Goal: Information Seeking & Learning: Learn about a topic

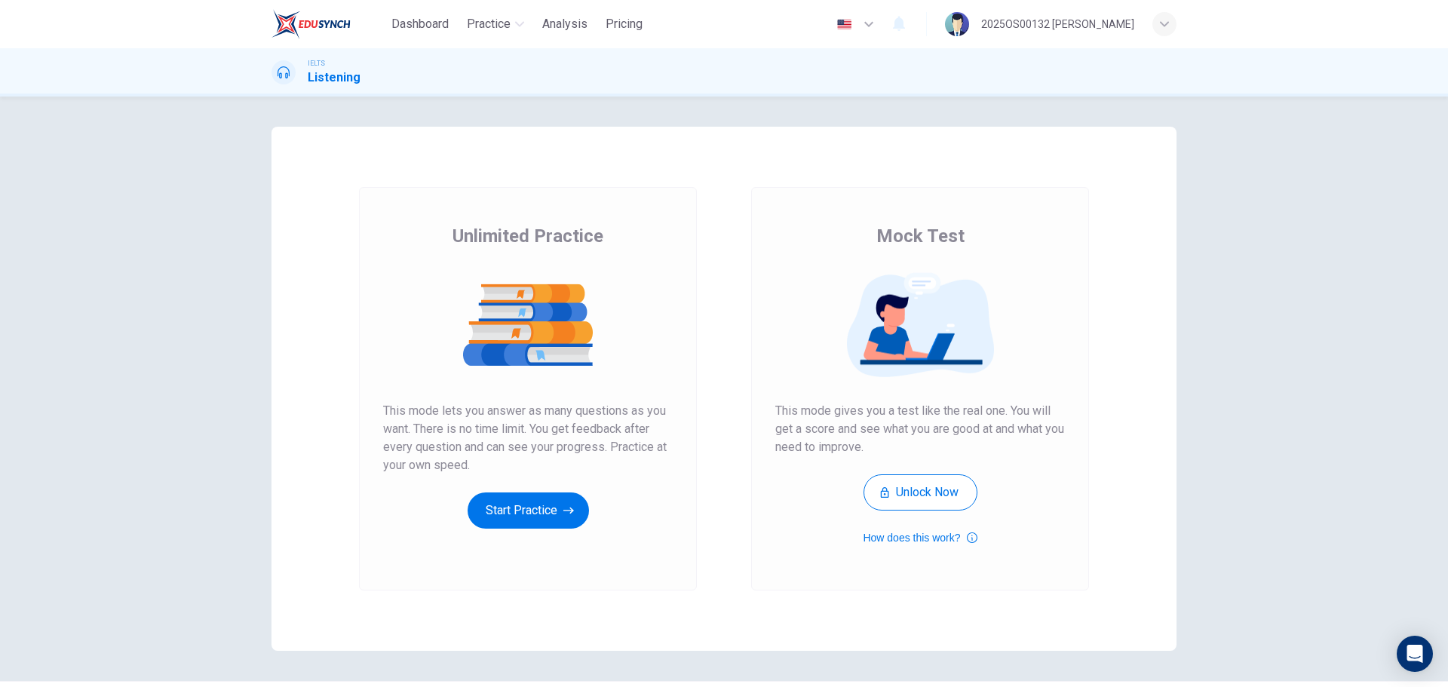
click at [554, 529] on div "Unlimited Practice This mode lets you answer as many questions as you want. The…" at bounding box center [528, 389] width 338 height 404
click at [553, 508] on button "Start Practice" at bounding box center [528, 511] width 121 height 36
click at [542, 500] on button "Start Practice" at bounding box center [528, 511] width 121 height 36
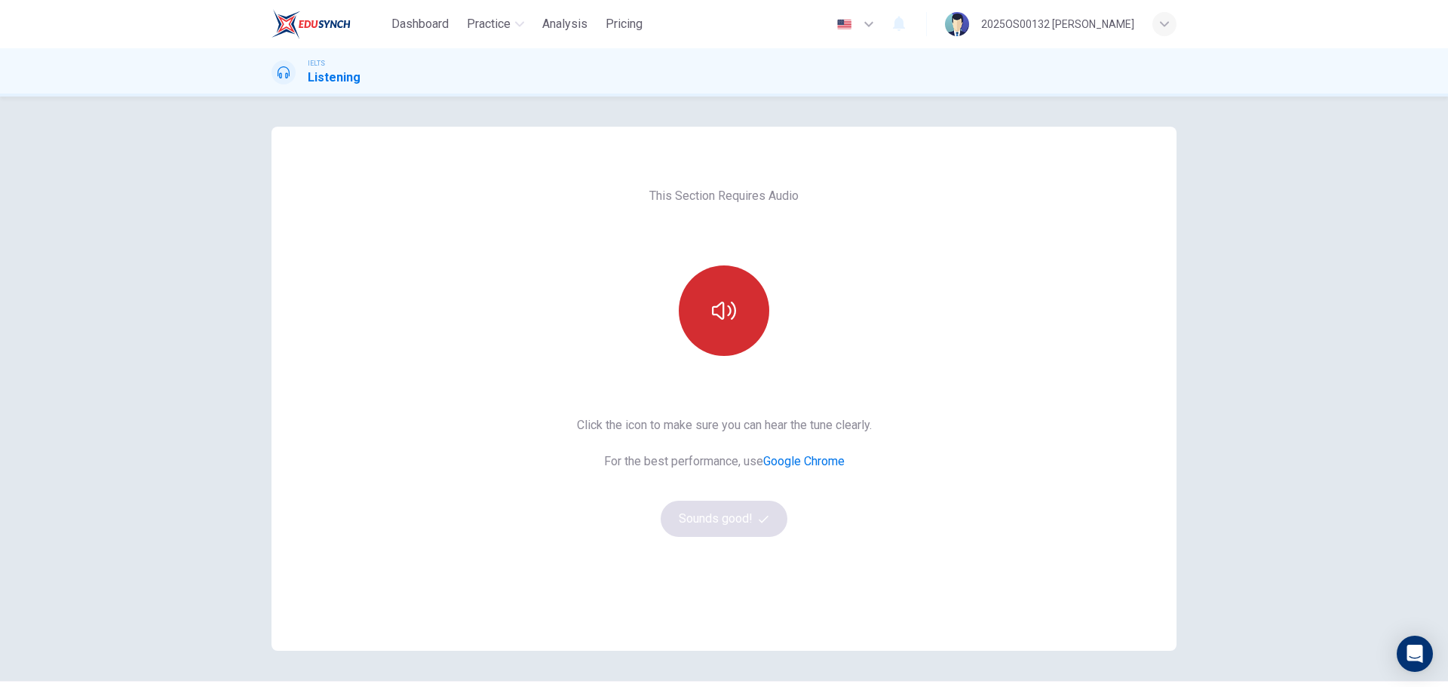
click at [720, 331] on button "button" at bounding box center [724, 310] width 91 height 91
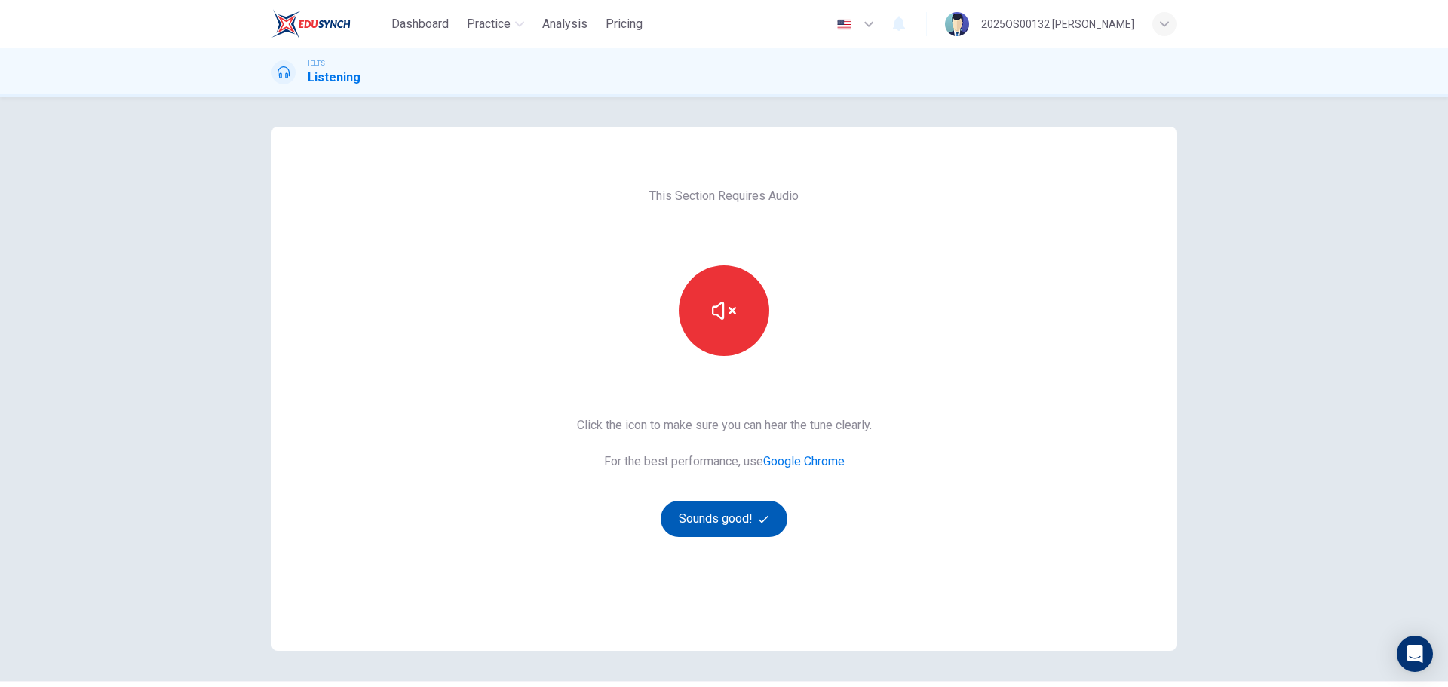
click at [723, 535] on button "Sounds good!" at bounding box center [724, 519] width 127 height 36
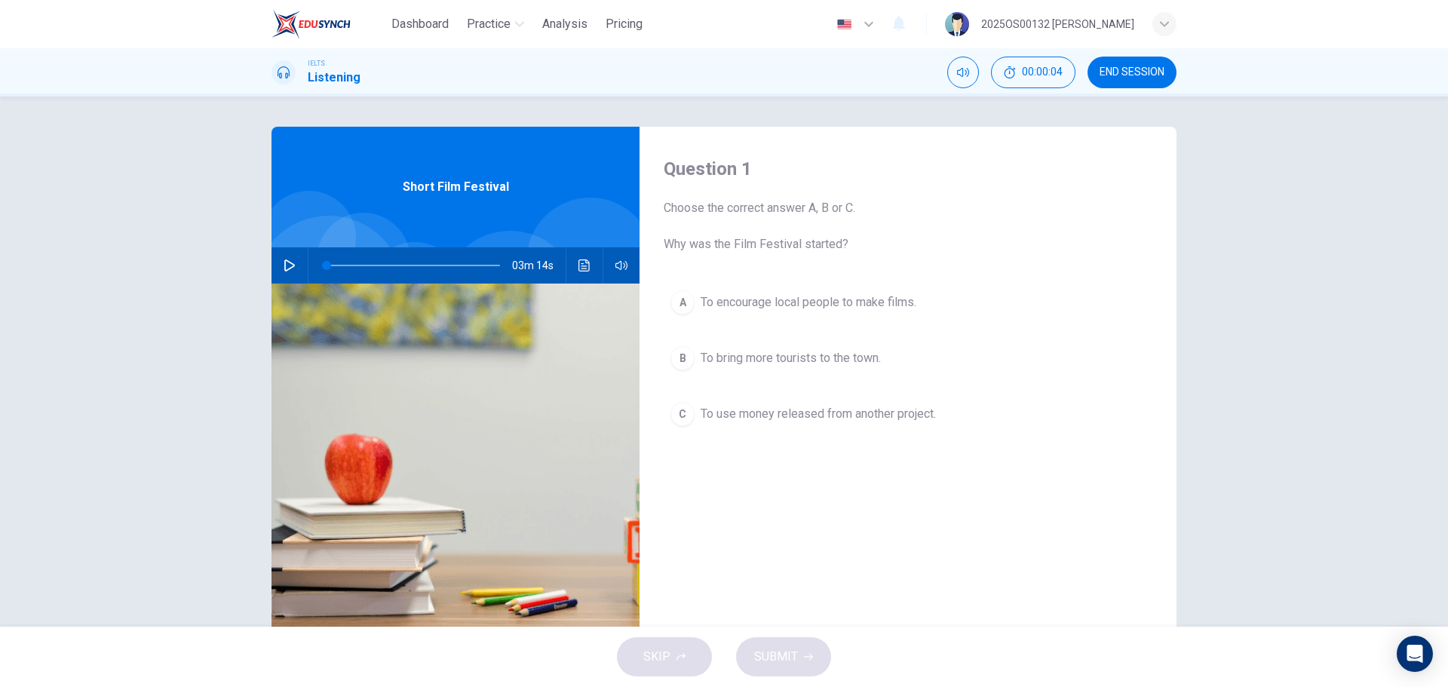
click at [284, 262] on icon "button" at bounding box center [290, 265] width 12 height 12
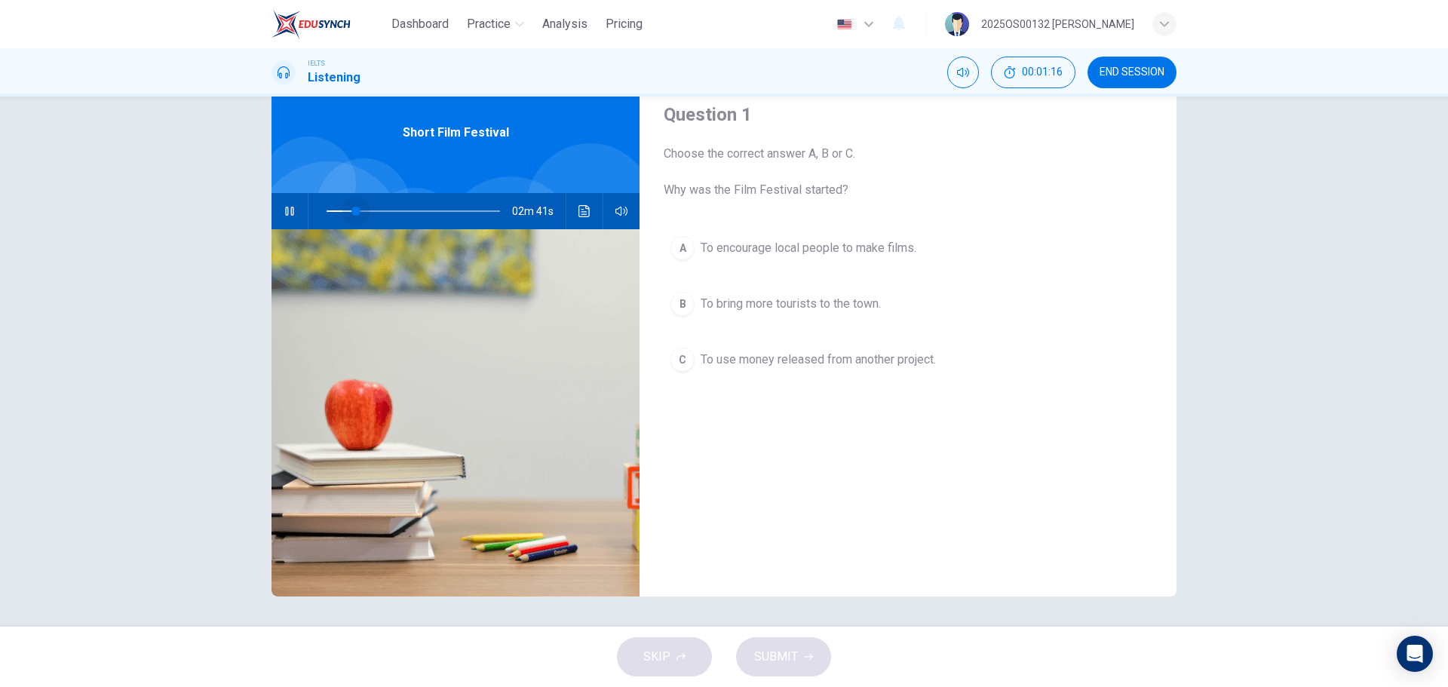
click at [352, 208] on span at bounding box center [413, 211] width 173 height 21
click at [336, 210] on span at bounding box center [413, 211] width 173 height 21
click at [677, 357] on div "C" at bounding box center [683, 360] width 24 height 24
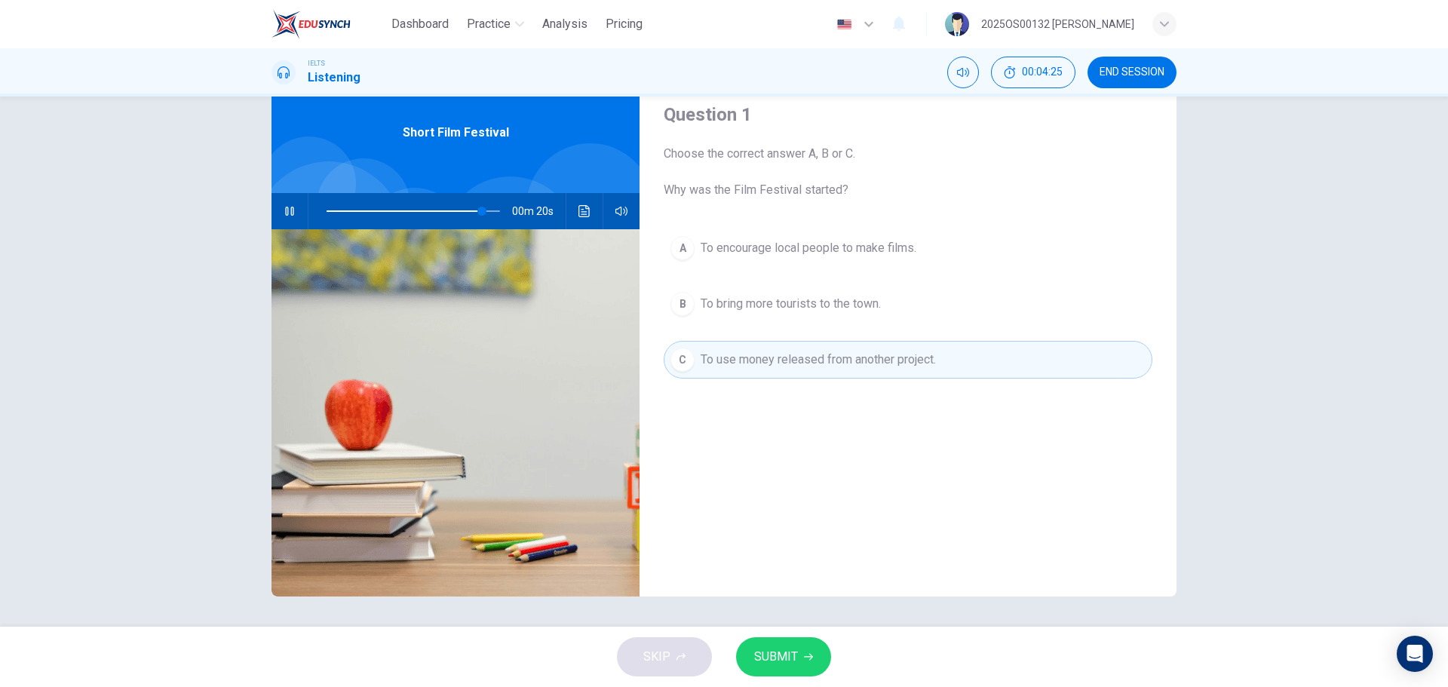
click at [808, 657] on icon "button" at bounding box center [808, 657] width 9 height 7
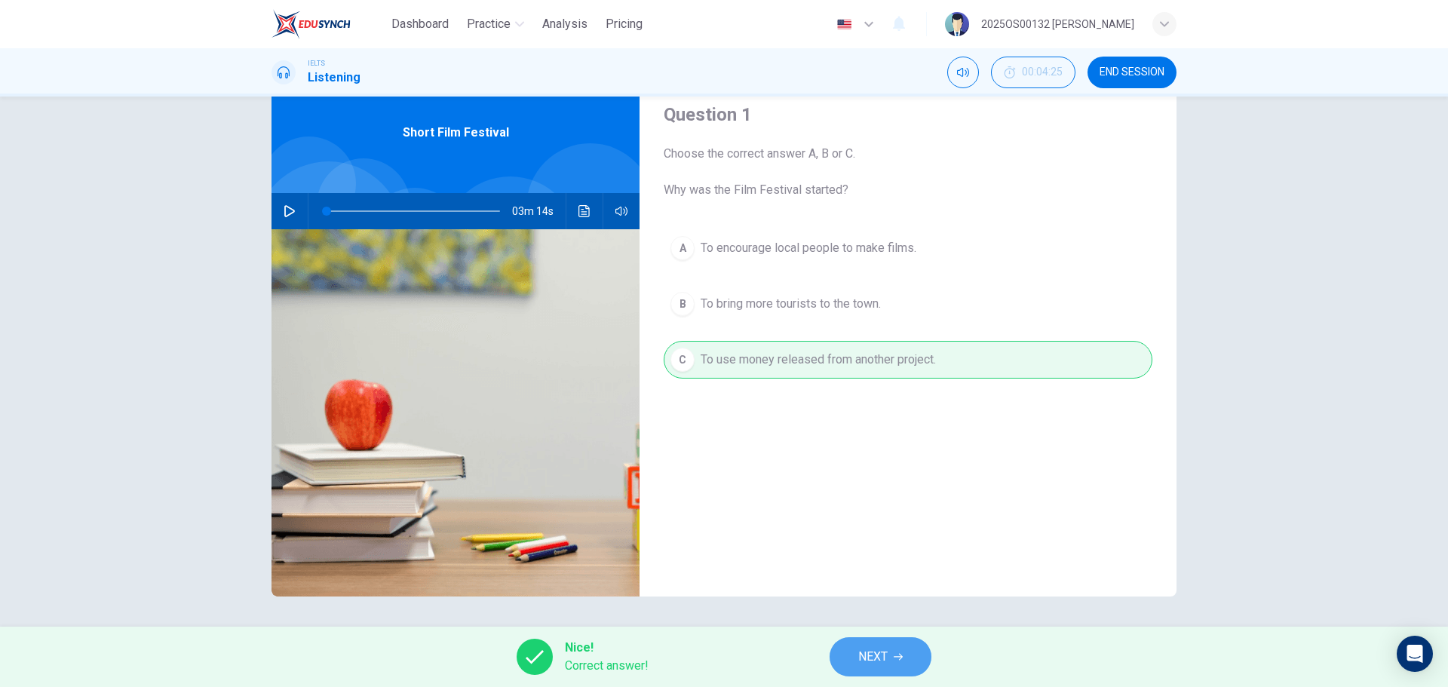
click at [901, 655] on icon "button" at bounding box center [898, 657] width 9 height 7
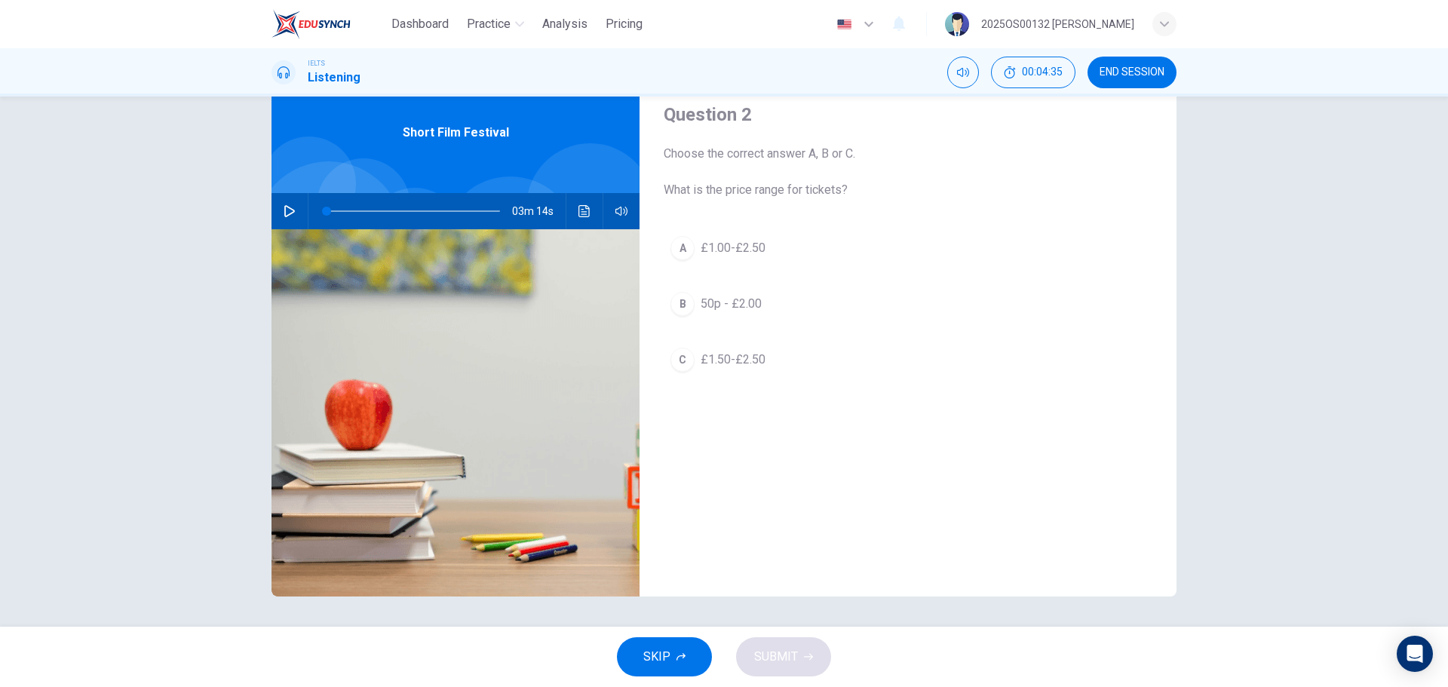
click at [287, 210] on icon "button" at bounding box center [290, 211] width 12 height 12
click at [401, 210] on span at bounding box center [413, 211] width 173 height 2
click at [411, 210] on span at bounding box center [406, 211] width 9 height 9
click at [425, 210] on span at bounding box center [420, 211] width 9 height 9
click at [440, 210] on span at bounding box center [435, 211] width 9 height 9
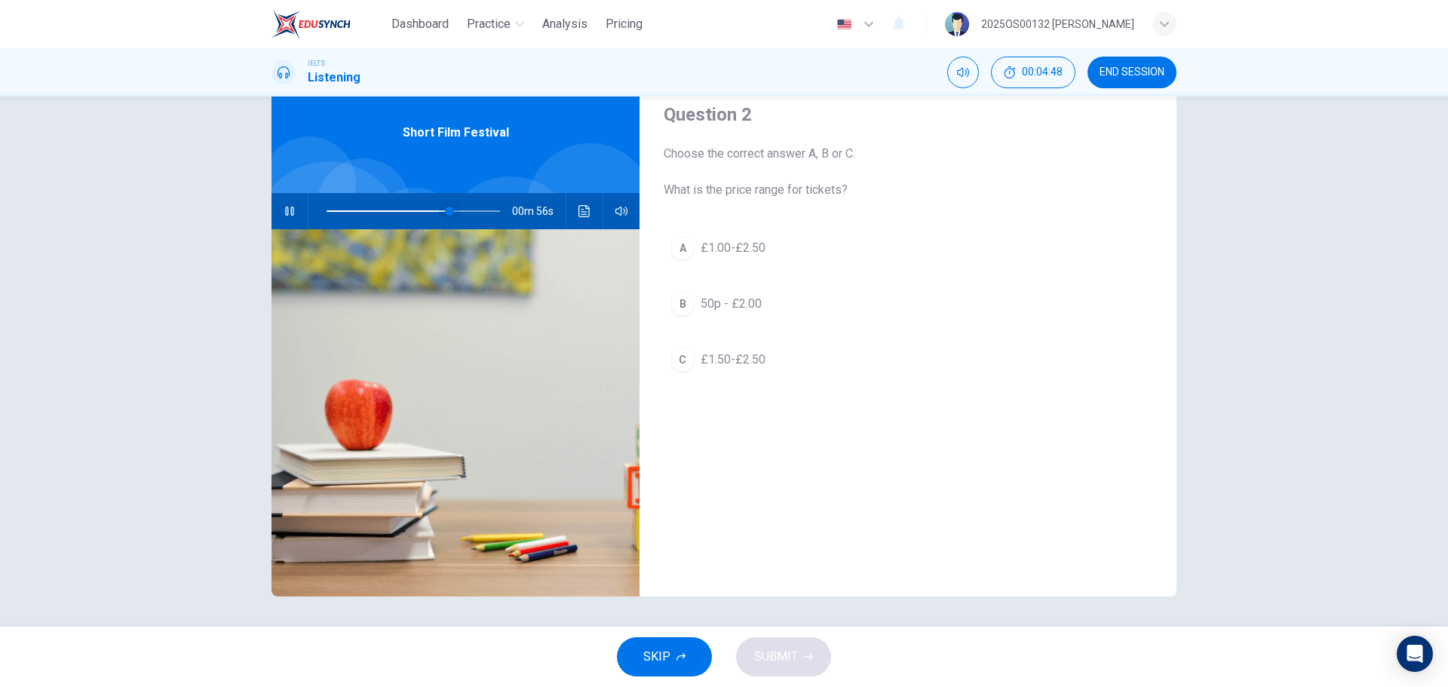
click at [454, 210] on span at bounding box center [449, 211] width 9 height 9
click at [393, 211] on span at bounding box center [413, 211] width 173 height 21
click at [373, 211] on span at bounding box center [413, 211] width 173 height 21
click at [679, 361] on div "C" at bounding box center [683, 360] width 24 height 24
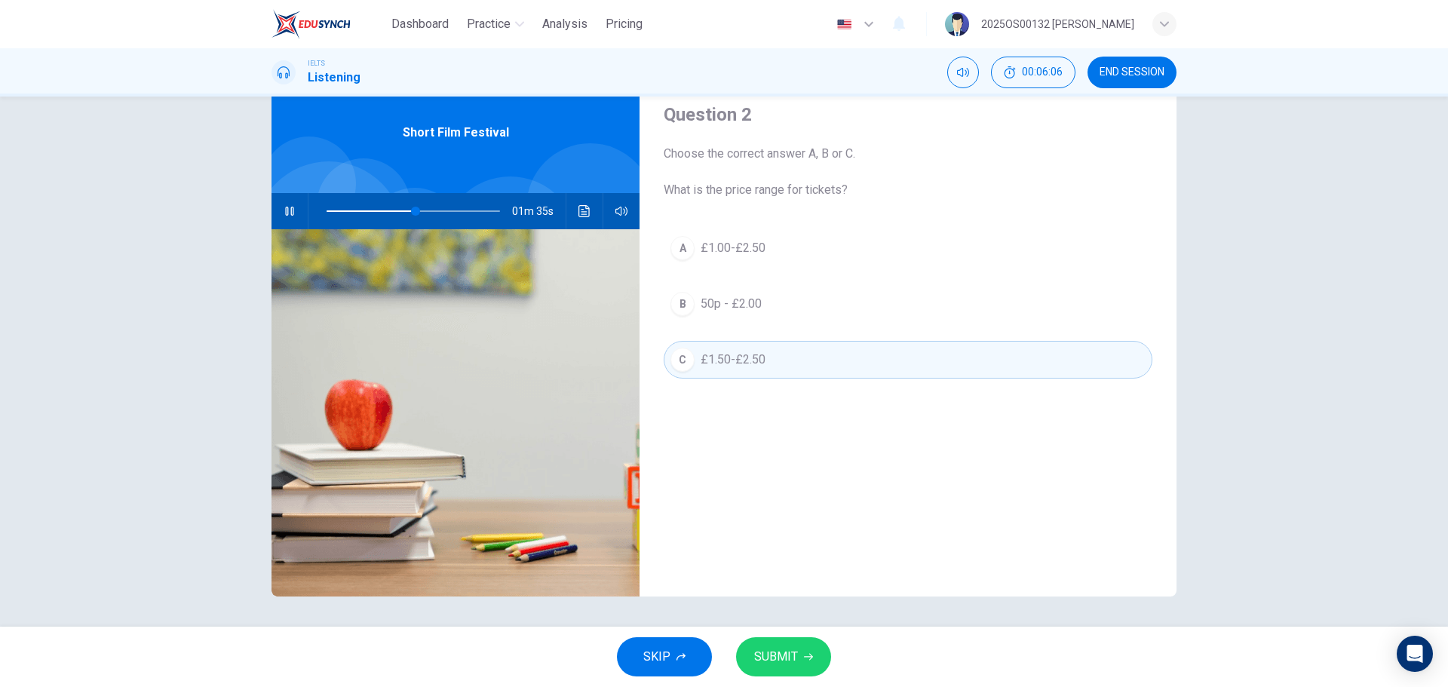
click at [765, 651] on span "SUBMIT" at bounding box center [776, 656] width 44 height 21
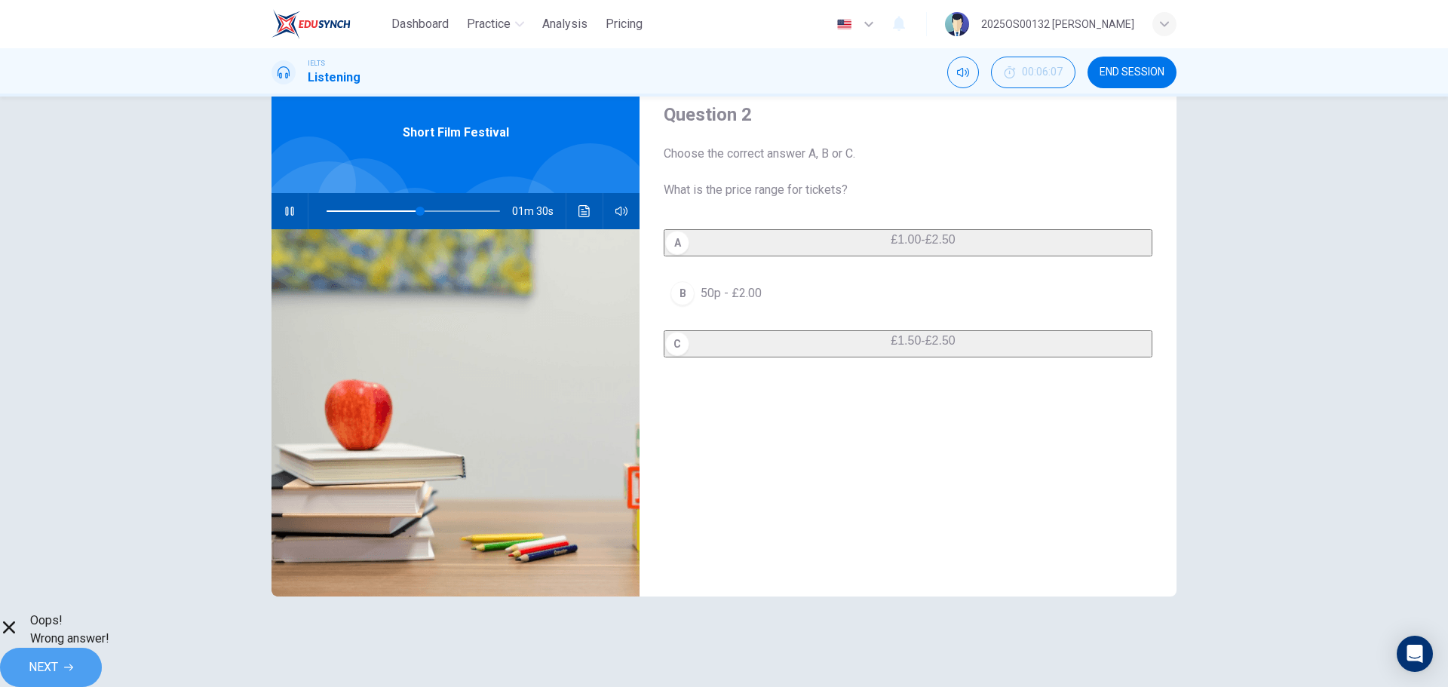
click at [58, 657] on span "NEXT" at bounding box center [43, 667] width 29 height 21
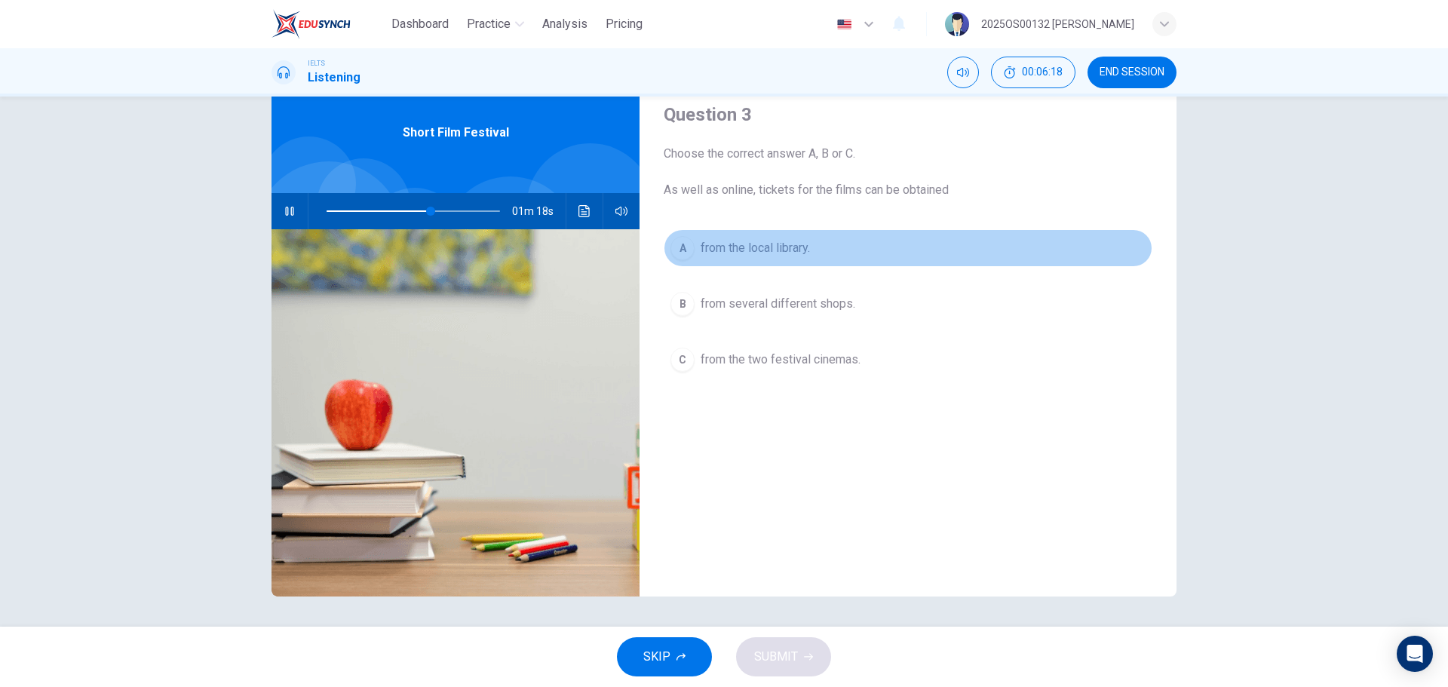
click at [681, 253] on div "A" at bounding box center [683, 248] width 24 height 24
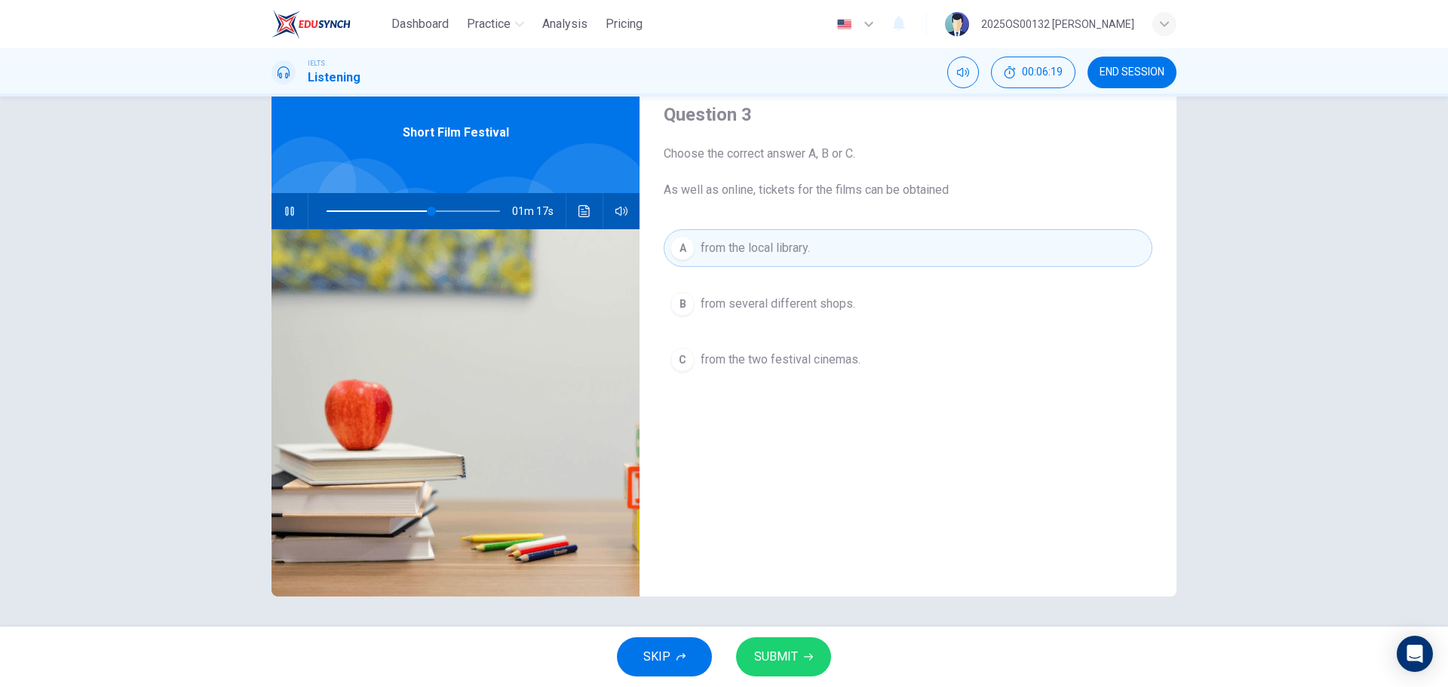
click at [783, 645] on button "SUBMIT" at bounding box center [783, 656] width 95 height 39
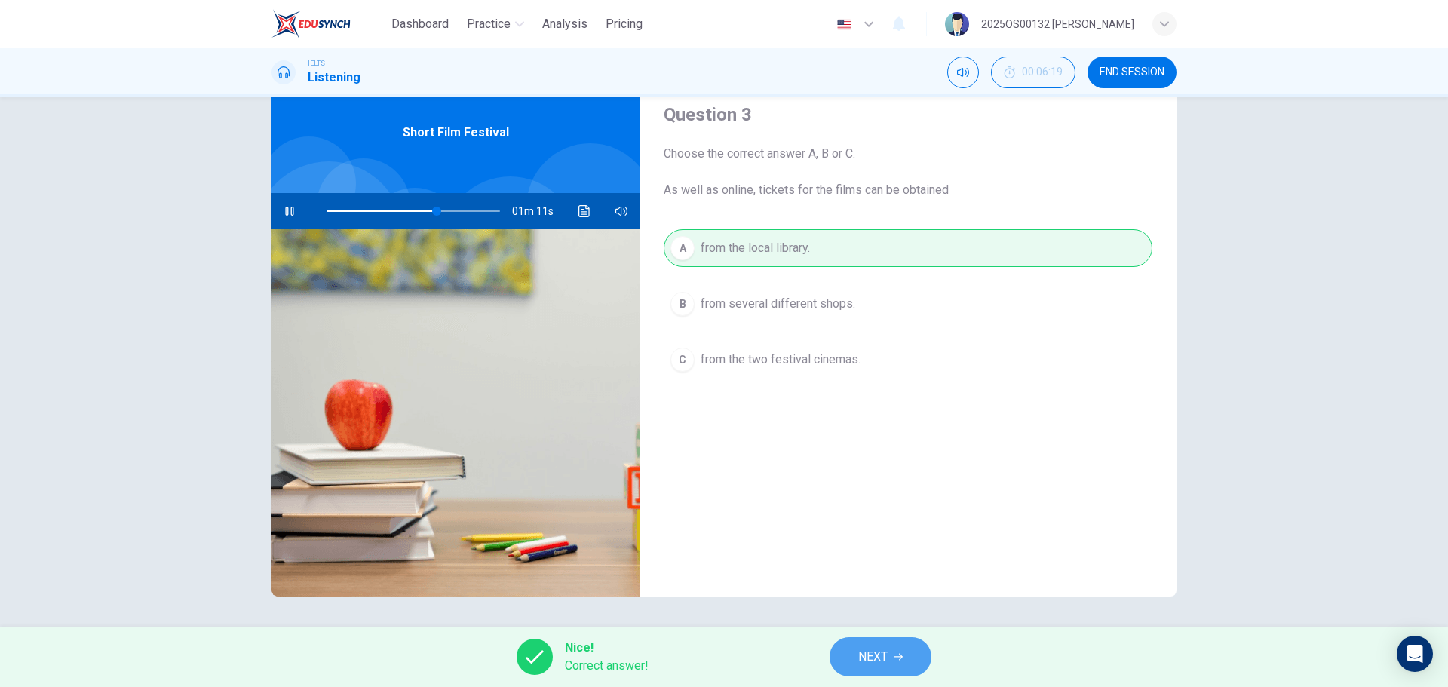
click at [882, 654] on span "NEXT" at bounding box center [872, 656] width 29 height 21
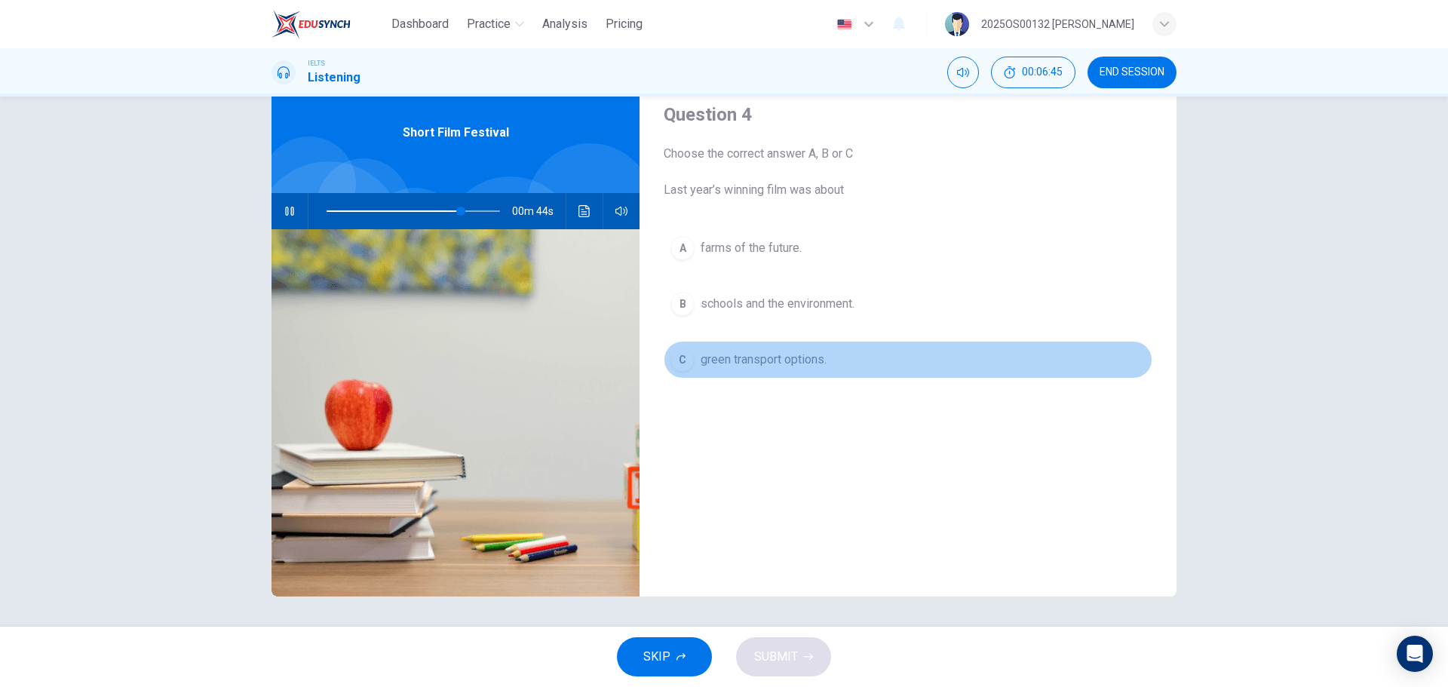
click at [685, 361] on div "C" at bounding box center [683, 360] width 24 height 24
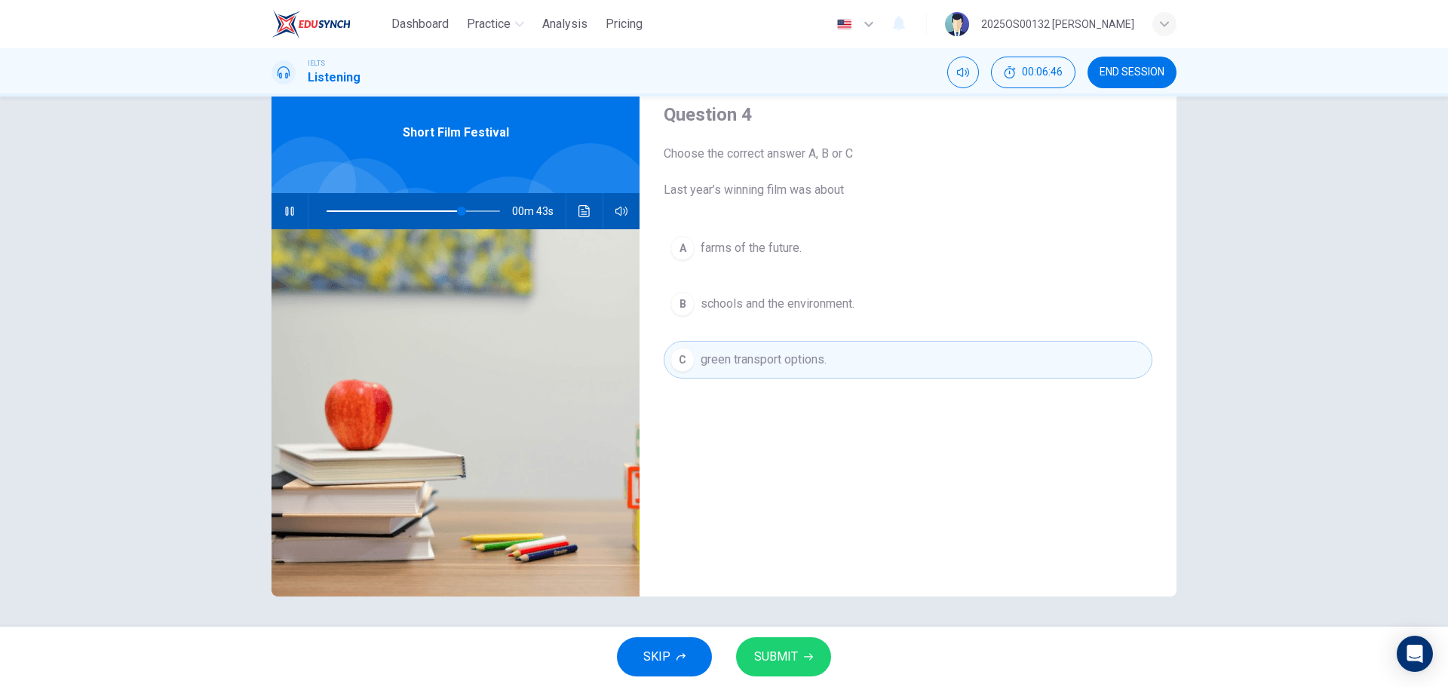
click at [806, 654] on icon "button" at bounding box center [808, 656] width 9 height 9
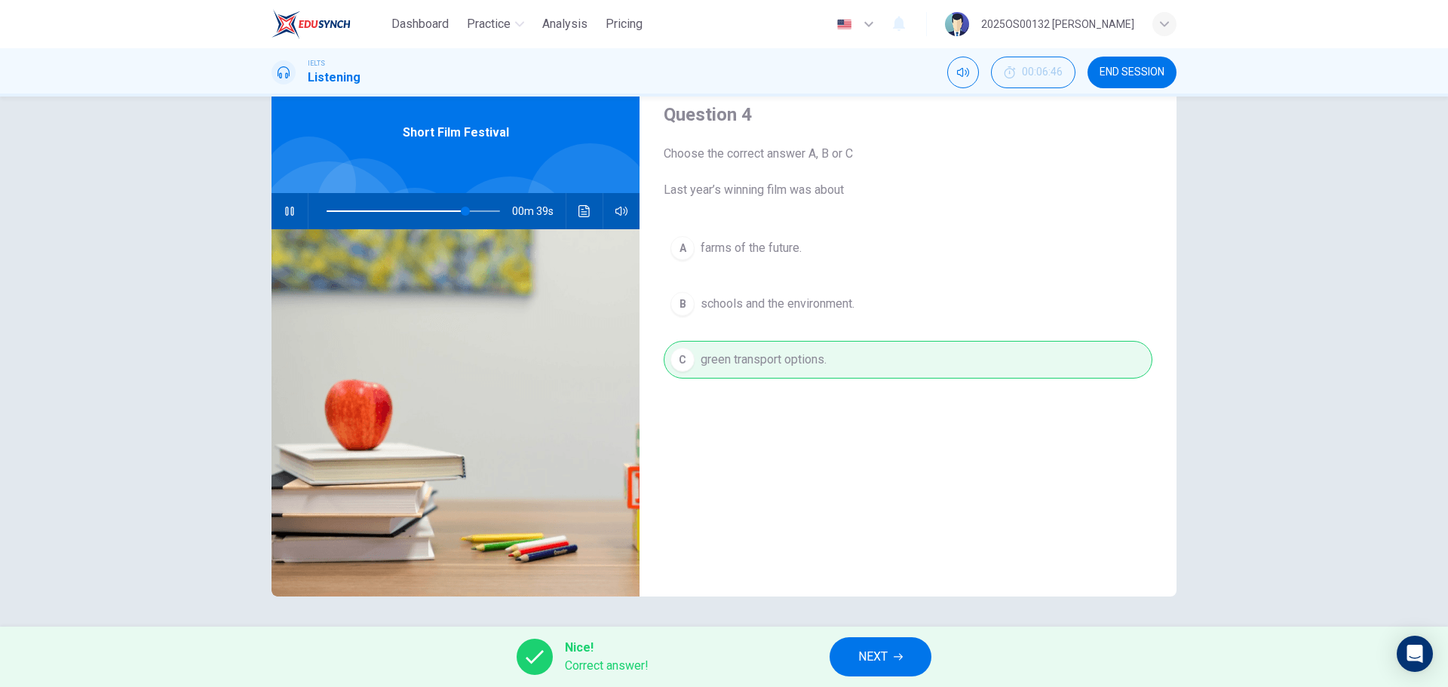
click at [865, 645] on button "NEXT" at bounding box center [881, 656] width 102 height 39
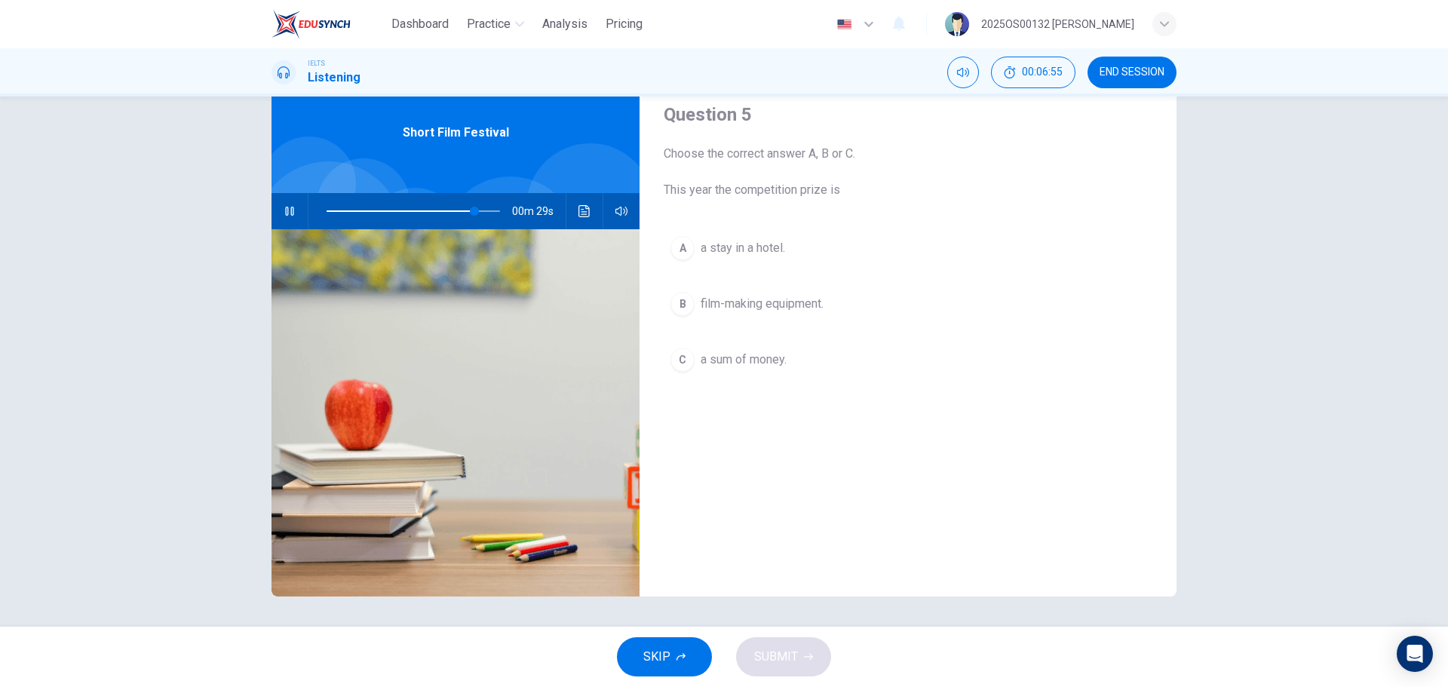
click at [678, 308] on div "B" at bounding box center [683, 304] width 24 height 24
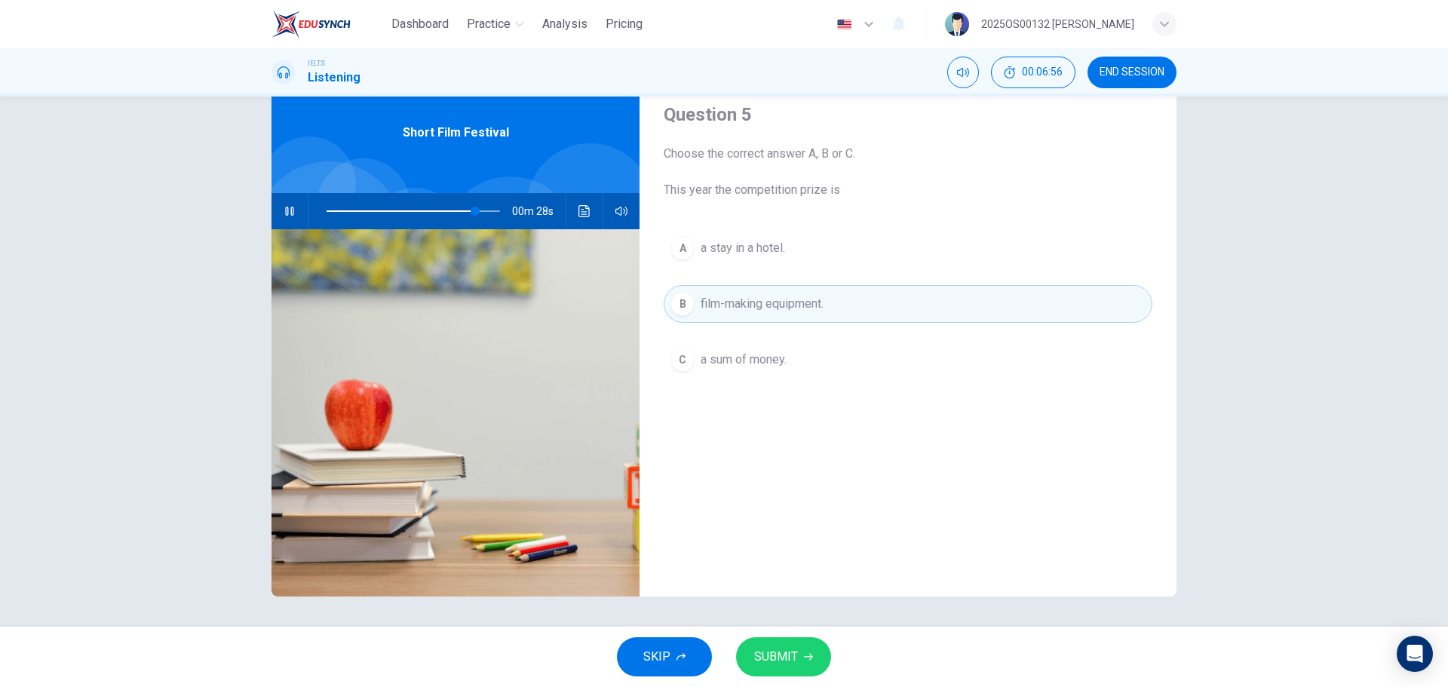
click at [791, 648] on span "SUBMIT" at bounding box center [776, 656] width 44 height 21
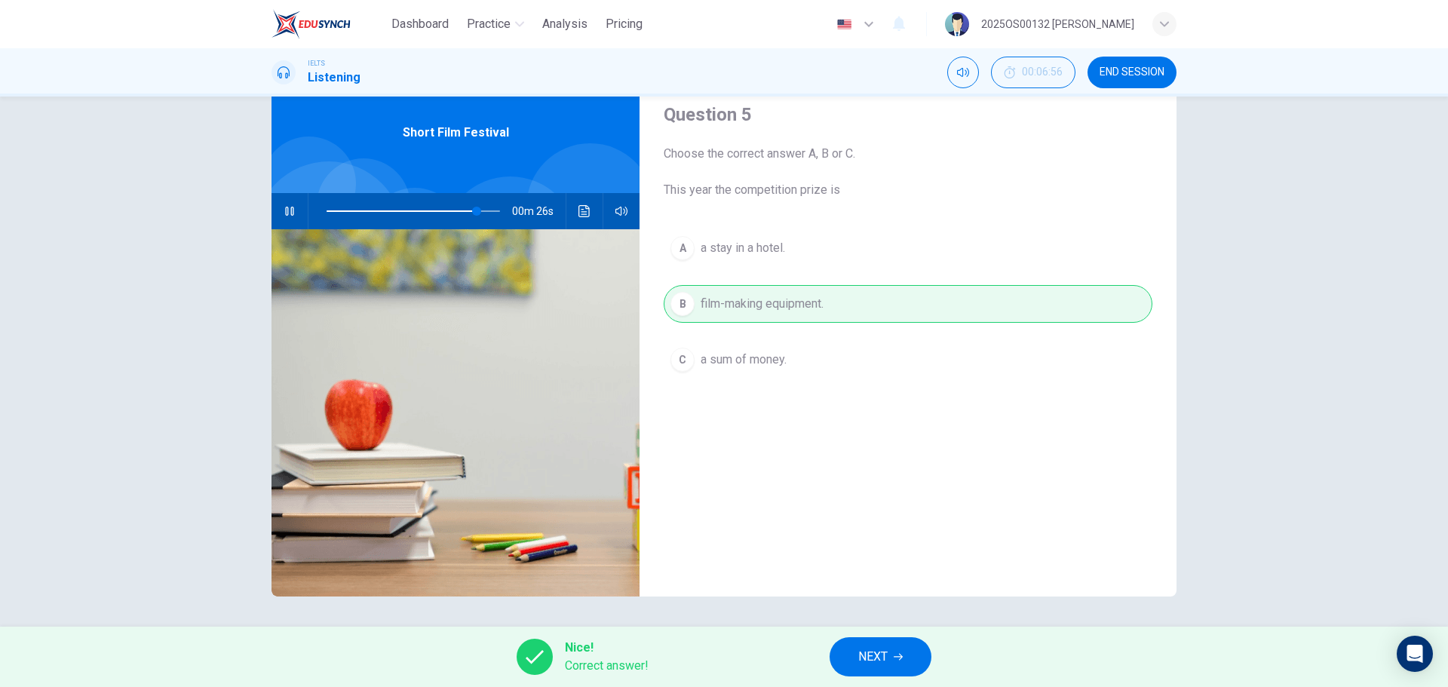
click at [870, 648] on span "NEXT" at bounding box center [872, 656] width 29 height 21
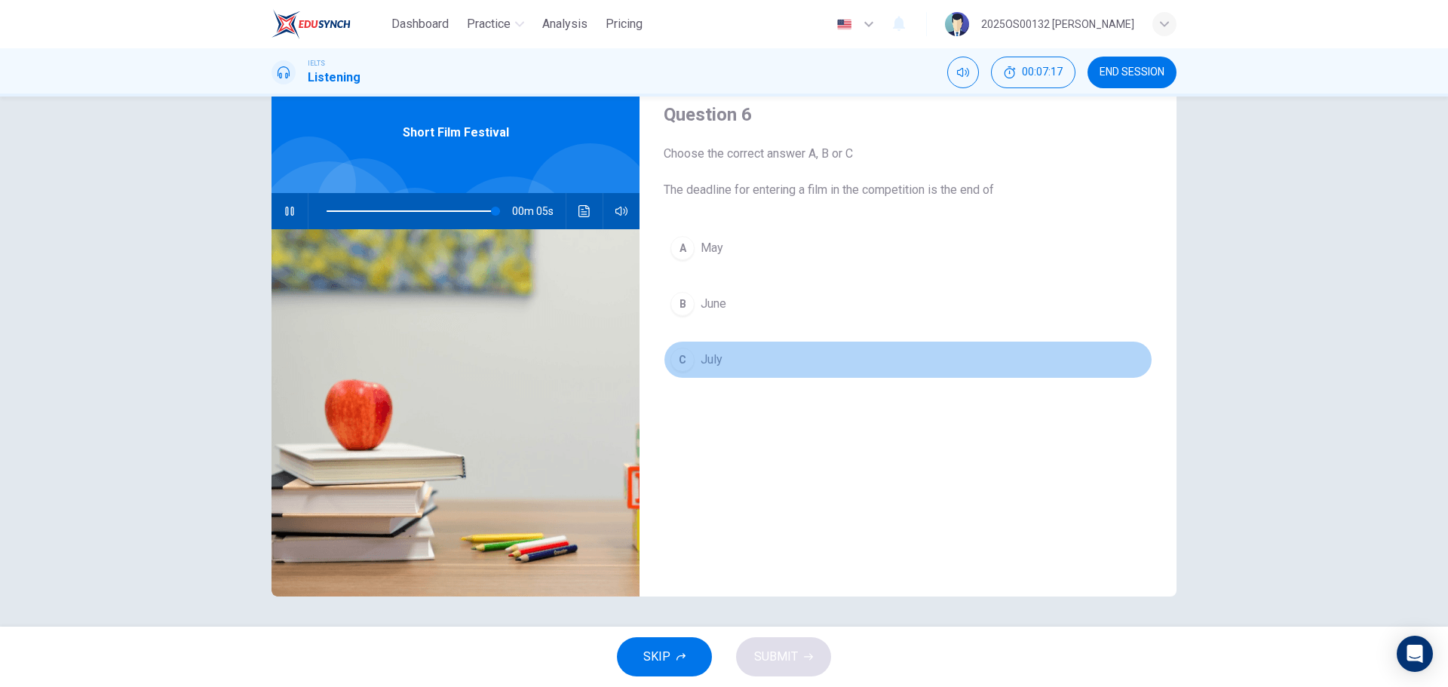
click at [682, 365] on div "C" at bounding box center [683, 360] width 24 height 24
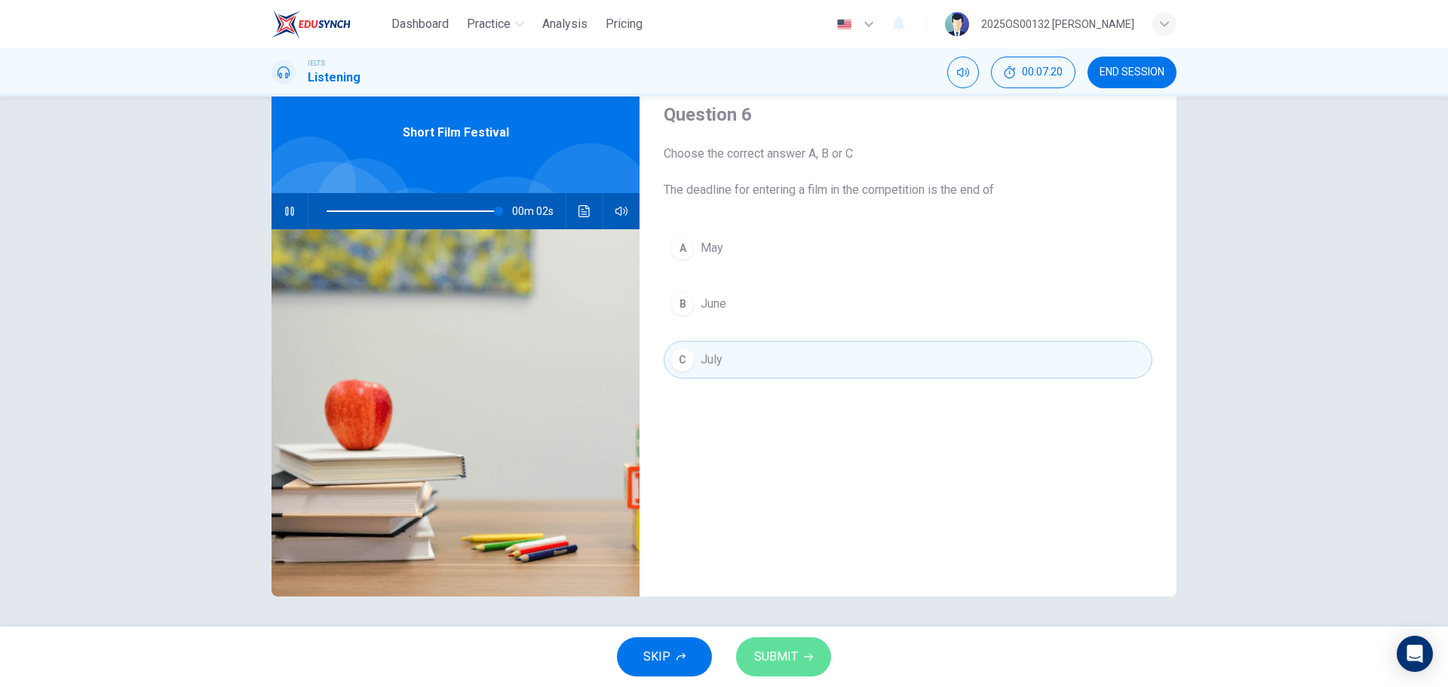
click at [793, 659] on span "SUBMIT" at bounding box center [776, 656] width 44 height 21
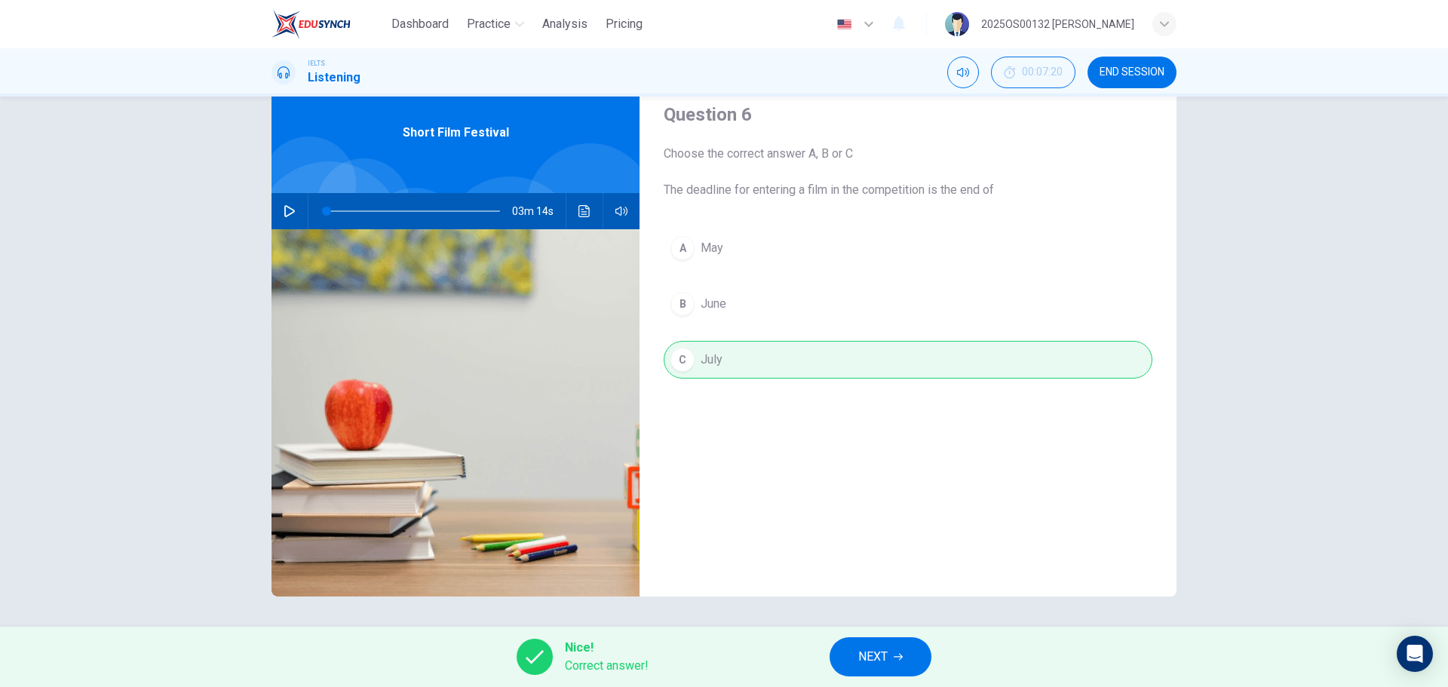
click at [874, 647] on span "NEXT" at bounding box center [872, 656] width 29 height 21
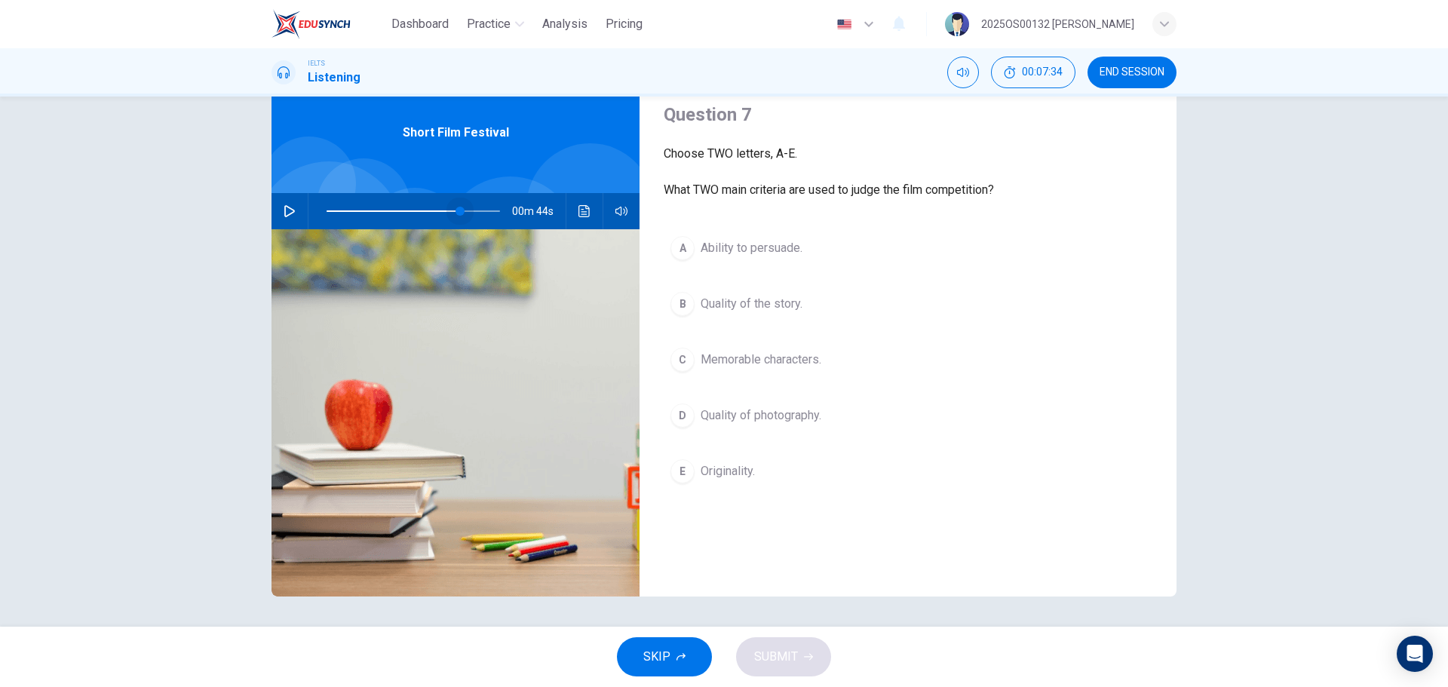
click at [456, 213] on span at bounding box center [413, 211] width 173 height 21
click at [296, 219] on button "button" at bounding box center [290, 211] width 24 height 36
click at [430, 210] on span at bounding box center [413, 211] width 173 height 21
click at [390, 212] on span at bounding box center [413, 211] width 173 height 21
click at [684, 474] on div "E" at bounding box center [683, 471] width 24 height 24
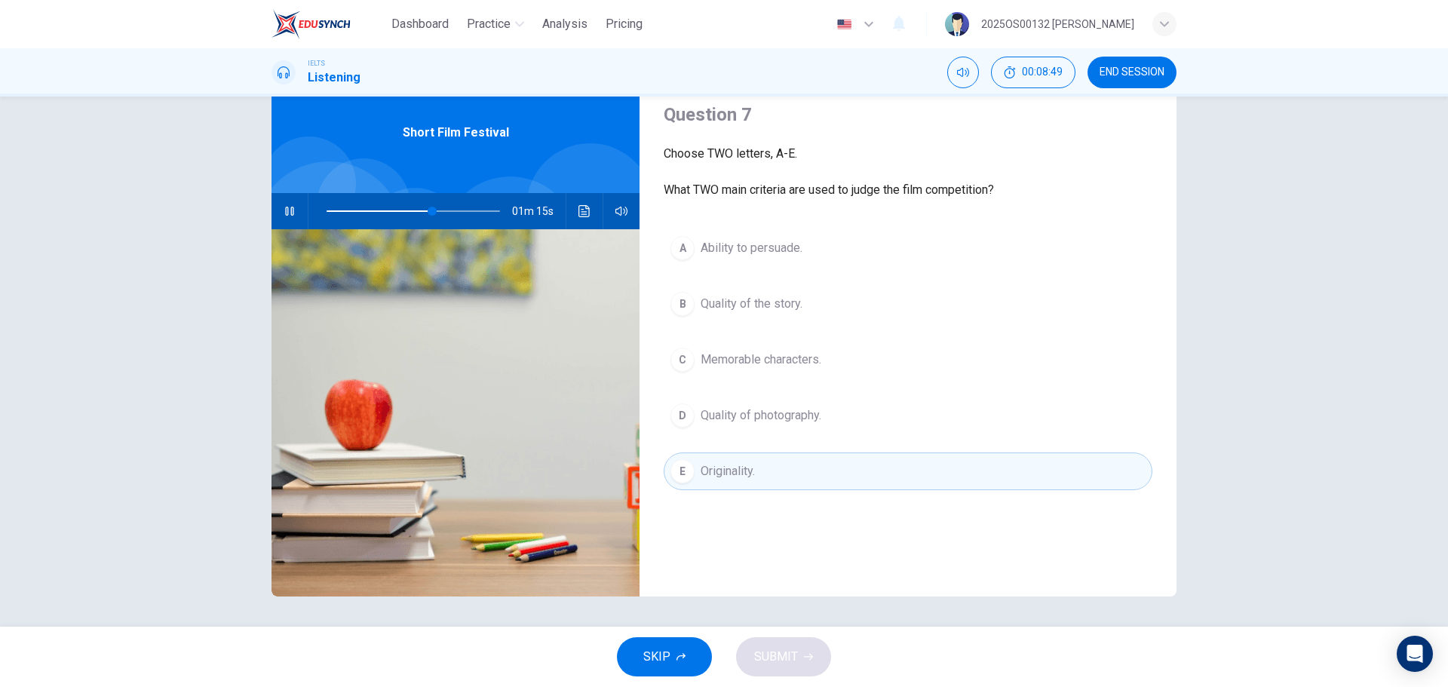
click at [780, 658] on div "SKIP SUBMIT" at bounding box center [724, 657] width 1448 height 60
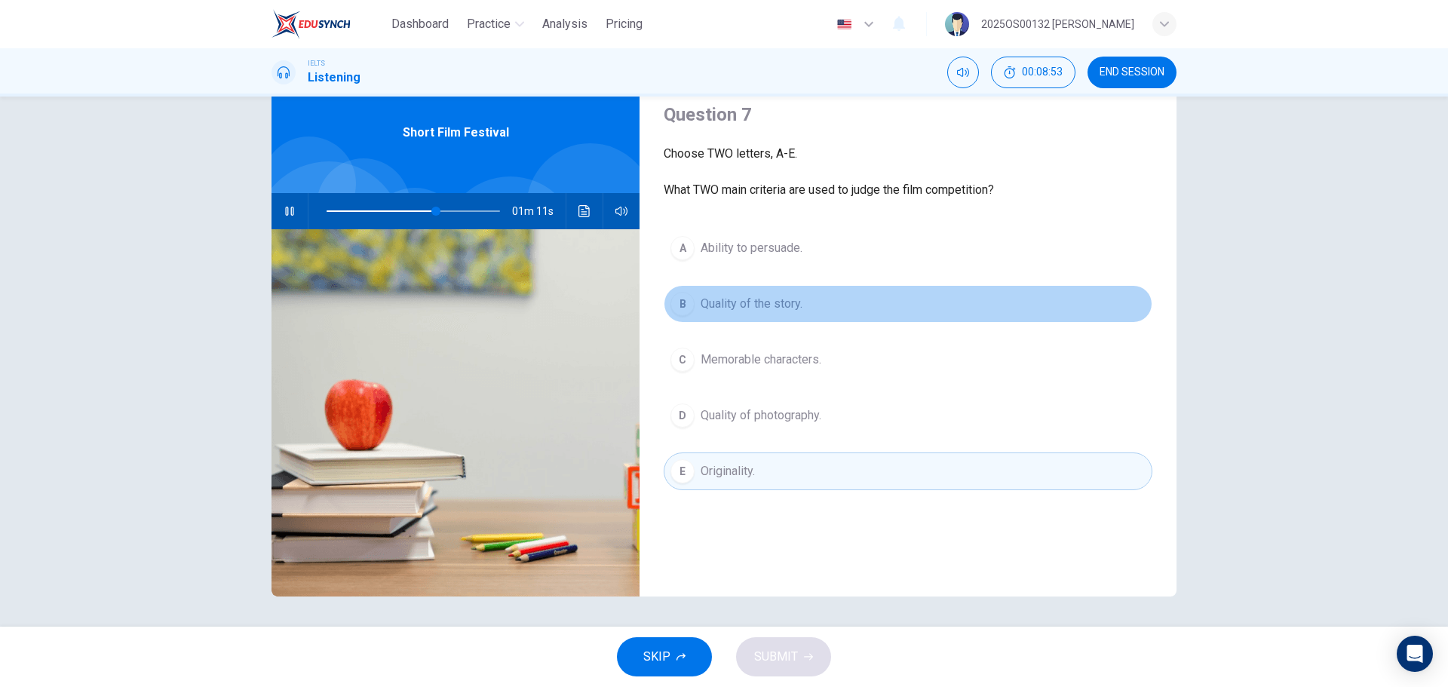
click at [674, 311] on div "B" at bounding box center [683, 304] width 24 height 24
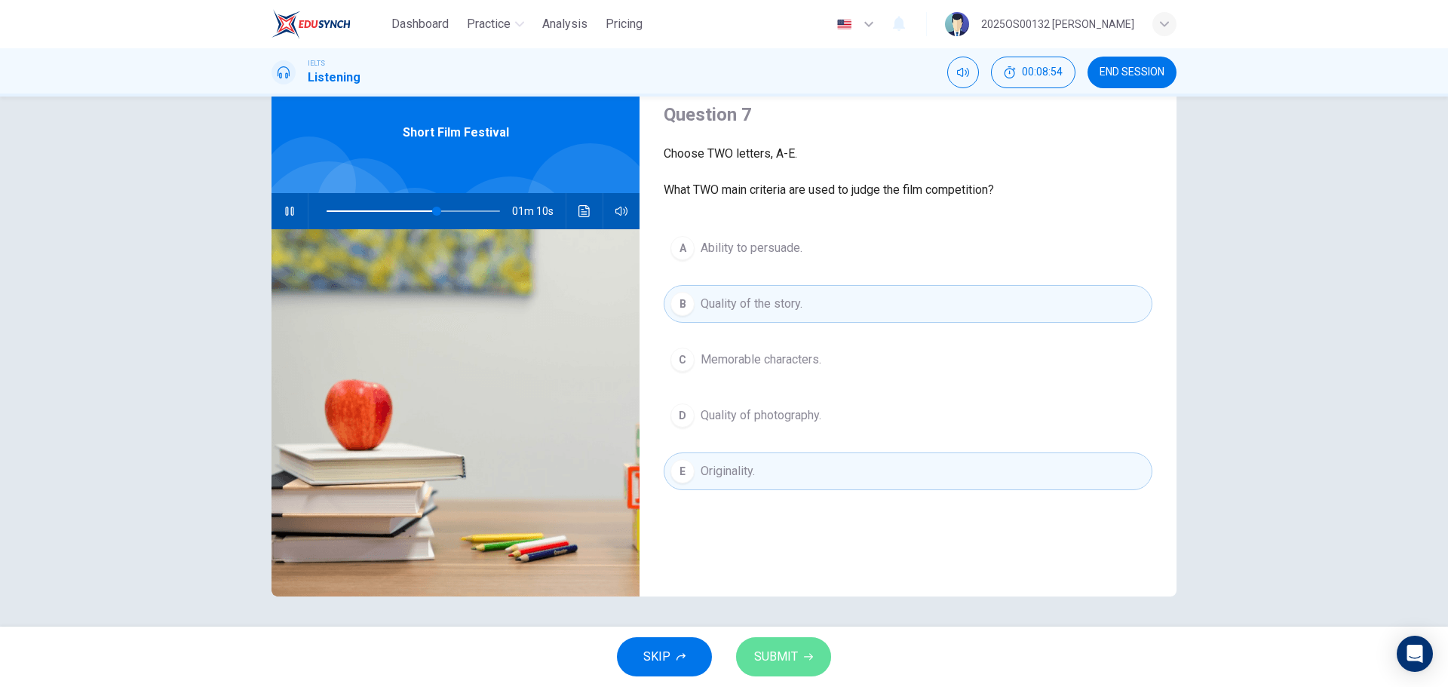
click at [803, 667] on button "SUBMIT" at bounding box center [783, 656] width 95 height 39
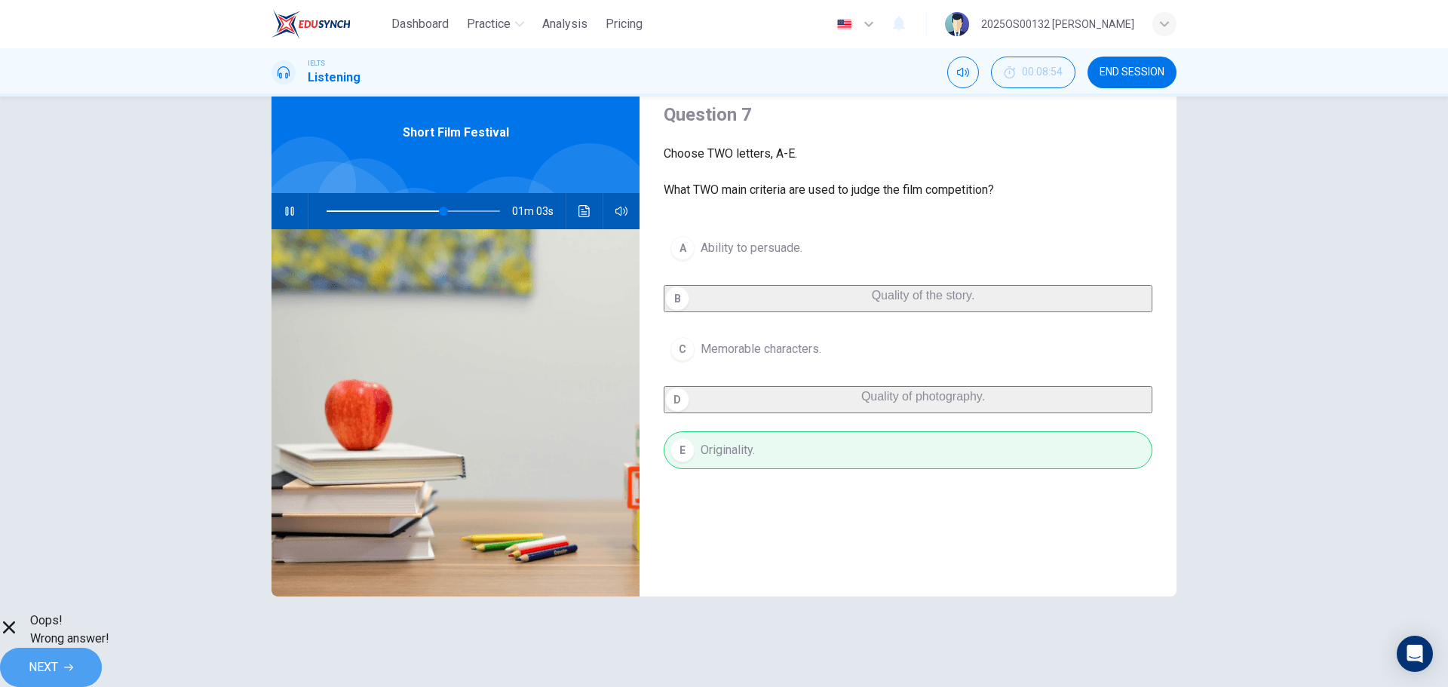
click at [58, 657] on span "NEXT" at bounding box center [43, 667] width 29 height 21
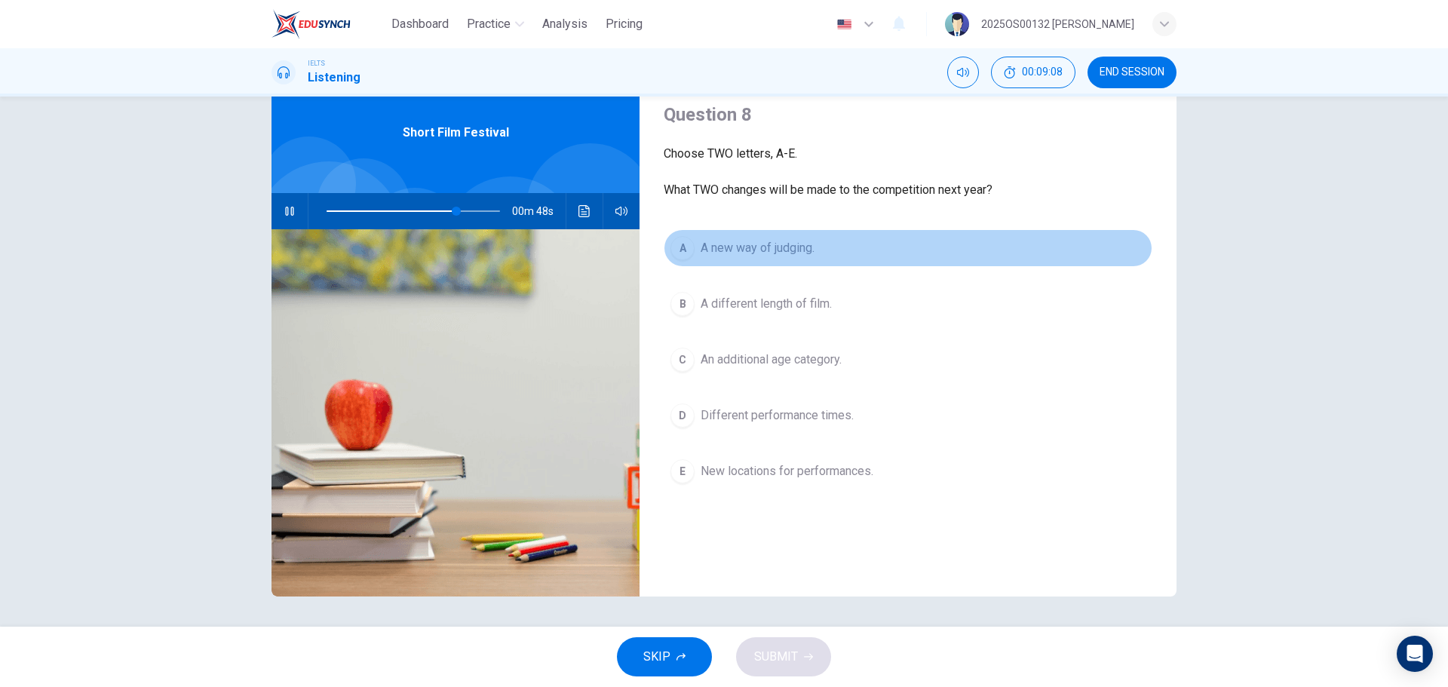
click at [672, 252] on div "A" at bounding box center [683, 248] width 24 height 24
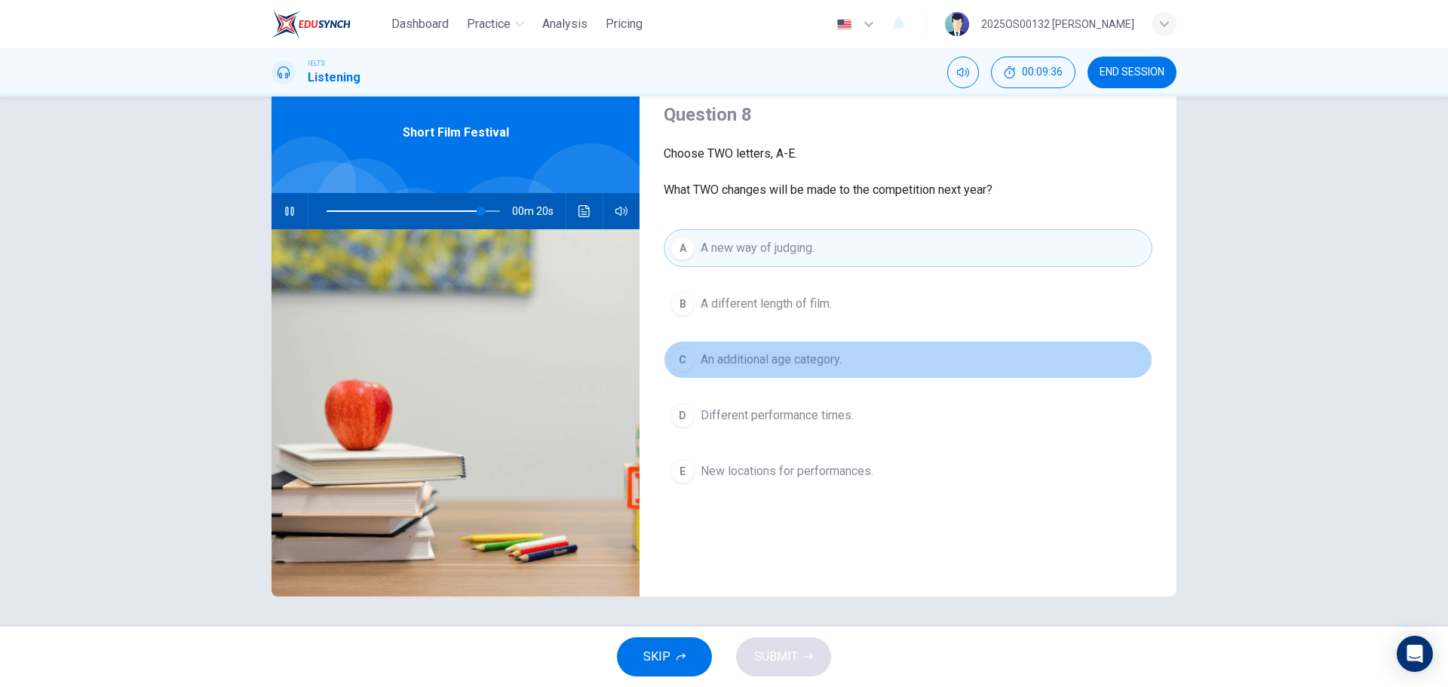
click at [675, 370] on div "C" at bounding box center [683, 360] width 24 height 24
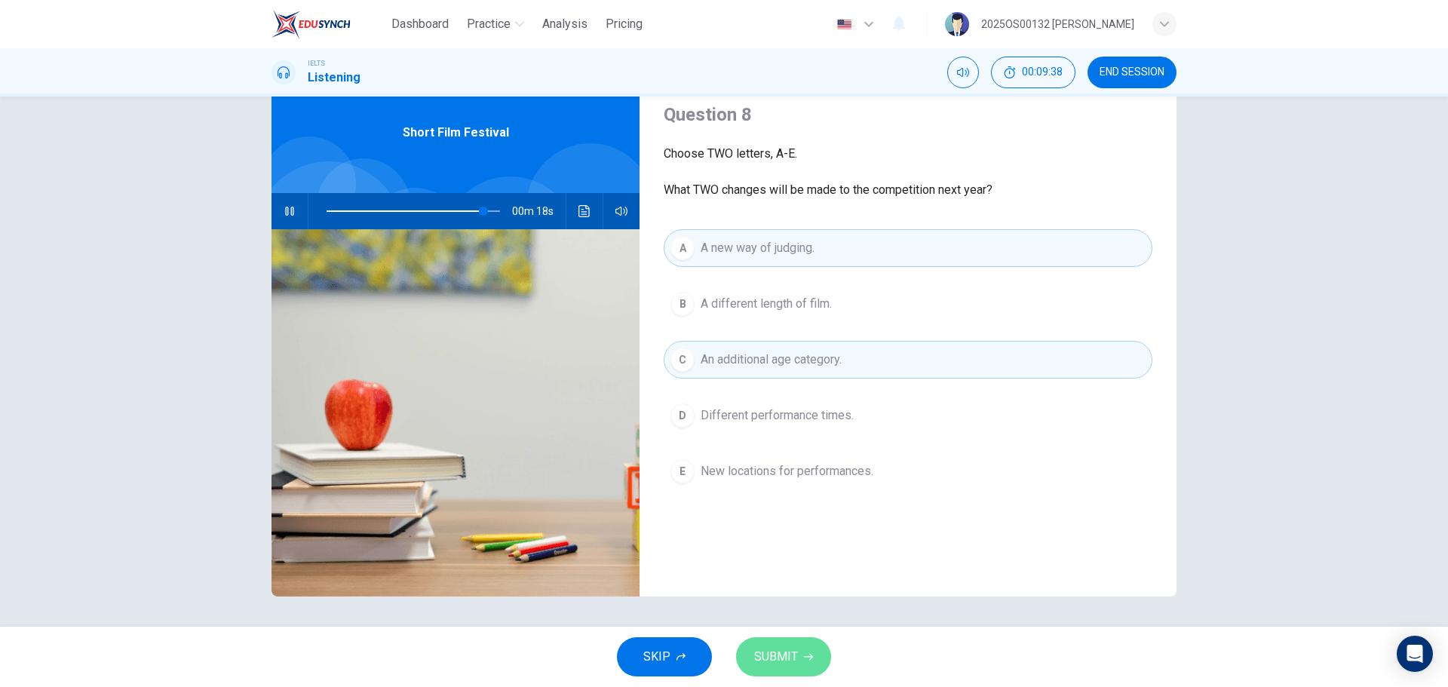
click at [795, 646] on button "SUBMIT" at bounding box center [783, 656] width 95 height 39
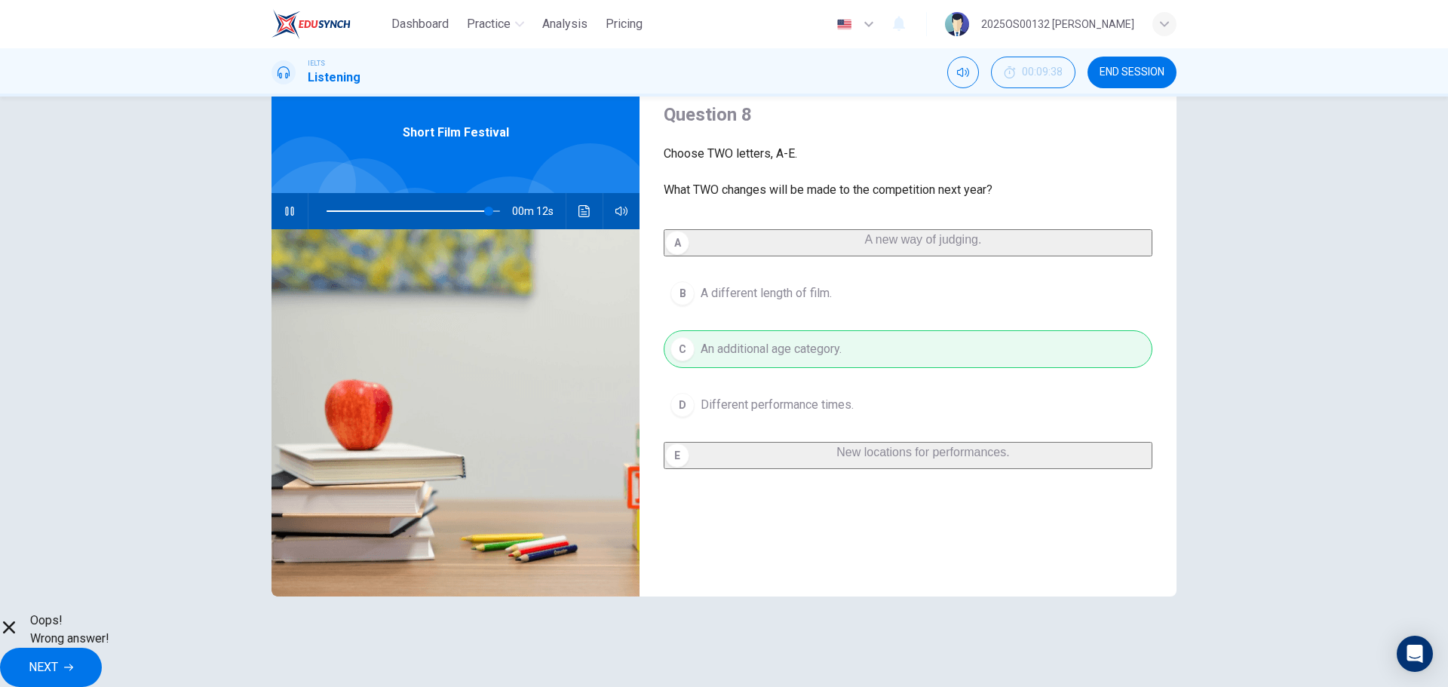
type input "94"
click at [58, 657] on span "NEXT" at bounding box center [43, 667] width 29 height 21
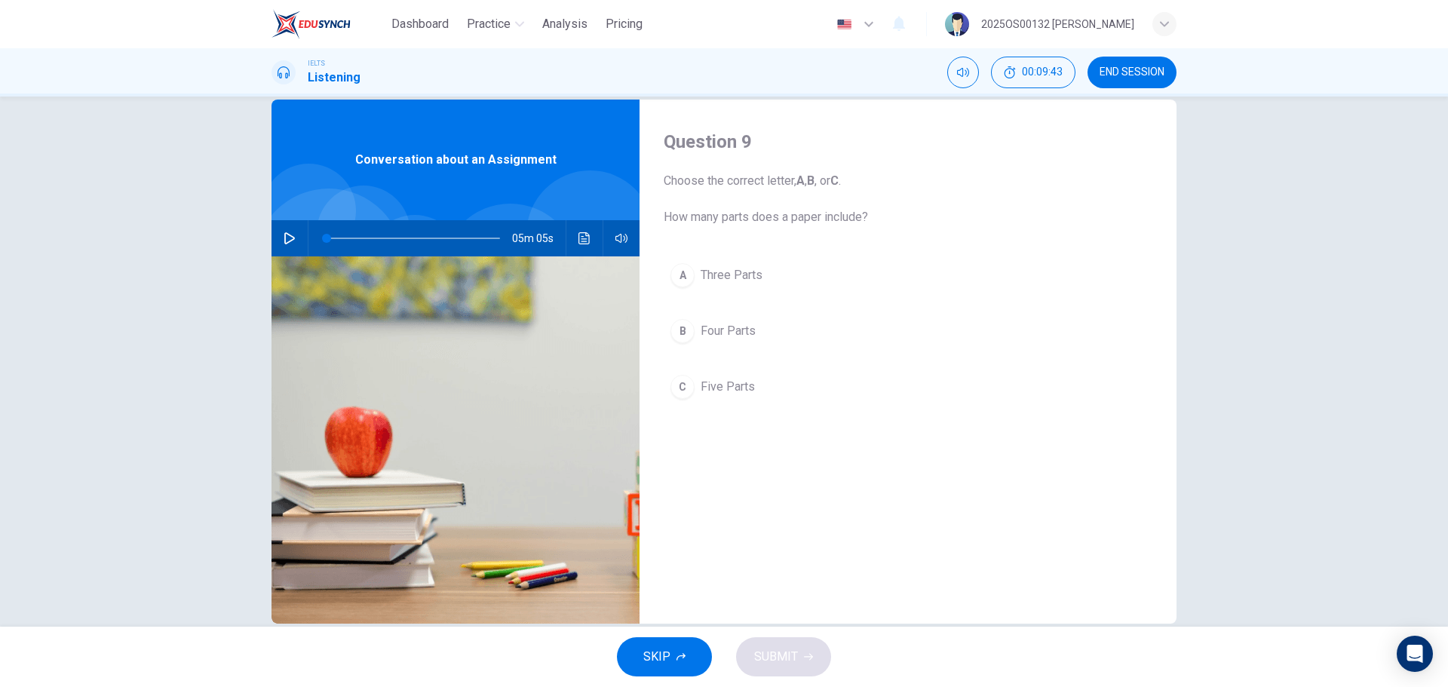
scroll to position [0, 0]
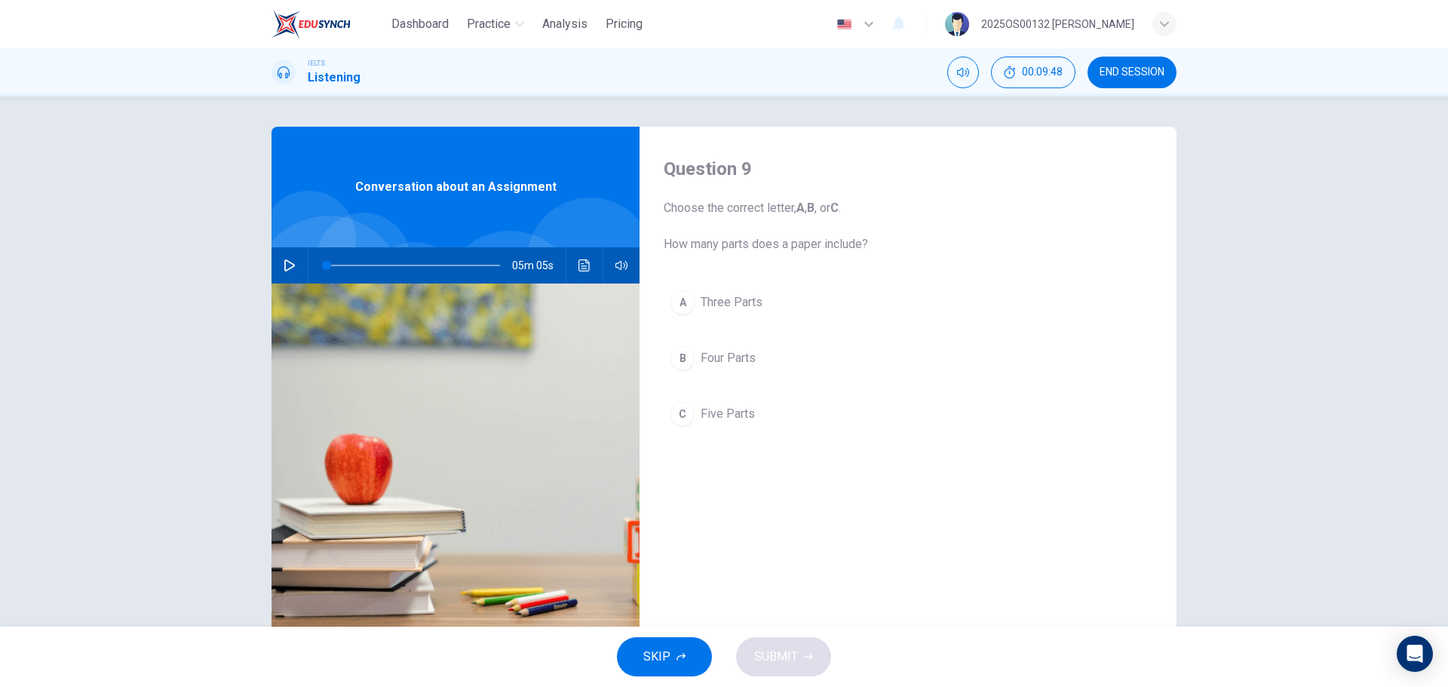
click at [287, 265] on icon "button" at bounding box center [290, 265] width 12 height 12
click at [682, 361] on div "B" at bounding box center [683, 358] width 24 height 24
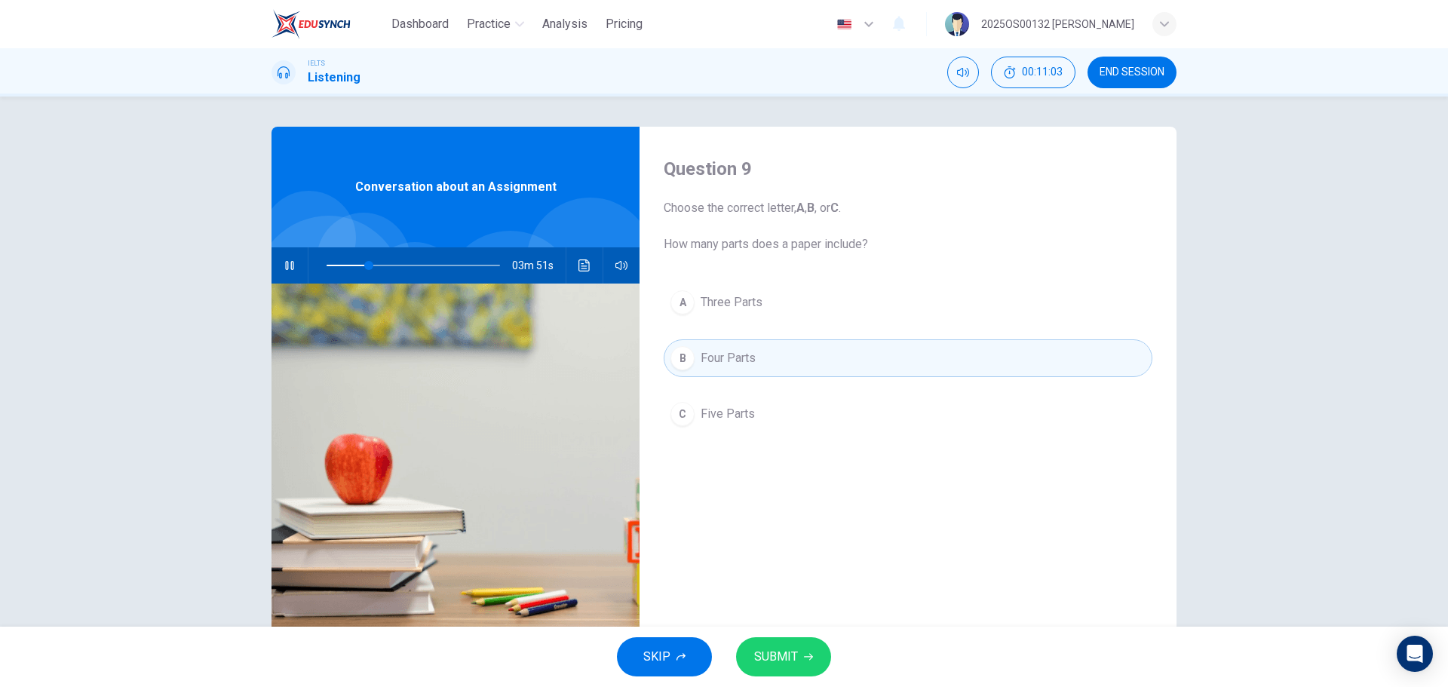
click at [797, 658] on button "SUBMIT" at bounding box center [783, 656] width 95 height 39
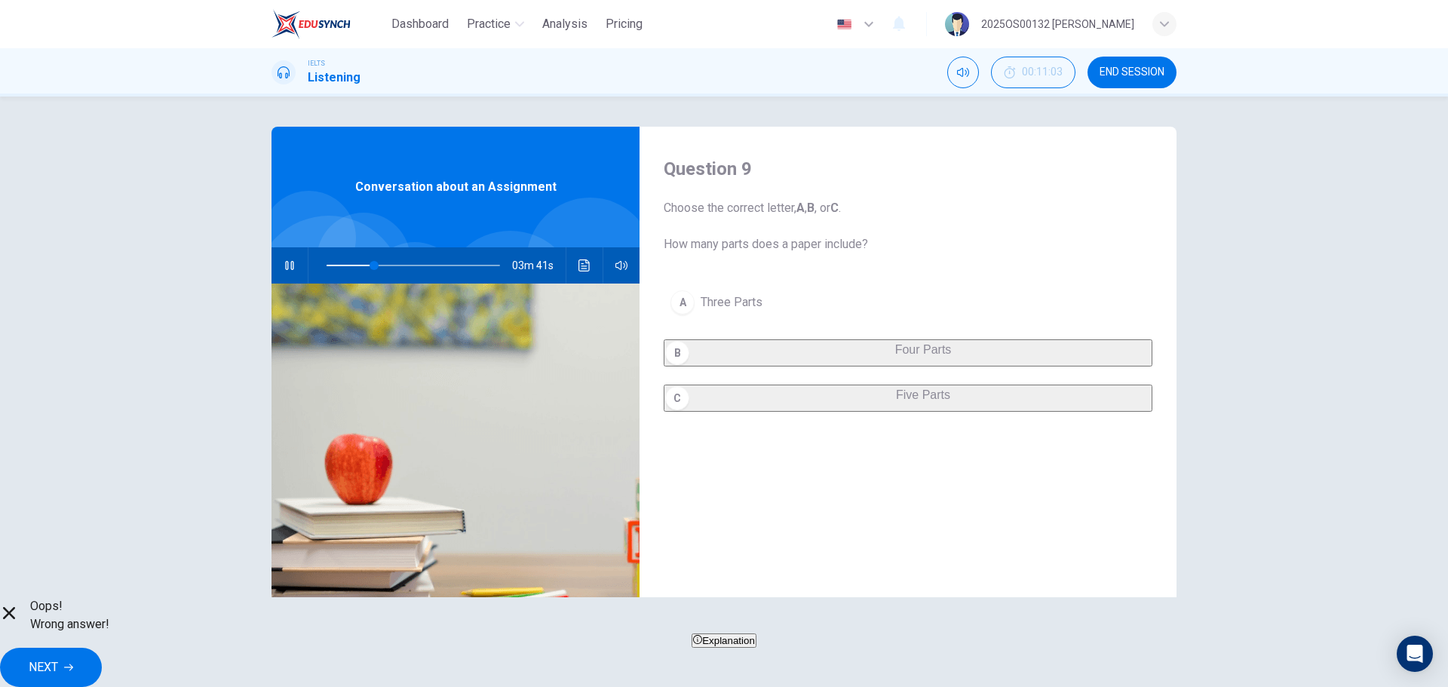
click at [735, 423] on div "A Three Parts B Four Parts C Five Parts" at bounding box center [908, 363] width 489 height 158
click at [102, 657] on button "NEXT" at bounding box center [51, 667] width 102 height 39
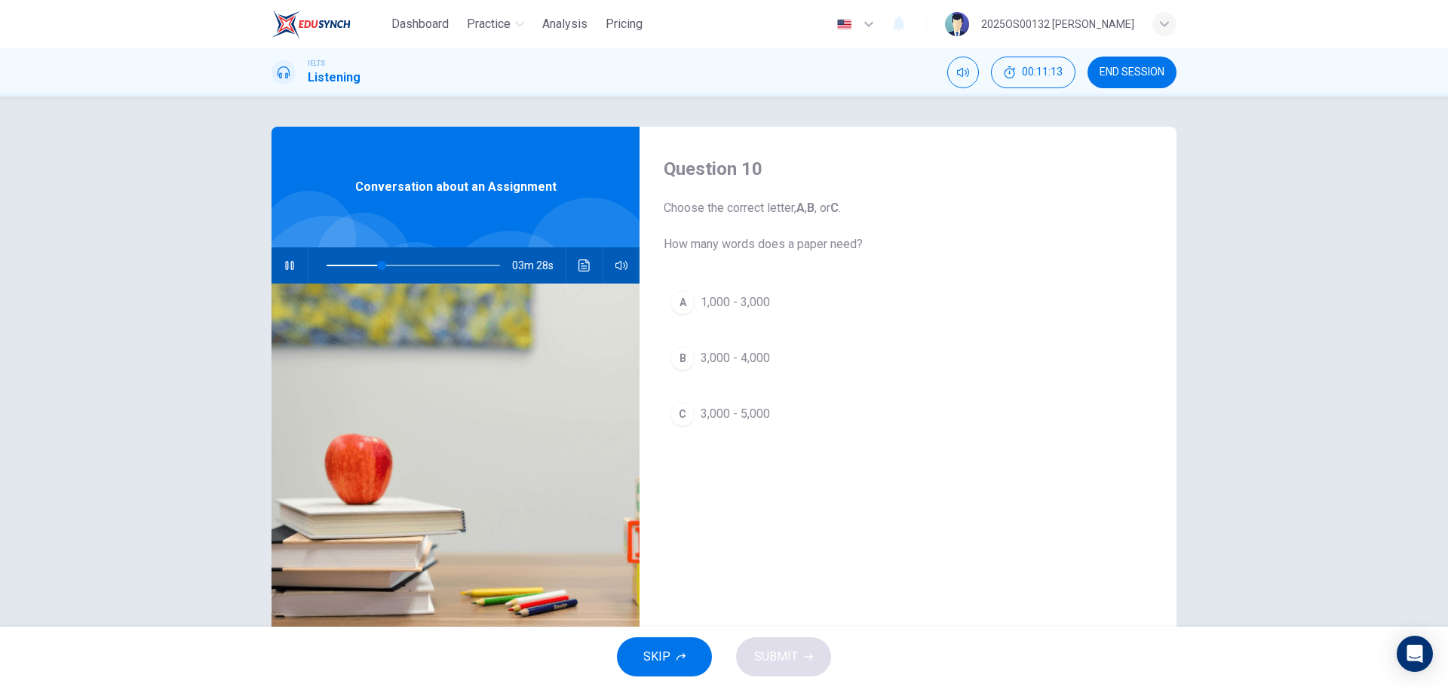
click at [683, 419] on div "C" at bounding box center [683, 414] width 24 height 24
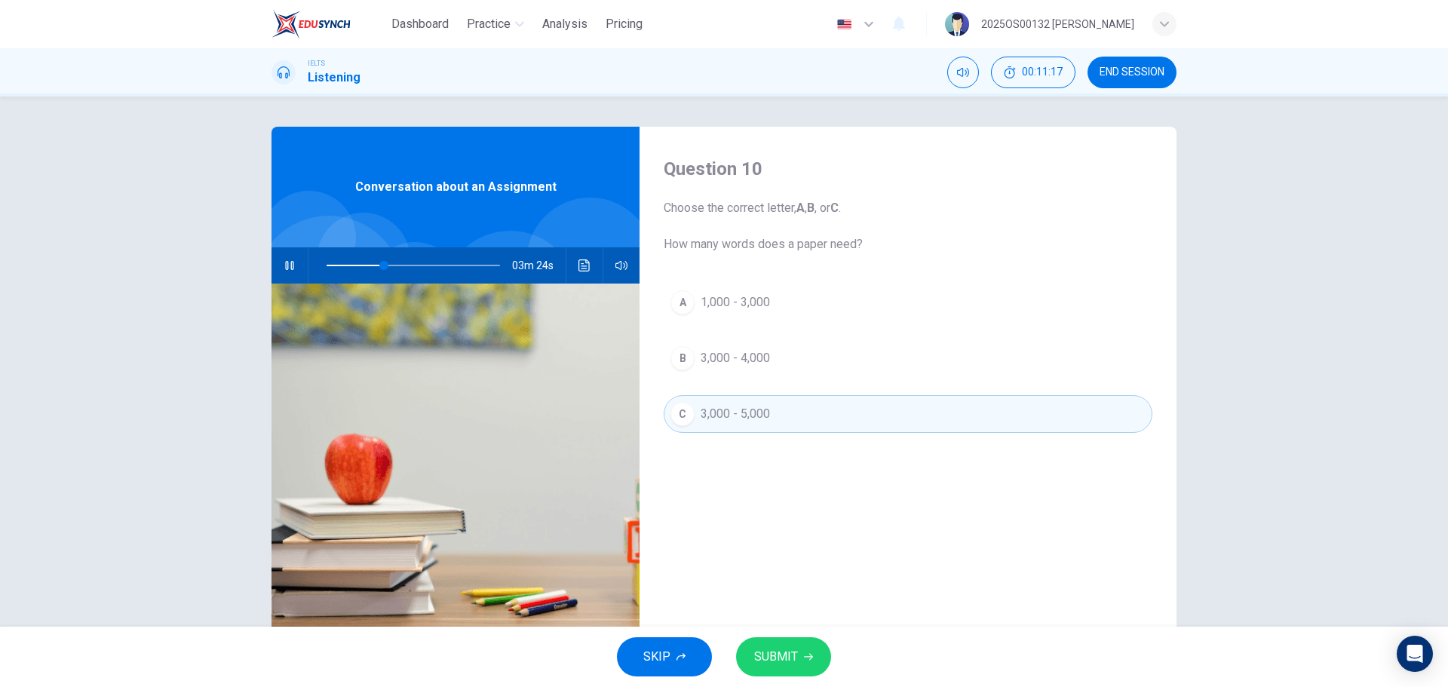
click at [809, 650] on button "SUBMIT" at bounding box center [783, 656] width 95 height 39
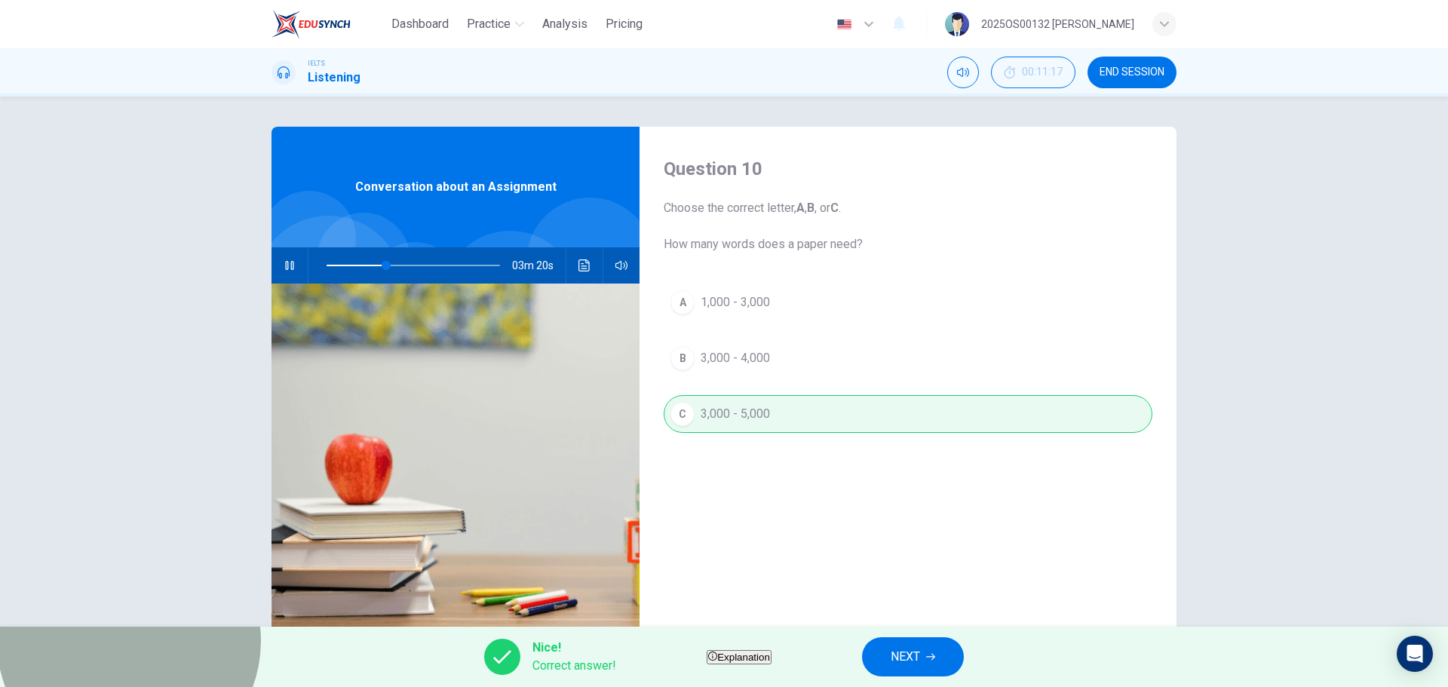
click at [772, 652] on button "Explanation" at bounding box center [739, 657] width 65 height 14
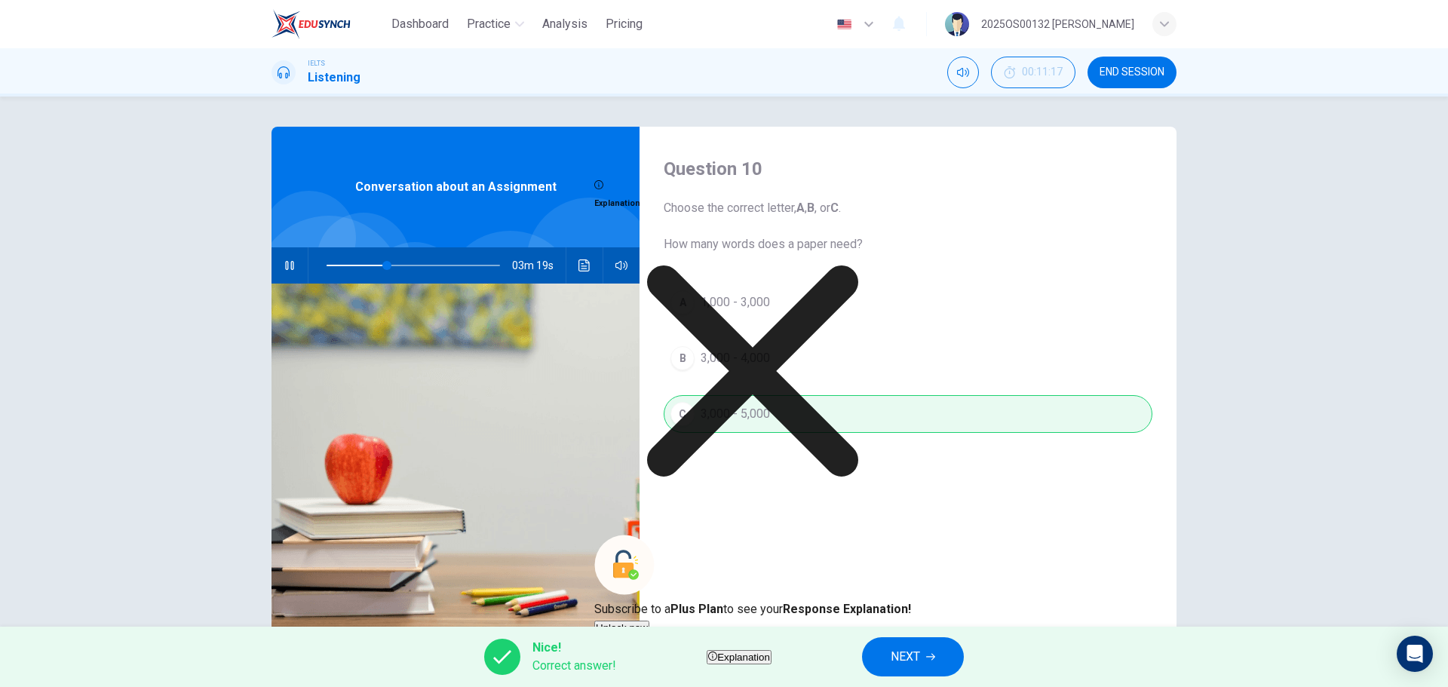
click at [1013, 587] on div "Question 10 Choose the correct letter, A , B , or C . How many words does a pap…" at bounding box center [908, 389] width 537 height 524
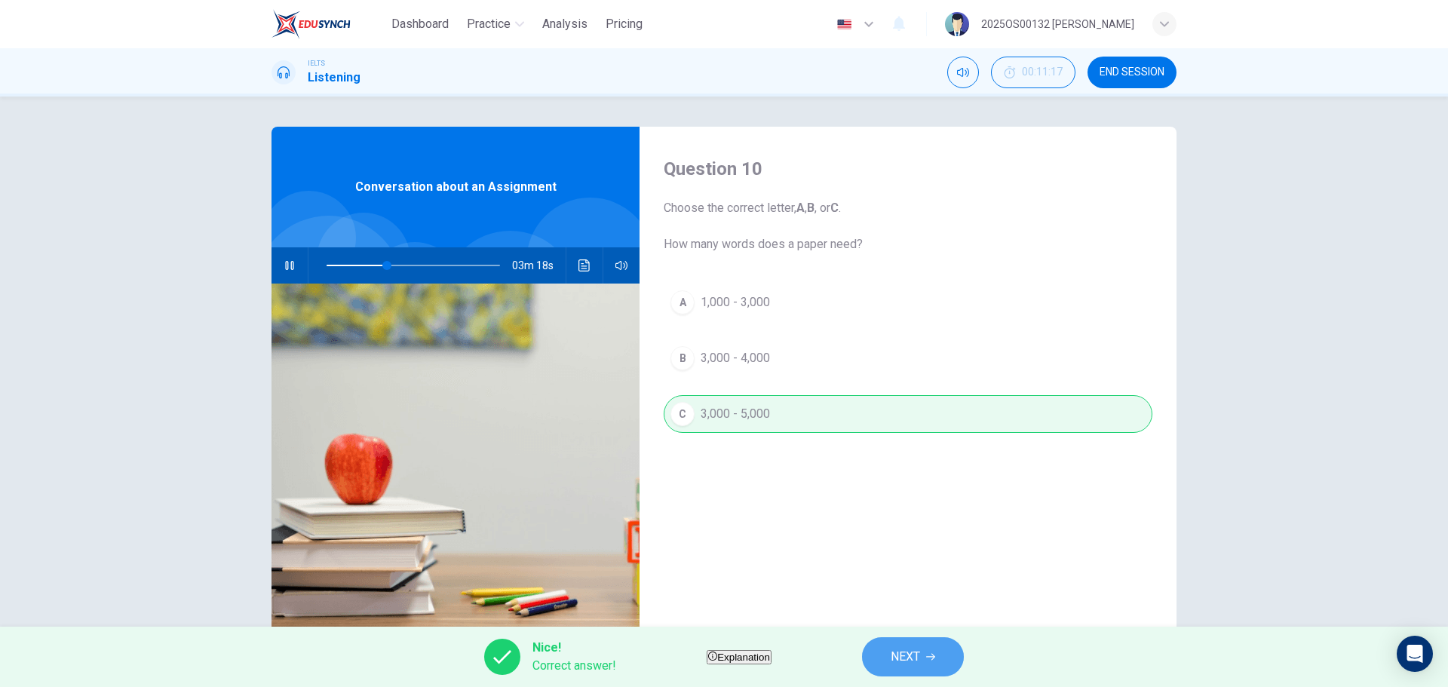
click at [964, 654] on button "NEXT" at bounding box center [913, 656] width 102 height 39
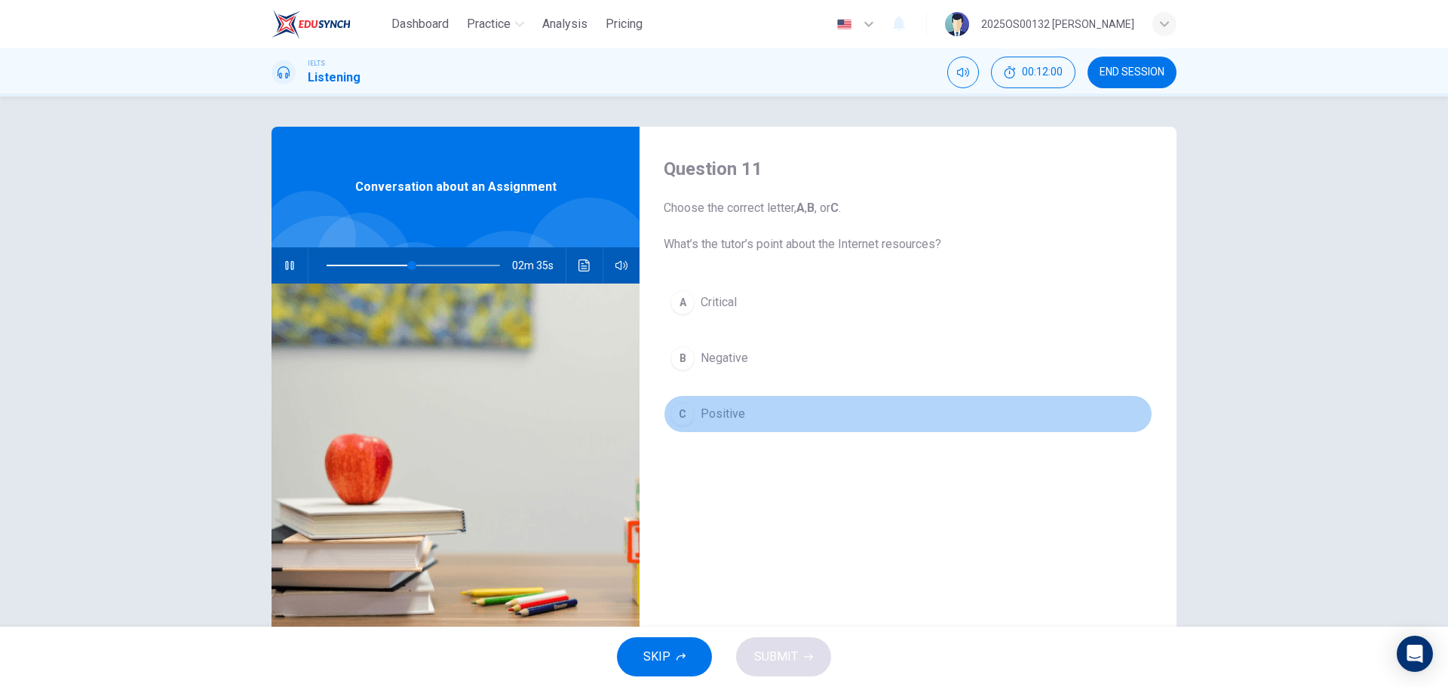
click at [673, 415] on div "C" at bounding box center [683, 414] width 24 height 24
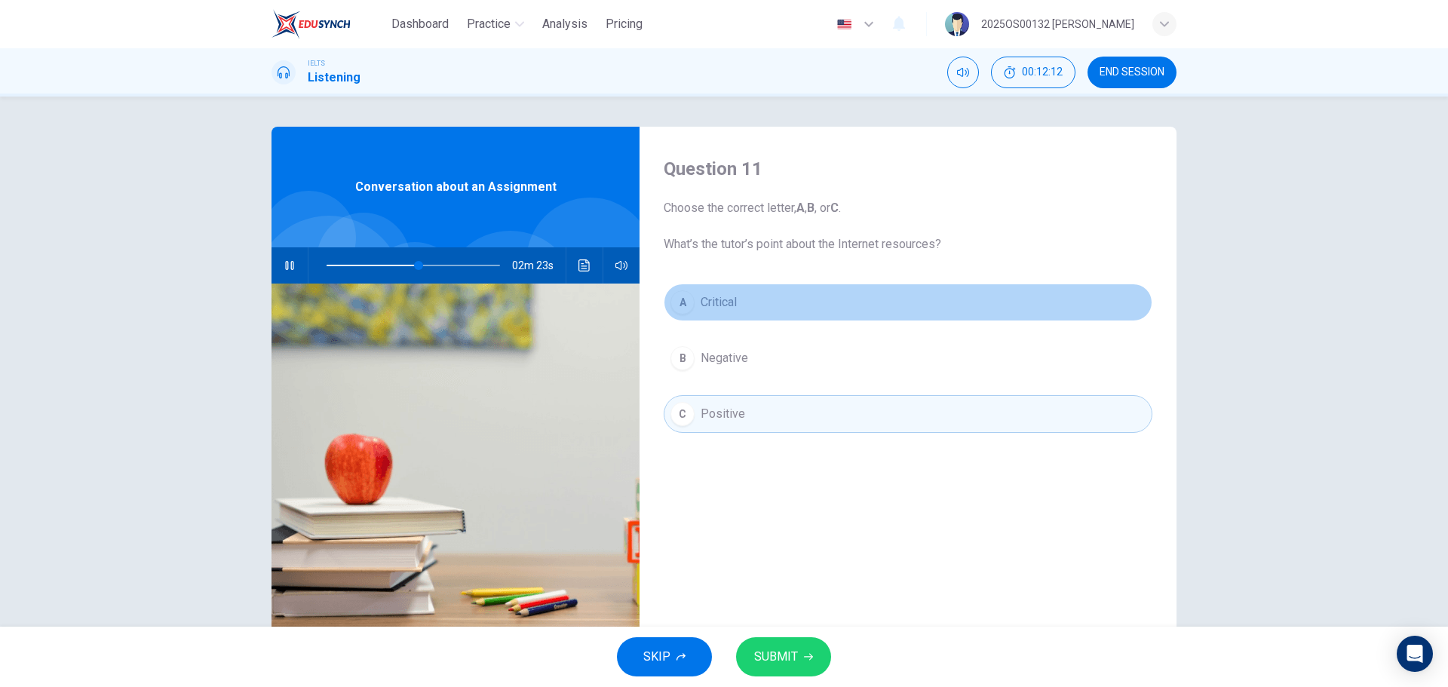
click at [694, 295] on button "A Critical" at bounding box center [908, 303] width 489 height 38
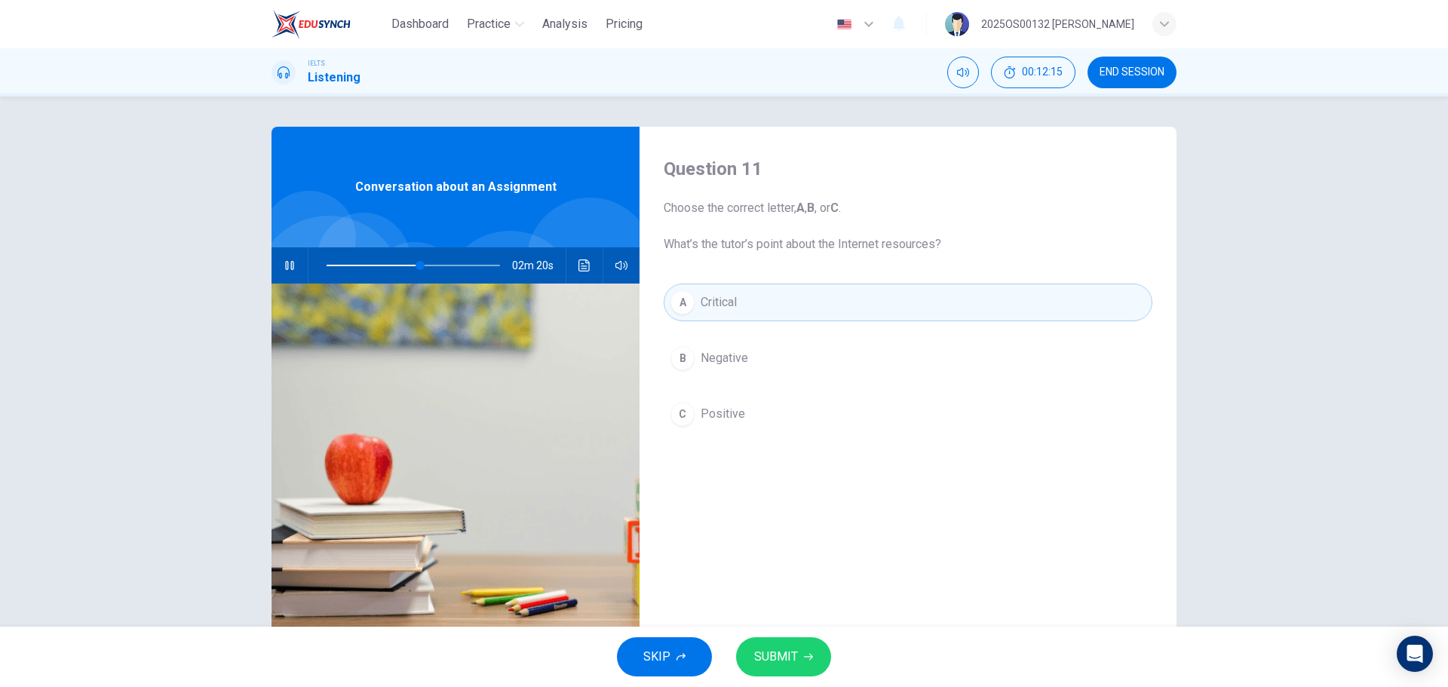
click at [811, 652] on icon "button" at bounding box center [808, 656] width 9 height 9
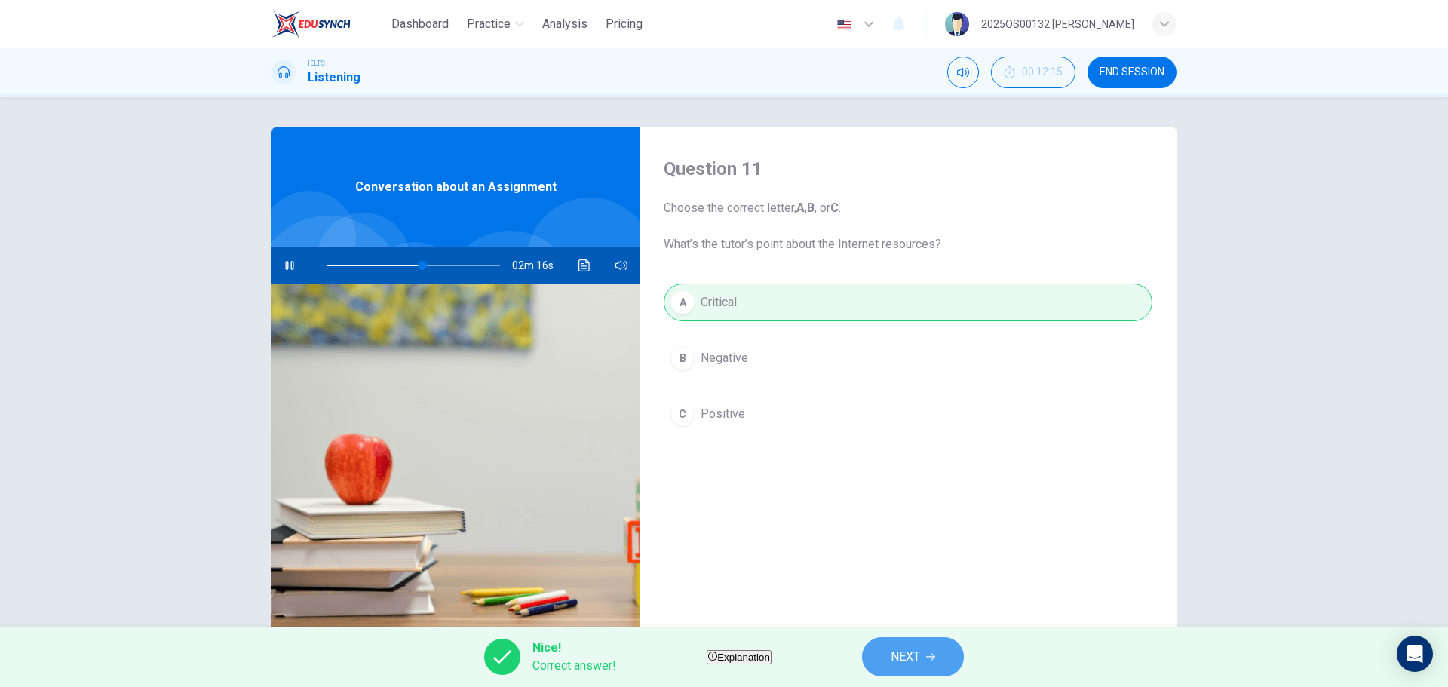
click at [920, 647] on span "NEXT" at bounding box center [905, 656] width 29 height 21
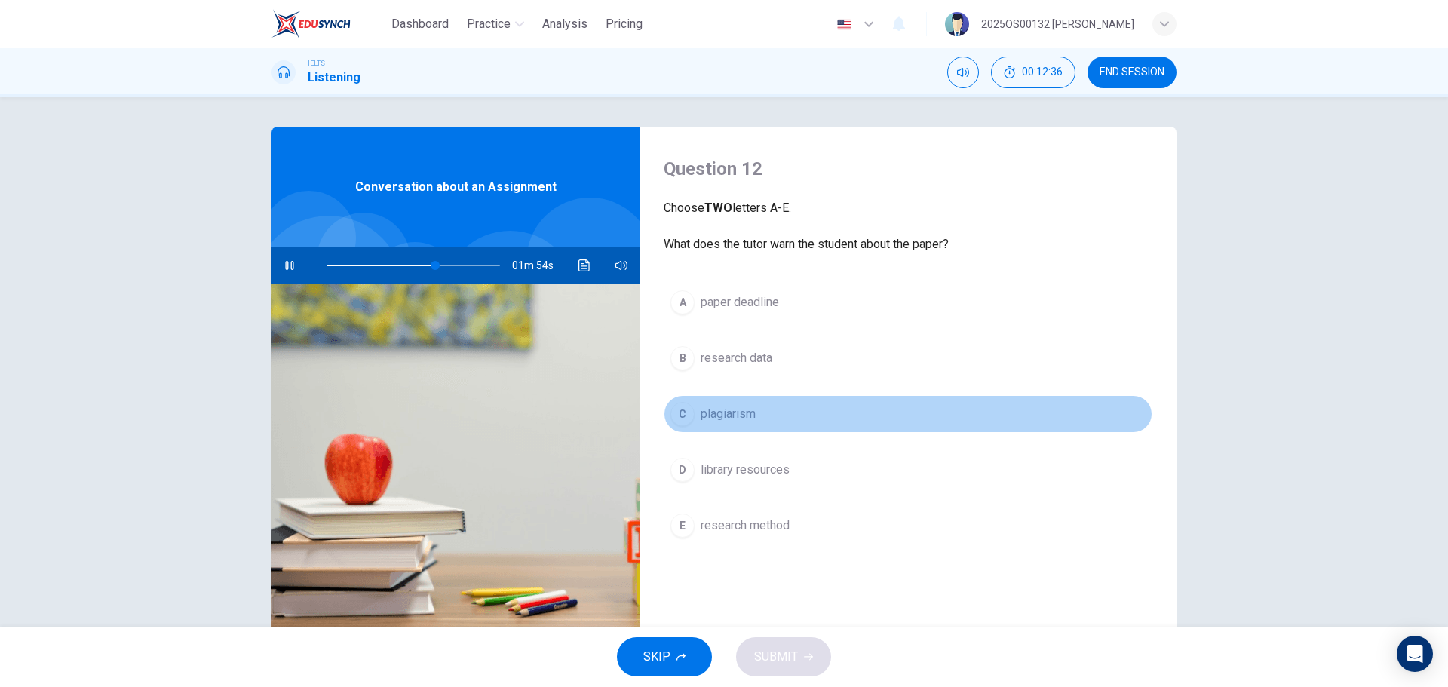
click at [683, 416] on div "C" at bounding box center [683, 414] width 24 height 24
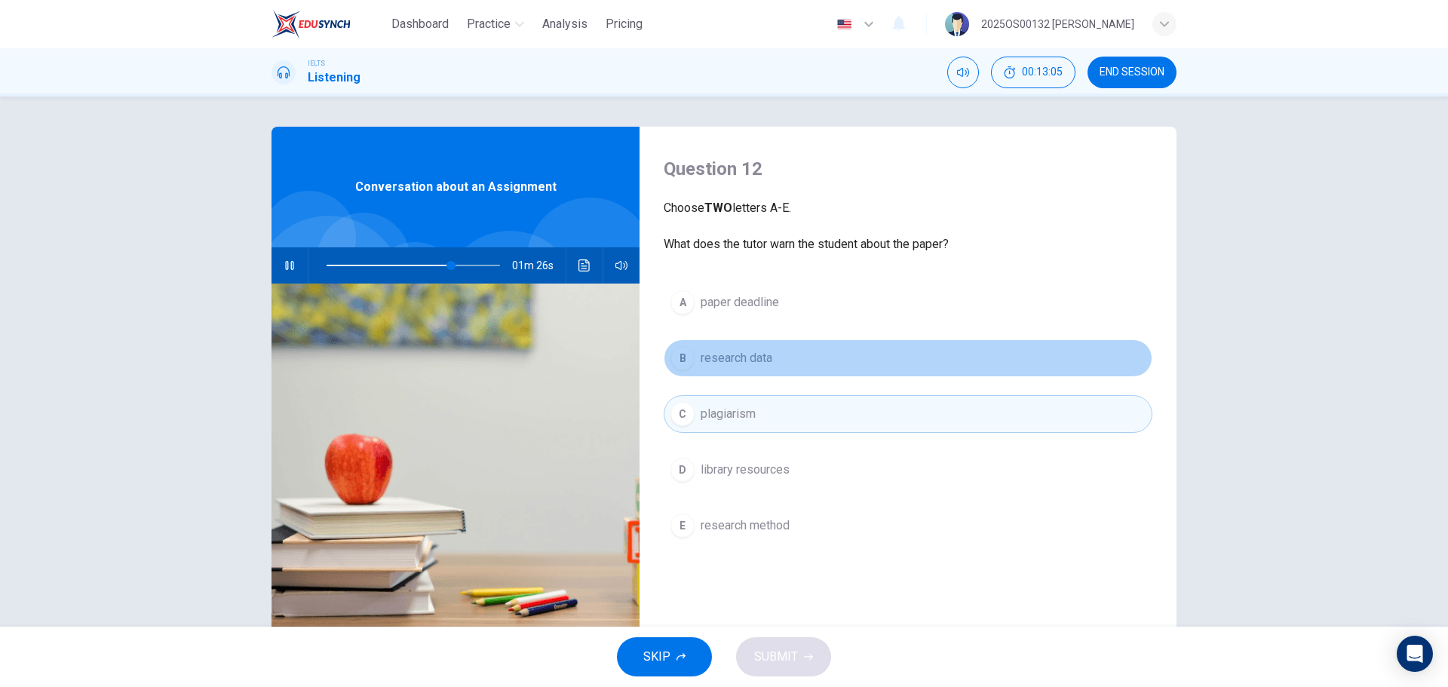
click at [671, 358] on div "B" at bounding box center [683, 358] width 24 height 24
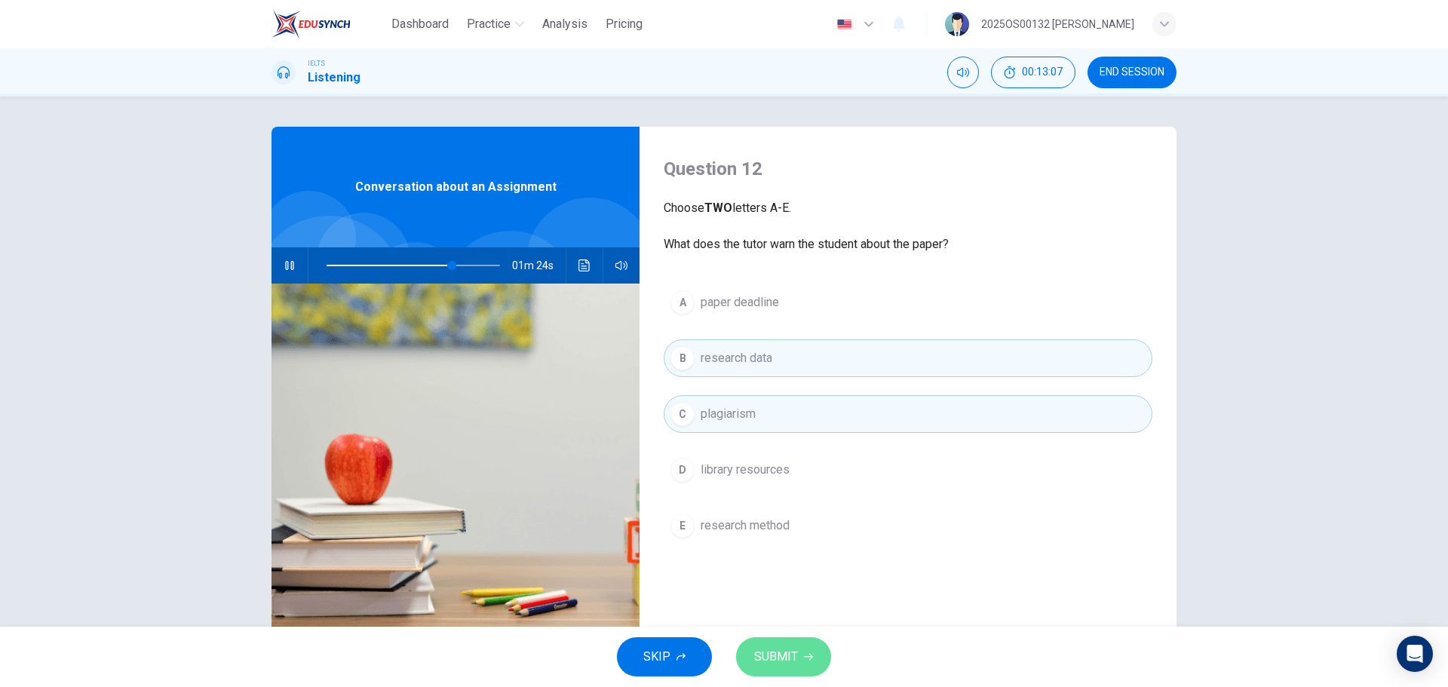
click at [796, 648] on span "SUBMIT" at bounding box center [776, 656] width 44 height 21
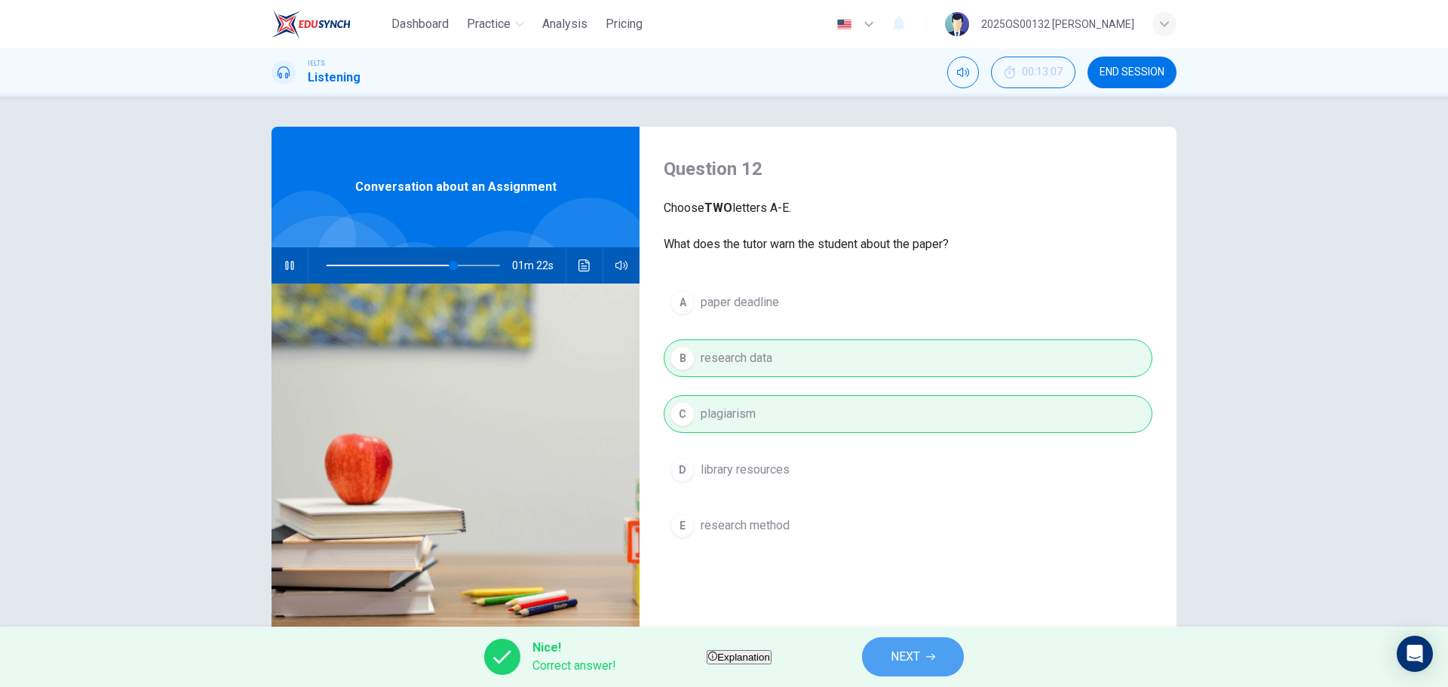
click at [920, 652] on span "NEXT" at bounding box center [905, 656] width 29 height 21
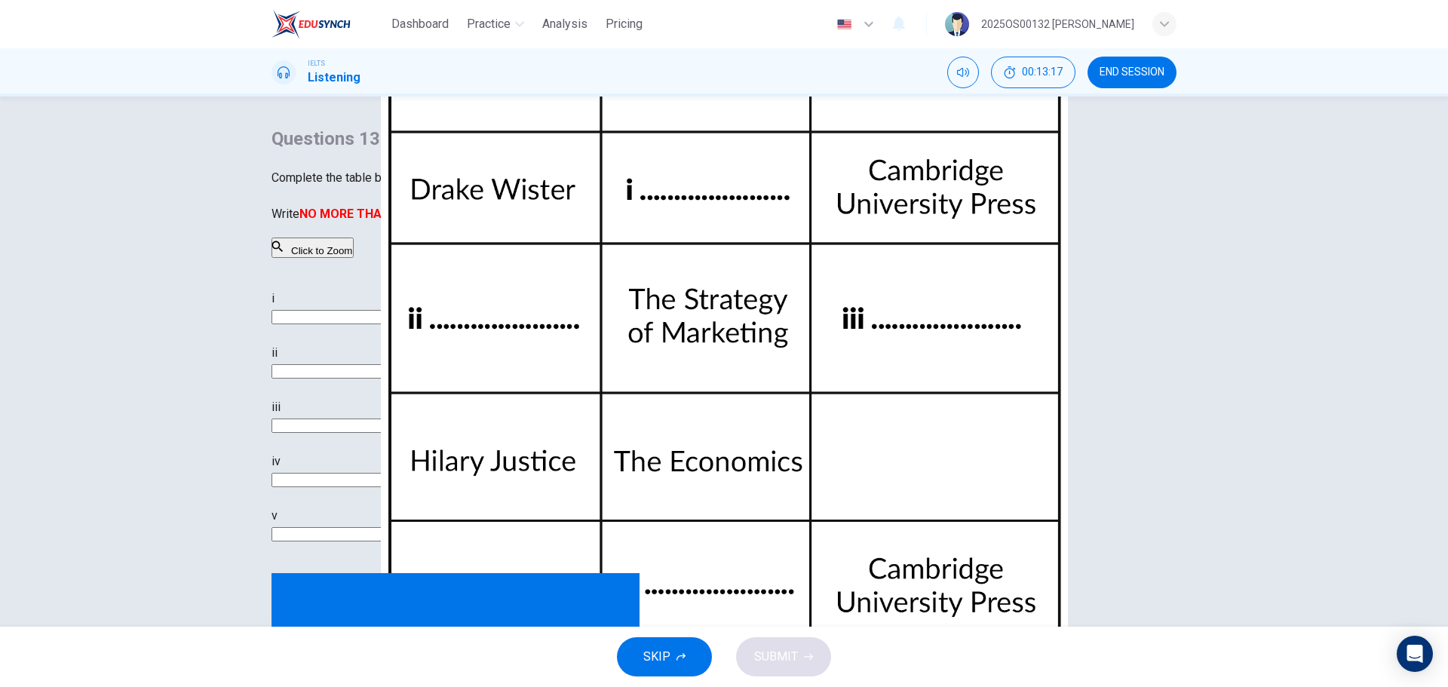
click at [354, 258] on button "Click to Zoom" at bounding box center [313, 248] width 82 height 20
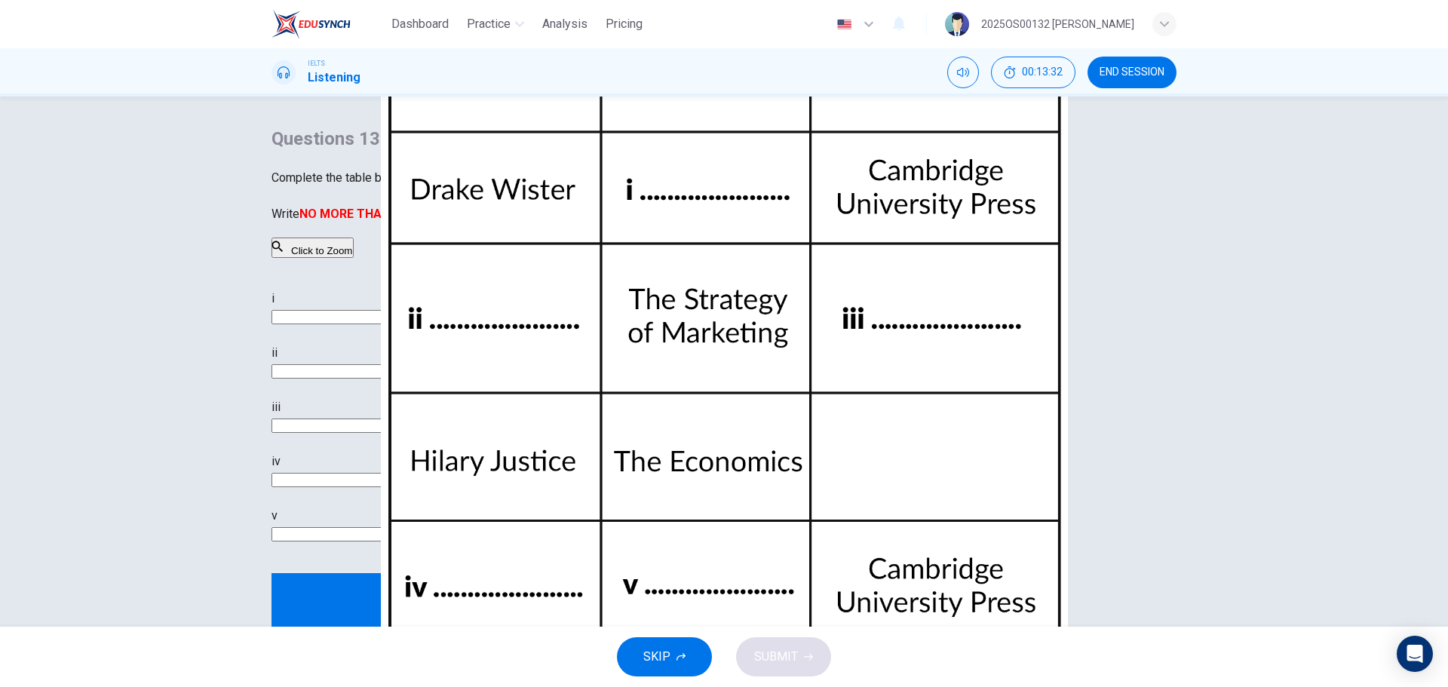
click at [1201, 309] on img at bounding box center [724, 343] width 1448 height 687
click at [185, 686] on icon "button" at bounding box center [185, 700] width 0 height 0
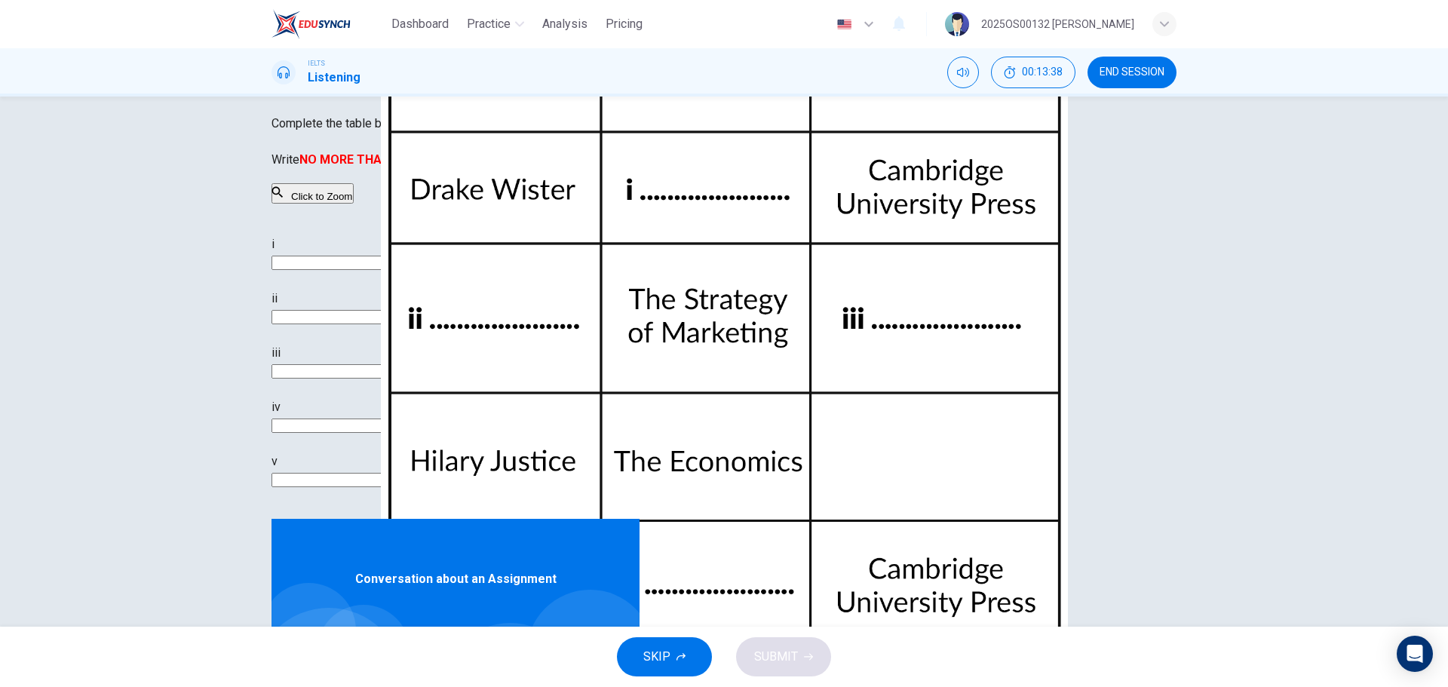
scroll to position [98, 0]
click at [286, 652] on icon "button" at bounding box center [290, 658] width 12 height 12
type input "85"
click at [402, 379] on input at bounding box center [337, 371] width 130 height 14
type input "London press"
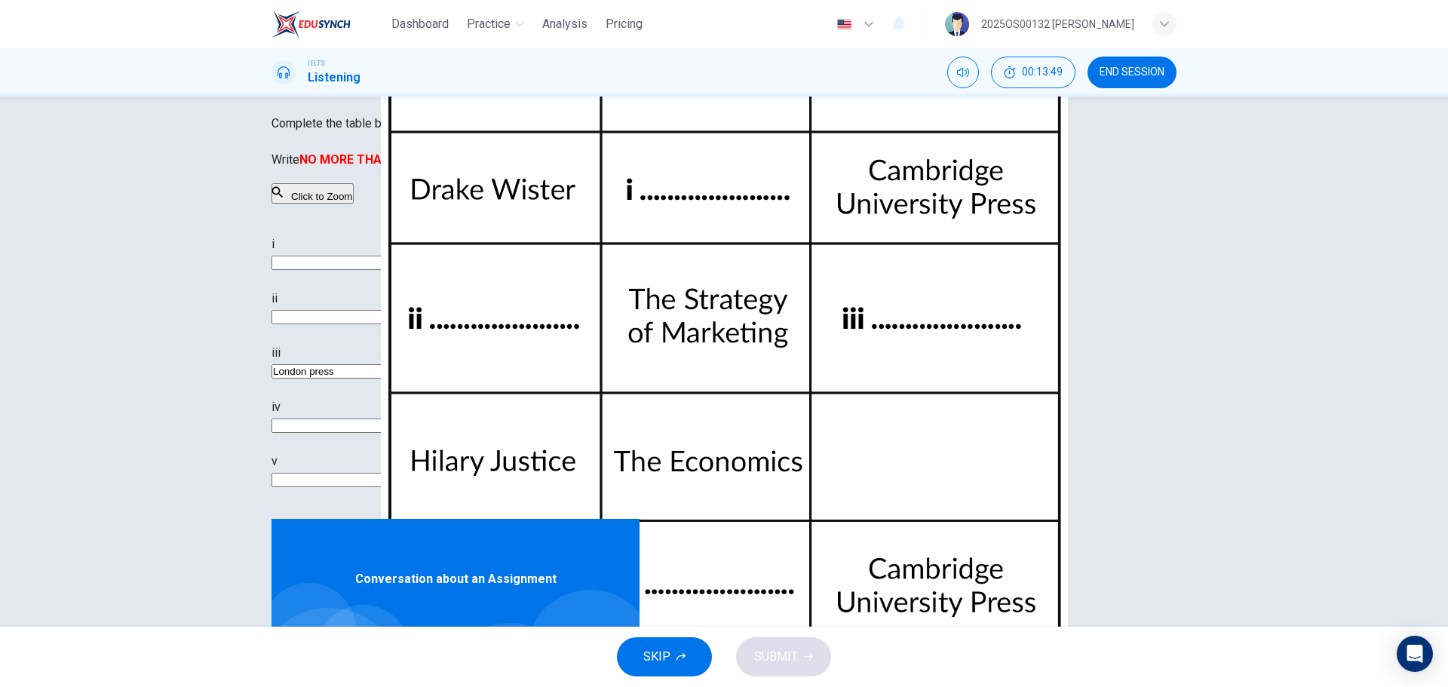
type input "85"
type input "London press"
click at [470, 653] on span at bounding box center [474, 657] width 9 height 9
click at [293, 640] on button "button" at bounding box center [290, 658] width 24 height 36
click at [449, 653] on span at bounding box center [453, 657] width 9 height 9
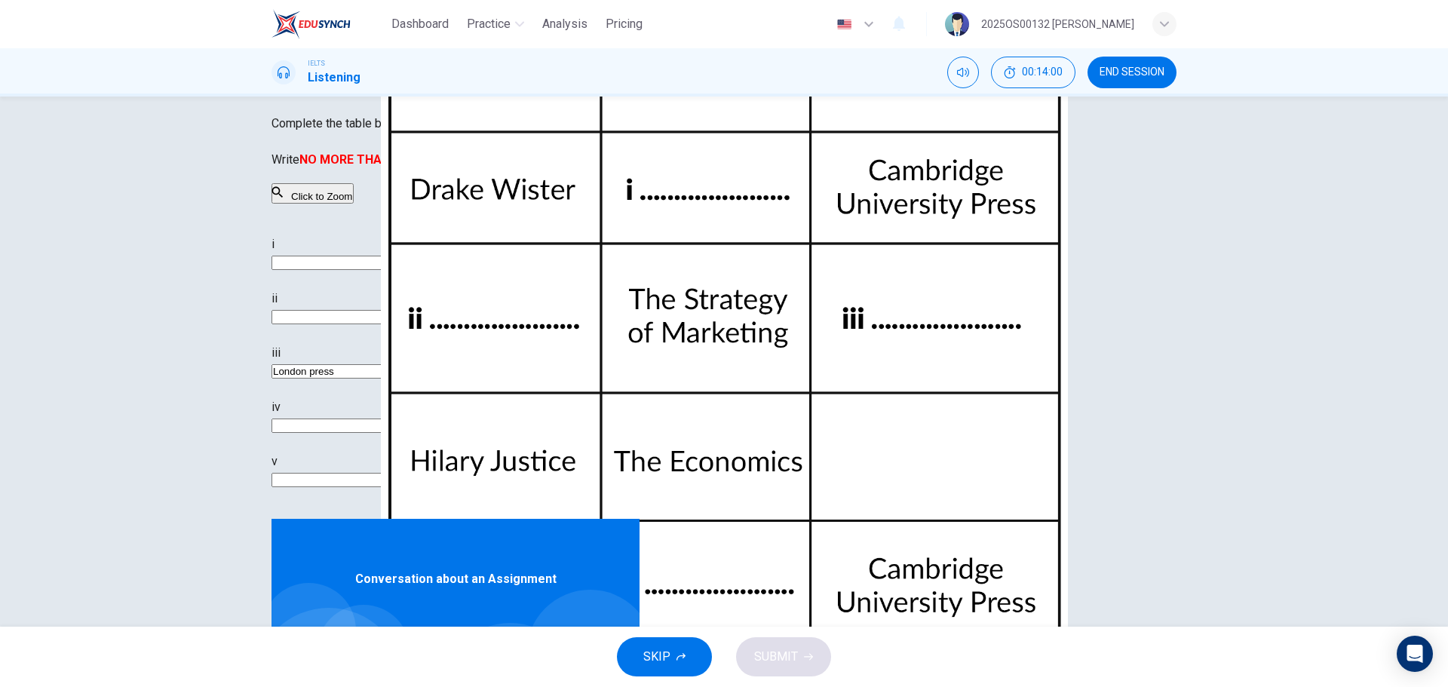
click at [402, 270] on input at bounding box center [337, 263] width 130 height 14
type input "76"
type input "Glo"
type input "76"
type input "Gloc"
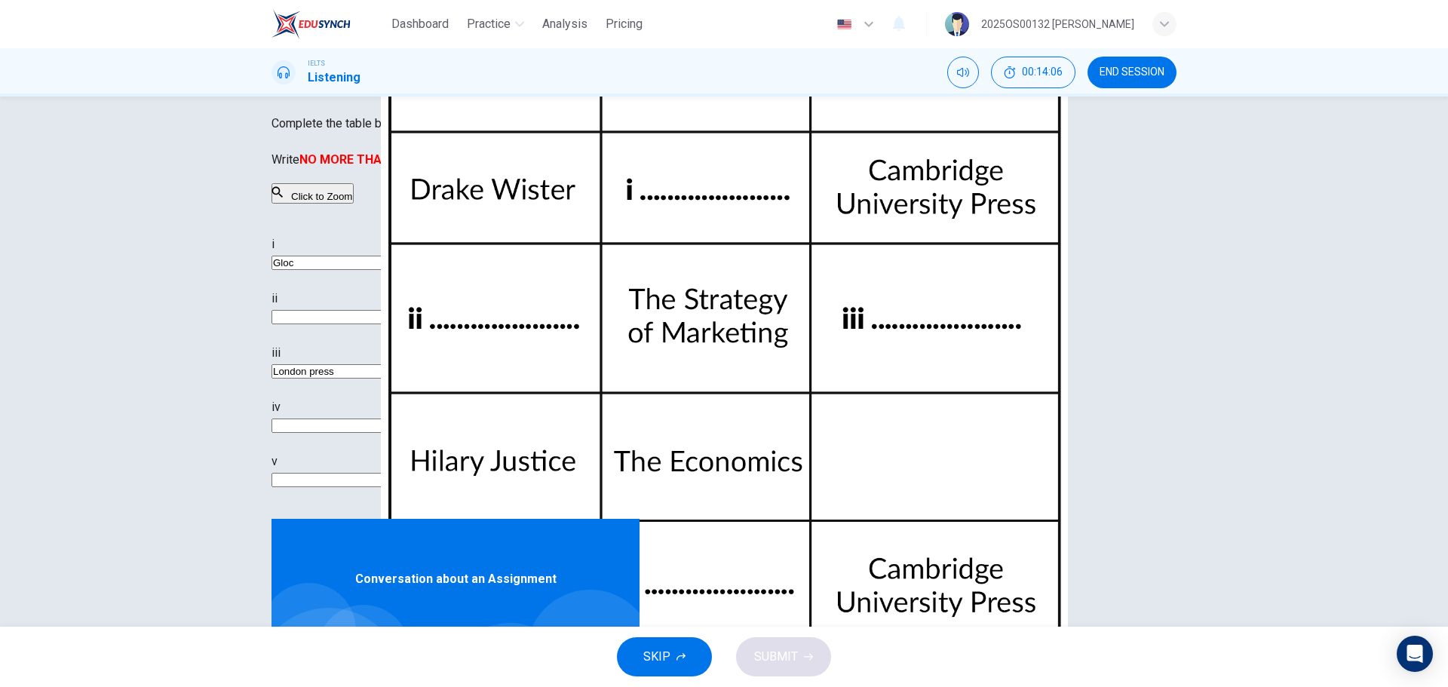
type input "76"
type input "Global"
type input "77"
type input "Global Eco"
type input "77"
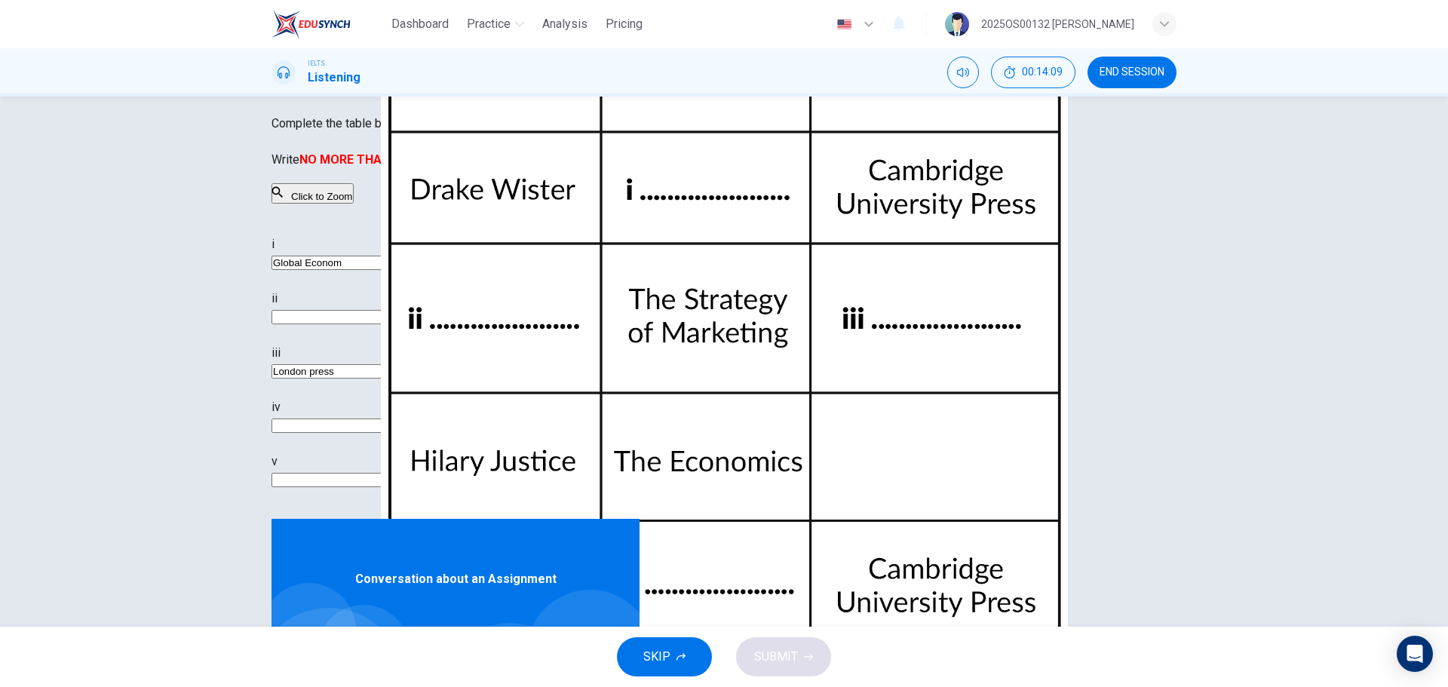
type input "Global Economy"
type input "78"
type input "Global Economy"
click at [402, 324] on input at bounding box center [337, 317] width 130 height 14
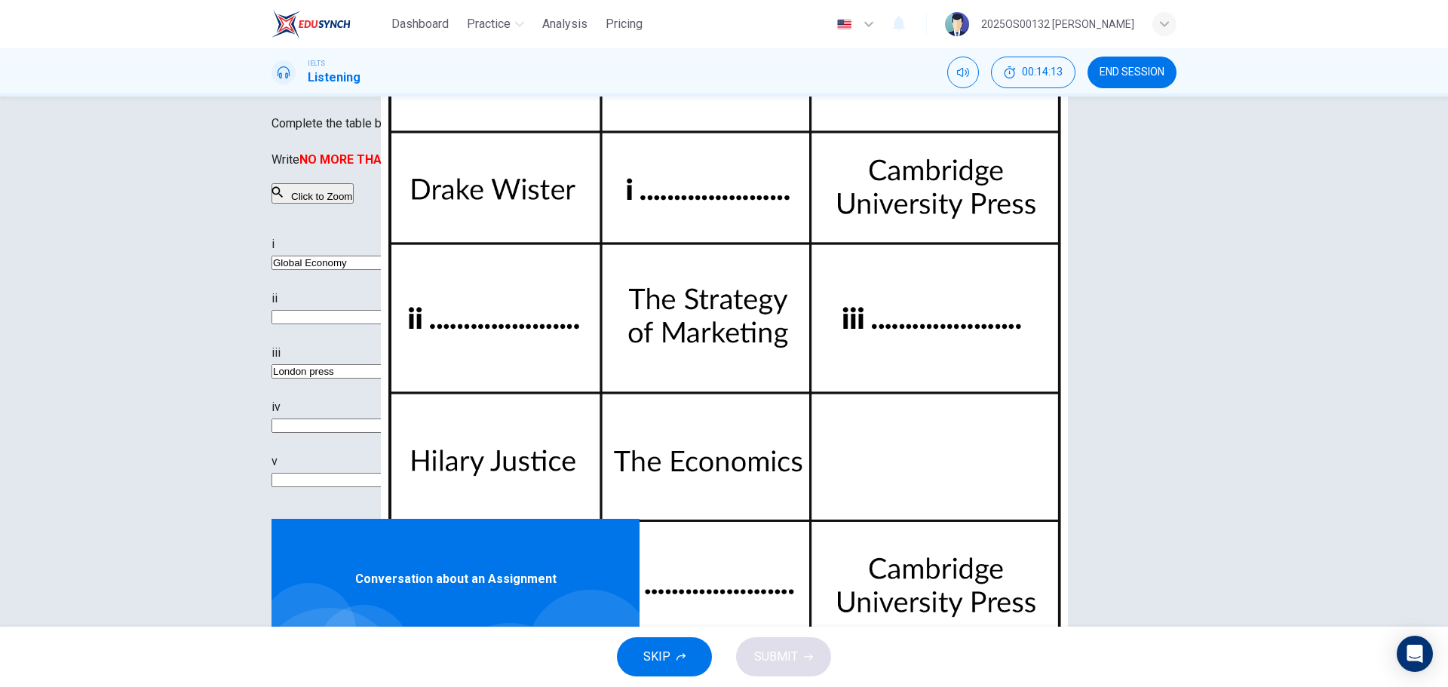
type input "79"
type input "Vi"
type input "79"
type input "Vict"
type input "79"
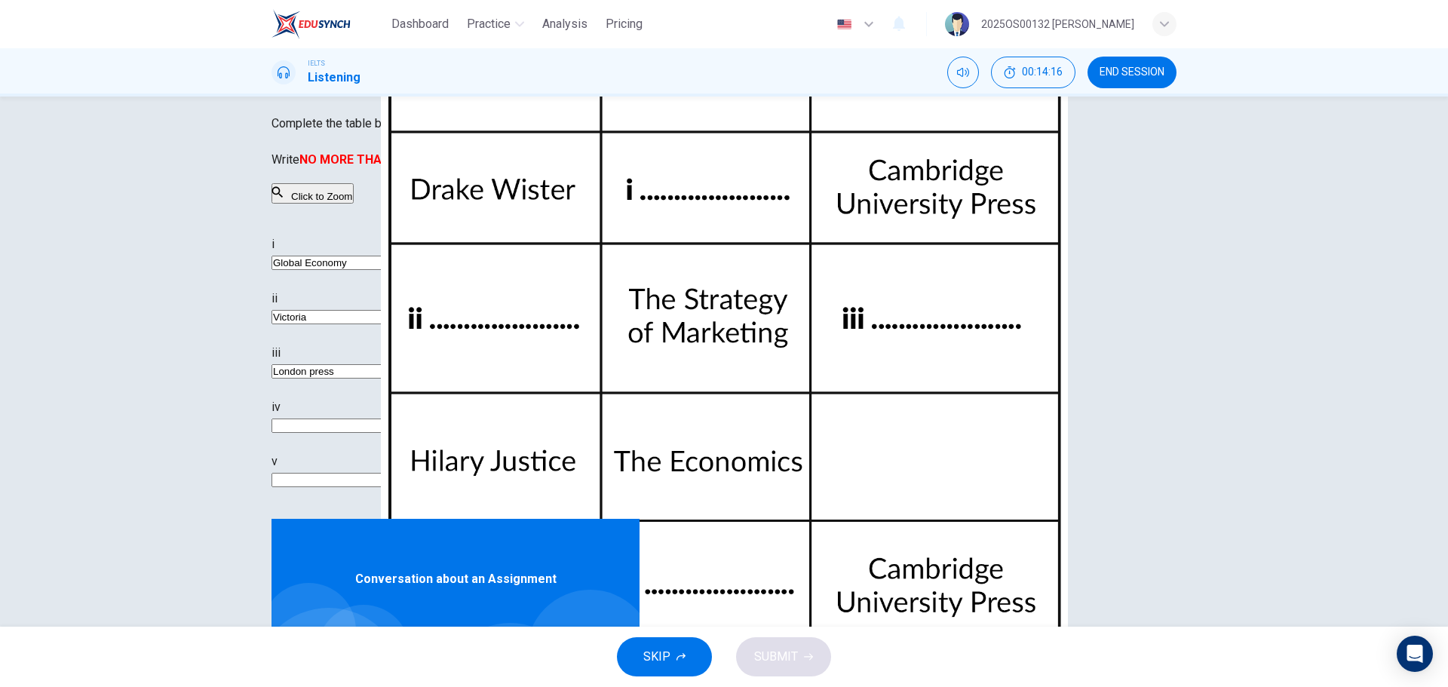
type input "Victoria S"
type input "80"
type input "Victoria Smith"
type input "81"
type input "Victoria Smith"
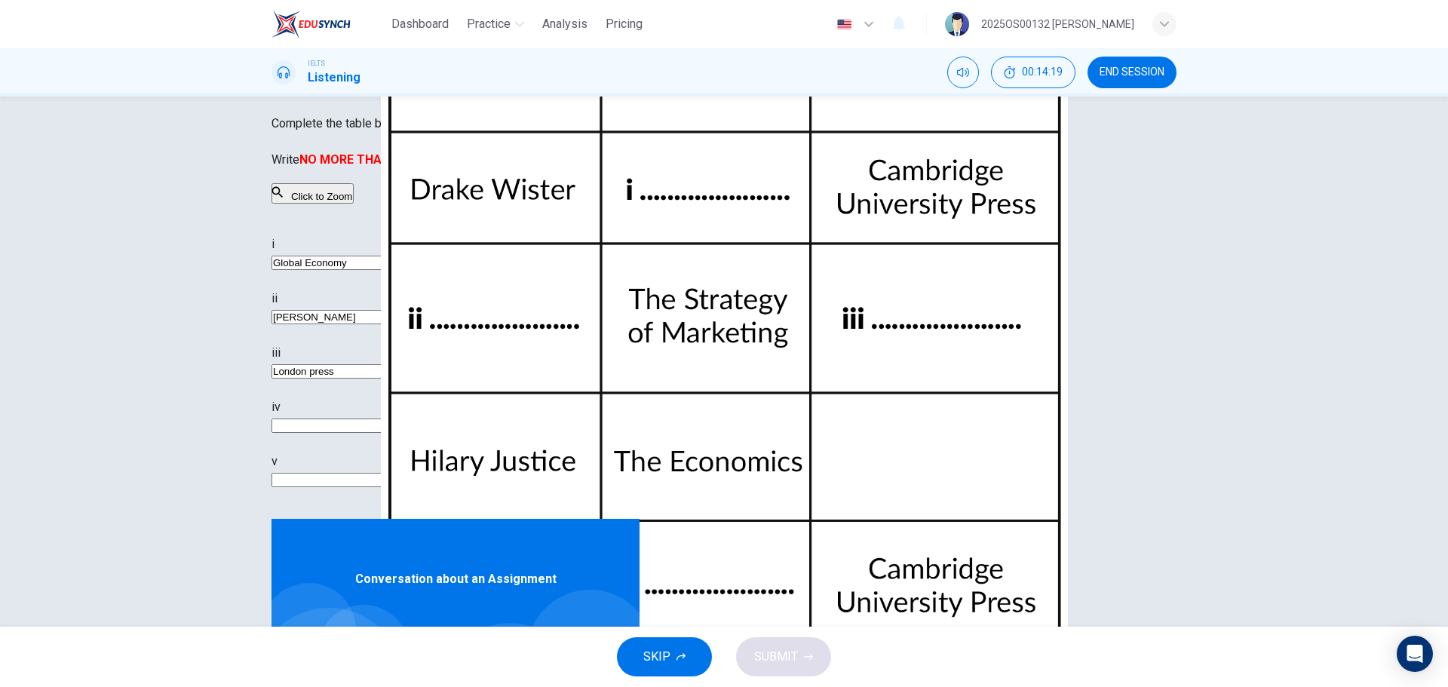
click at [402, 433] on input at bounding box center [337, 426] width 130 height 14
type input "86"
type input "O"
type input "87"
type input "Oxfor"
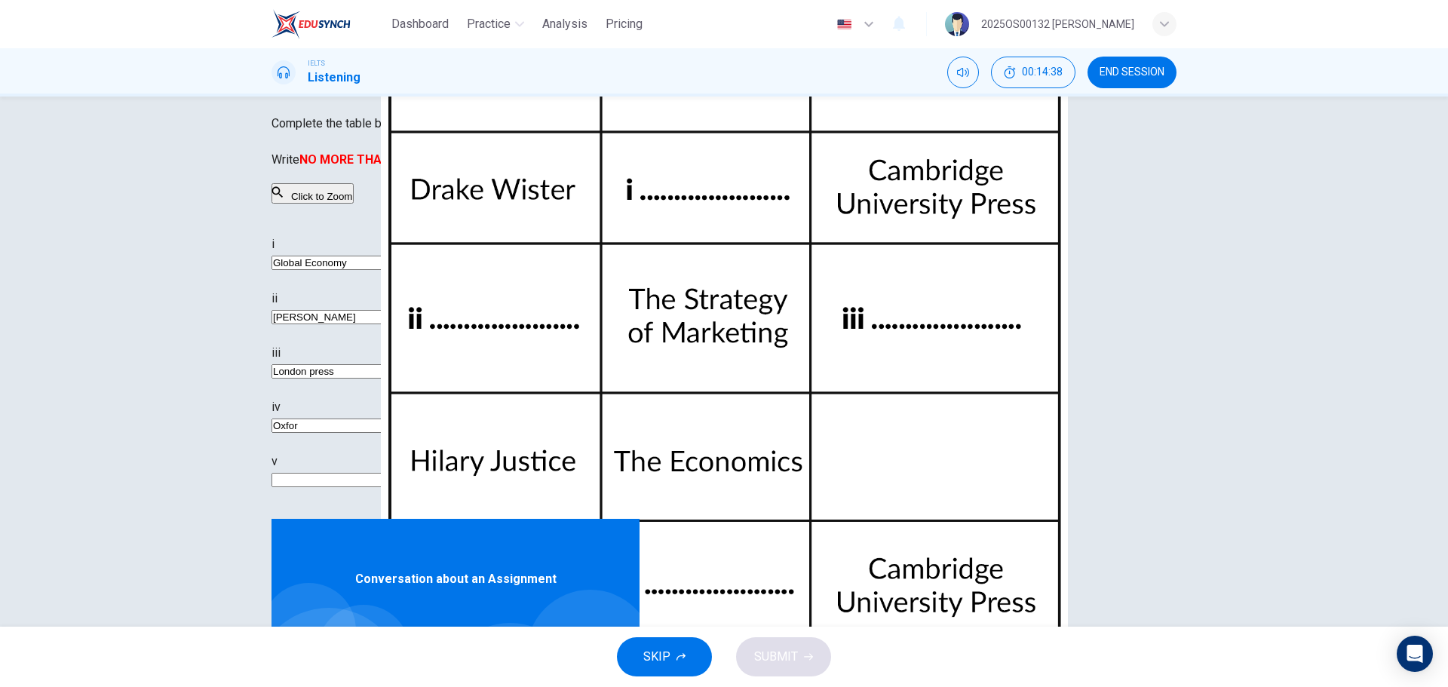
type input "87"
type input "Oxford"
type input "87"
type input "Oxford Un"
type input "88"
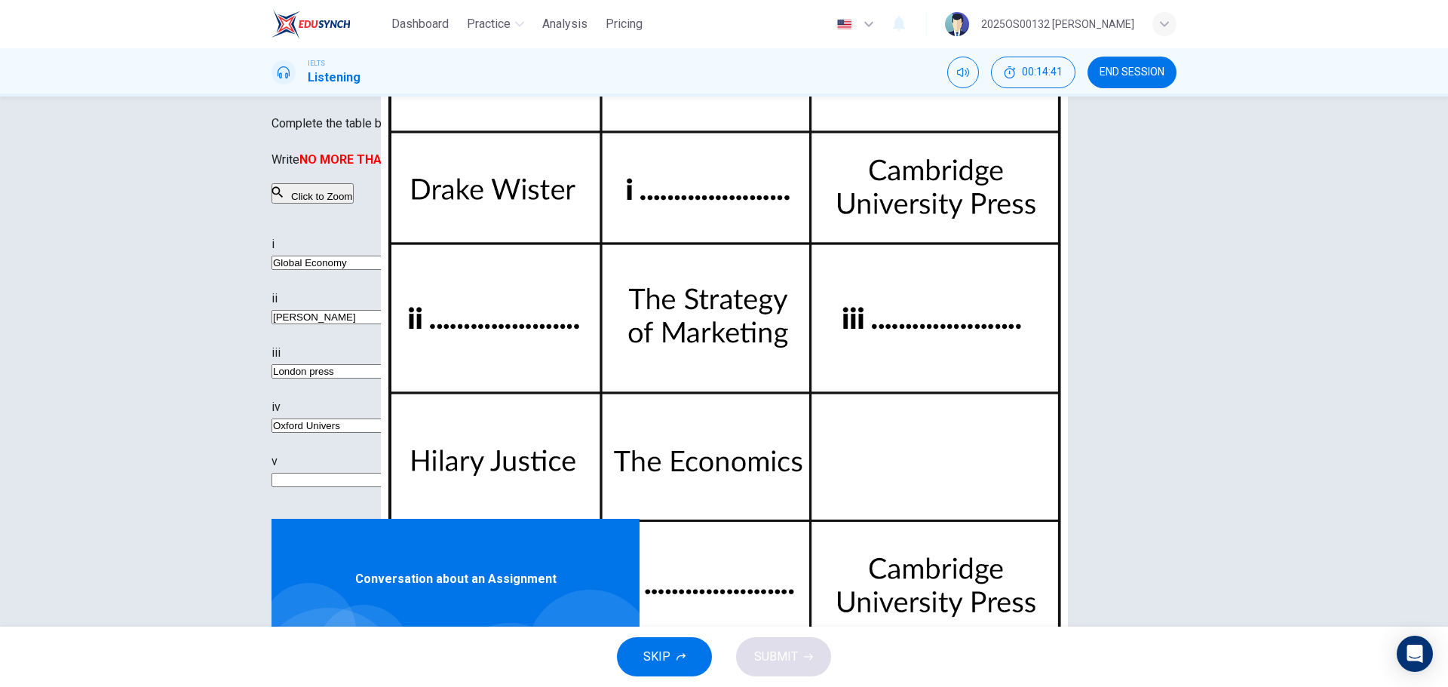
type input "Oxford Universi"
type input "88"
type input "Oxford University"
type input "88"
type input "Oxford University Press"
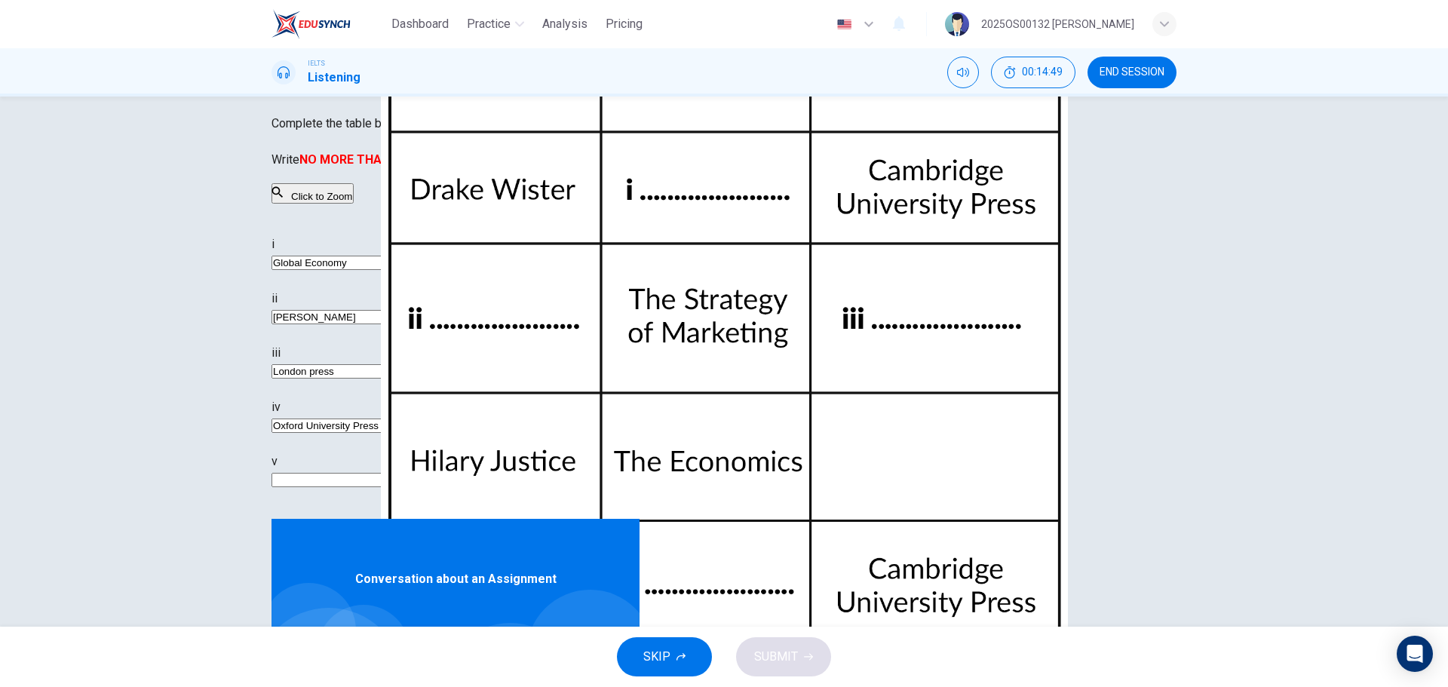
drag, startPoint x: 845, startPoint y: 514, endPoint x: 689, endPoint y: 525, distance: 156.5
click at [689, 519] on div "i Global Economy ii Victoria Smith iii London press iv Oxford University Press v" at bounding box center [540, 377] width 537 height 284
type input "91"
type input "Will"
type input "91"
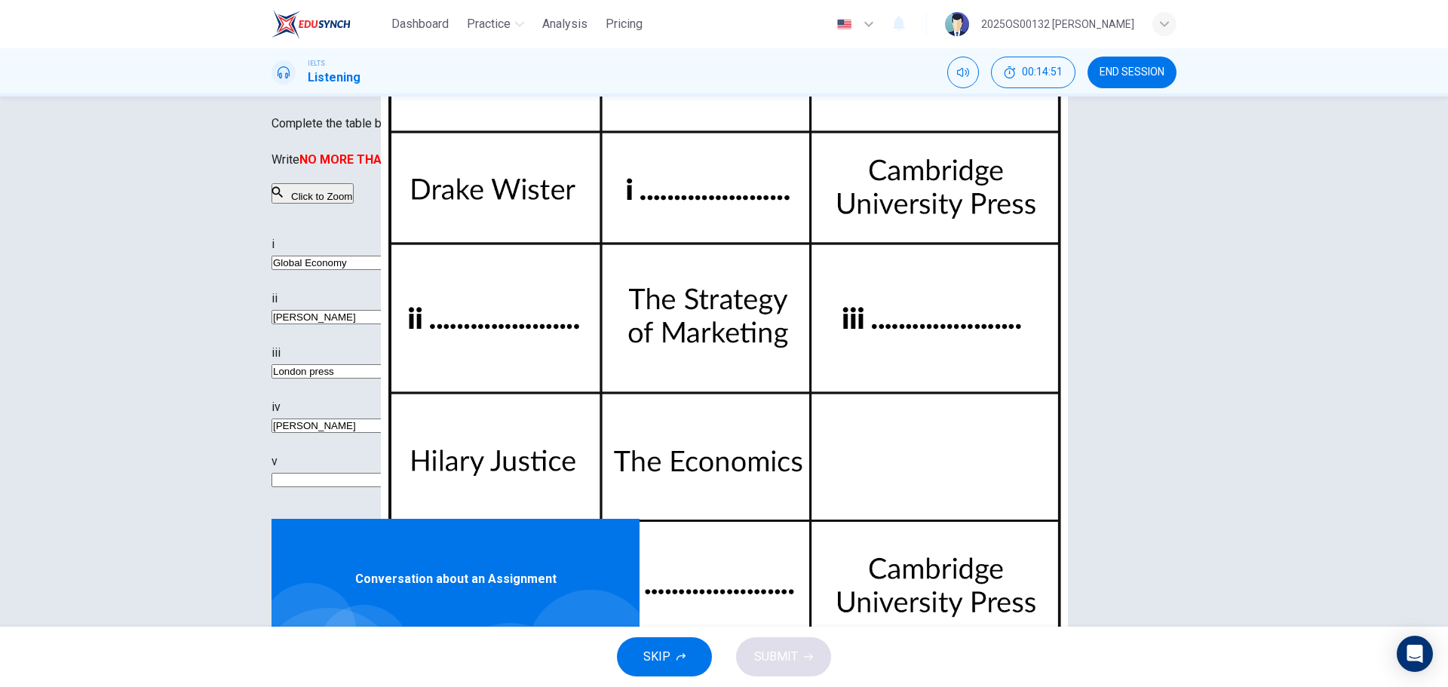
type input "William"
type input "91"
type input "William Ha"
type input "92"
type input "William Han"
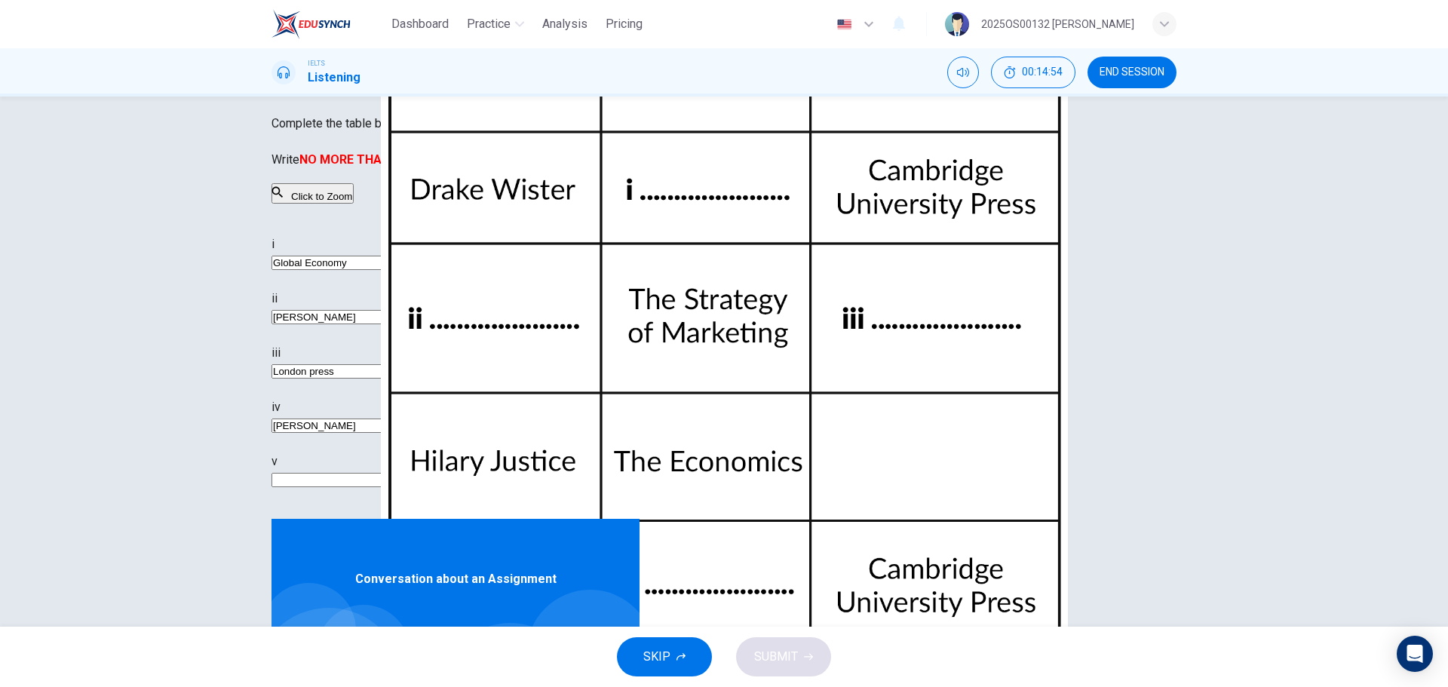
type input "92"
type input "William Hann"
type input "92"
type input "William Hanna"
type input "93"
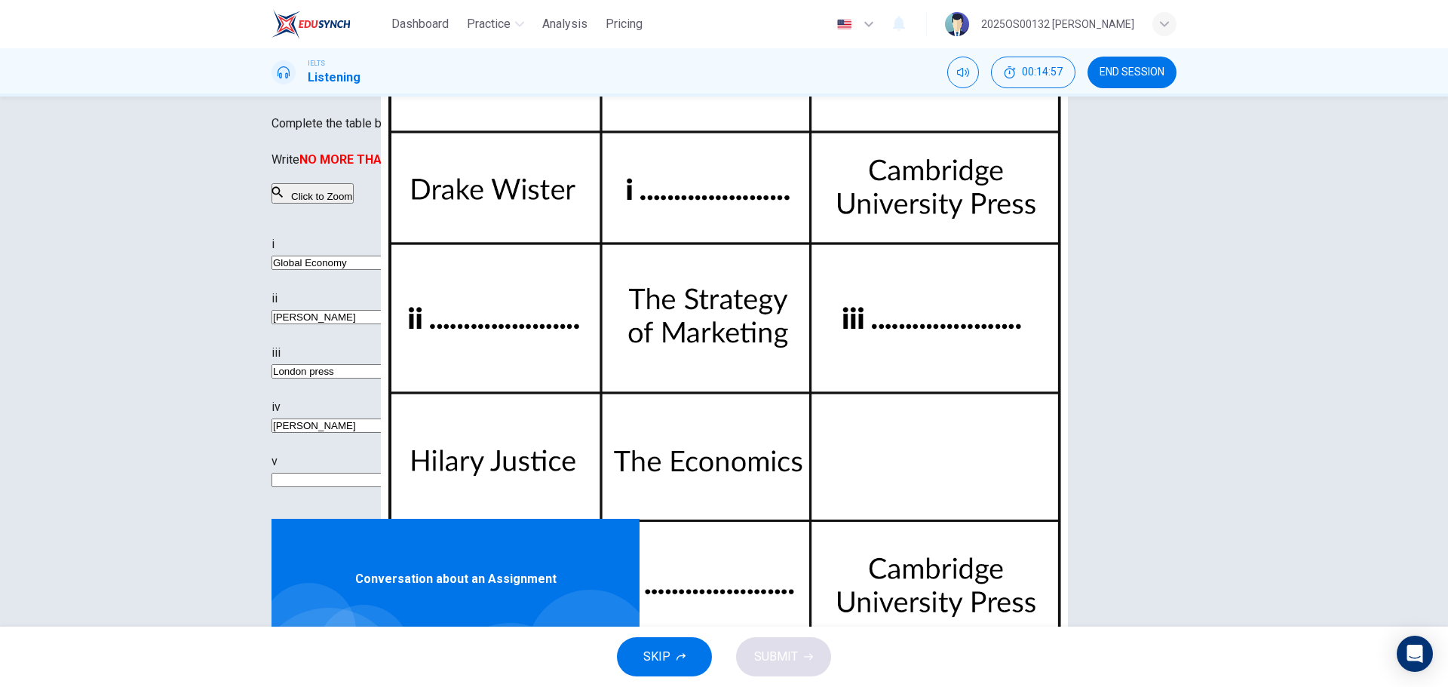
type input "William Hanna"
click at [402, 487] on input at bounding box center [337, 480] width 130 height 14
type input "94"
type input "B"
type input "94"
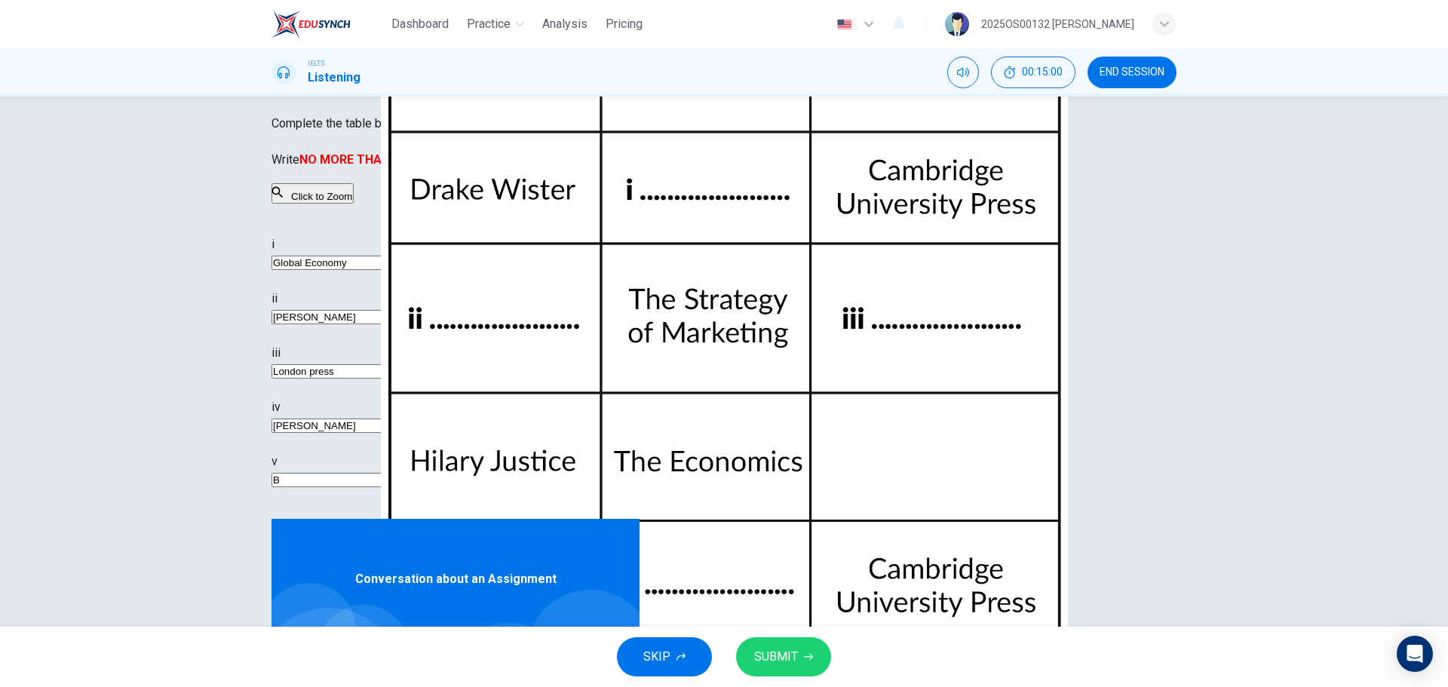
type input "Bu"
type input "94"
type input "Bus"
type input "94"
type input "Buss"
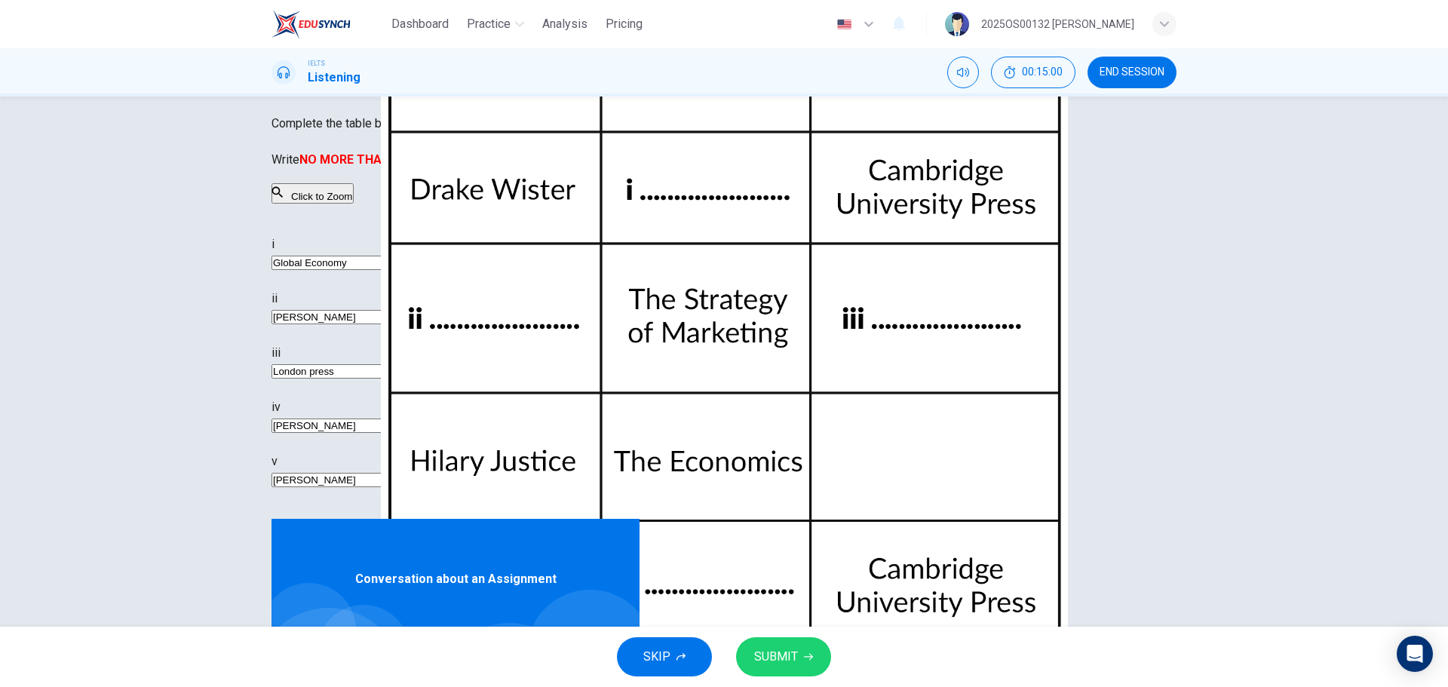
type input "94"
type input "Bussi"
type input "94"
type input "Bussin"
type input "94"
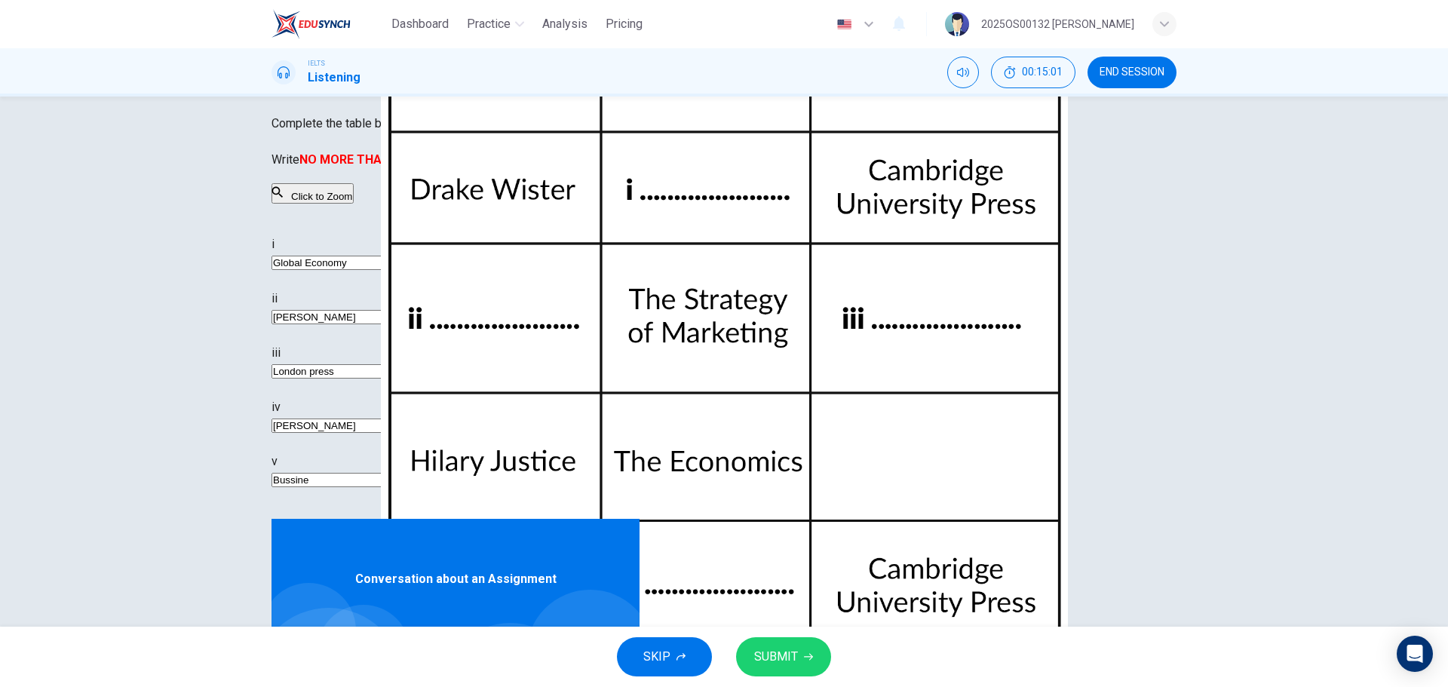
type input "Bussines"
type input "94"
type input "Bussiness"
type input "94"
type input "Bussiness"
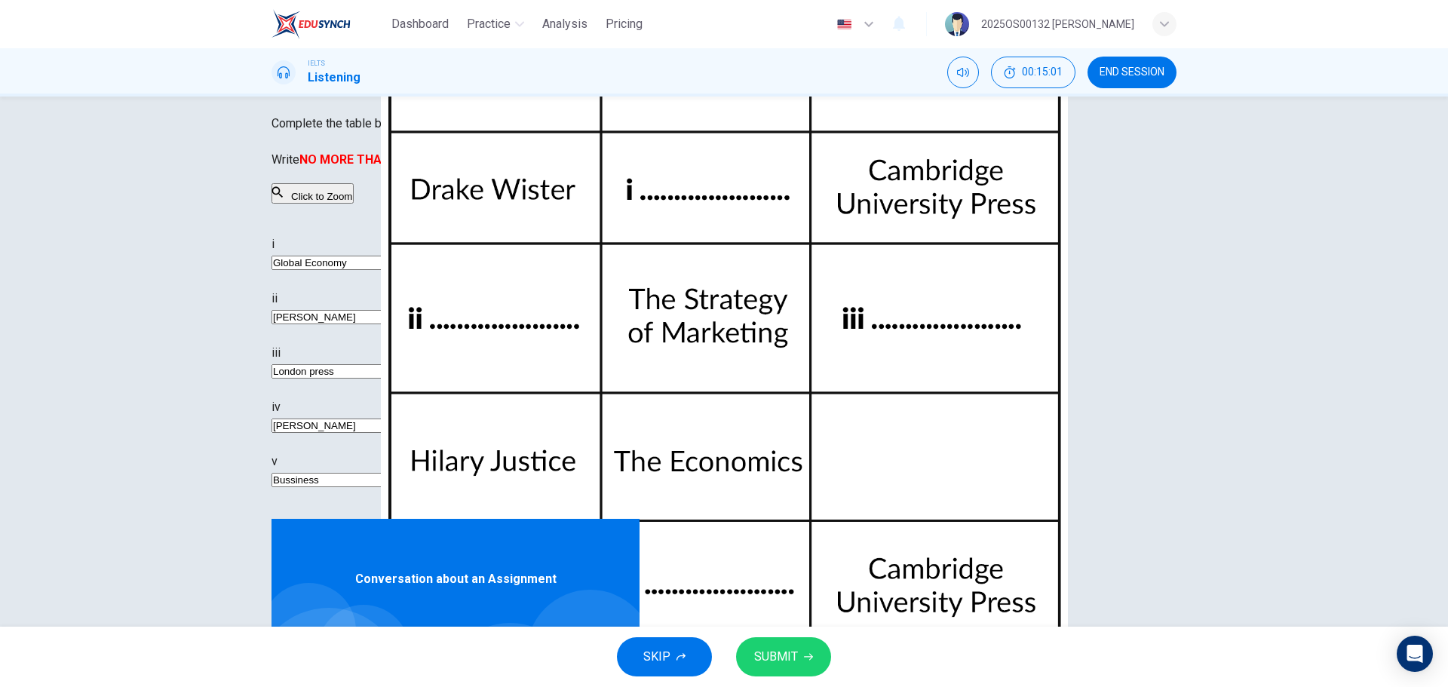
type input "94"
type input "Bussiness MA"
type input "95"
type input "Bussiness MAn"
type input "95"
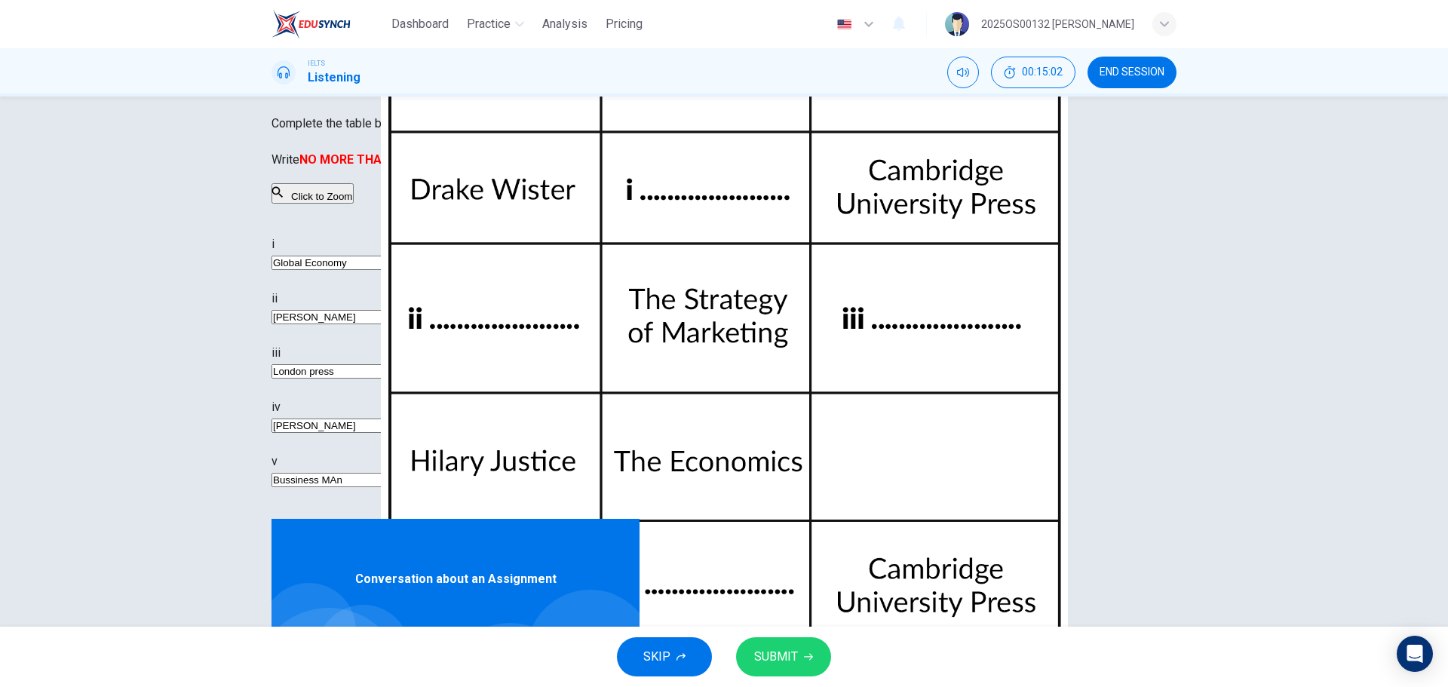
type input "Bussiness MAna"
type input "95"
type input "Bussiness MAnag"
type input "95"
type input "Bussiness MAn"
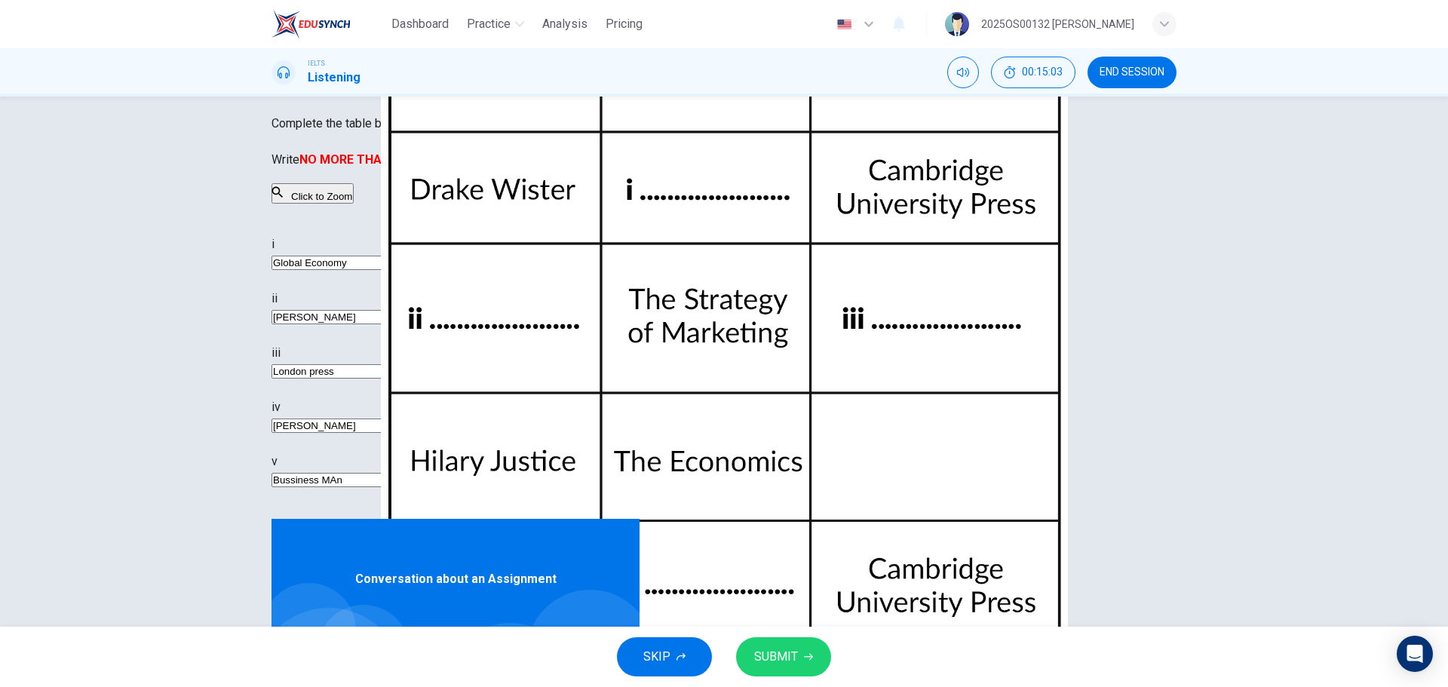
type input "95"
type input "Bussiness MA"
type input "95"
type input "Bussiness M"
type input "95"
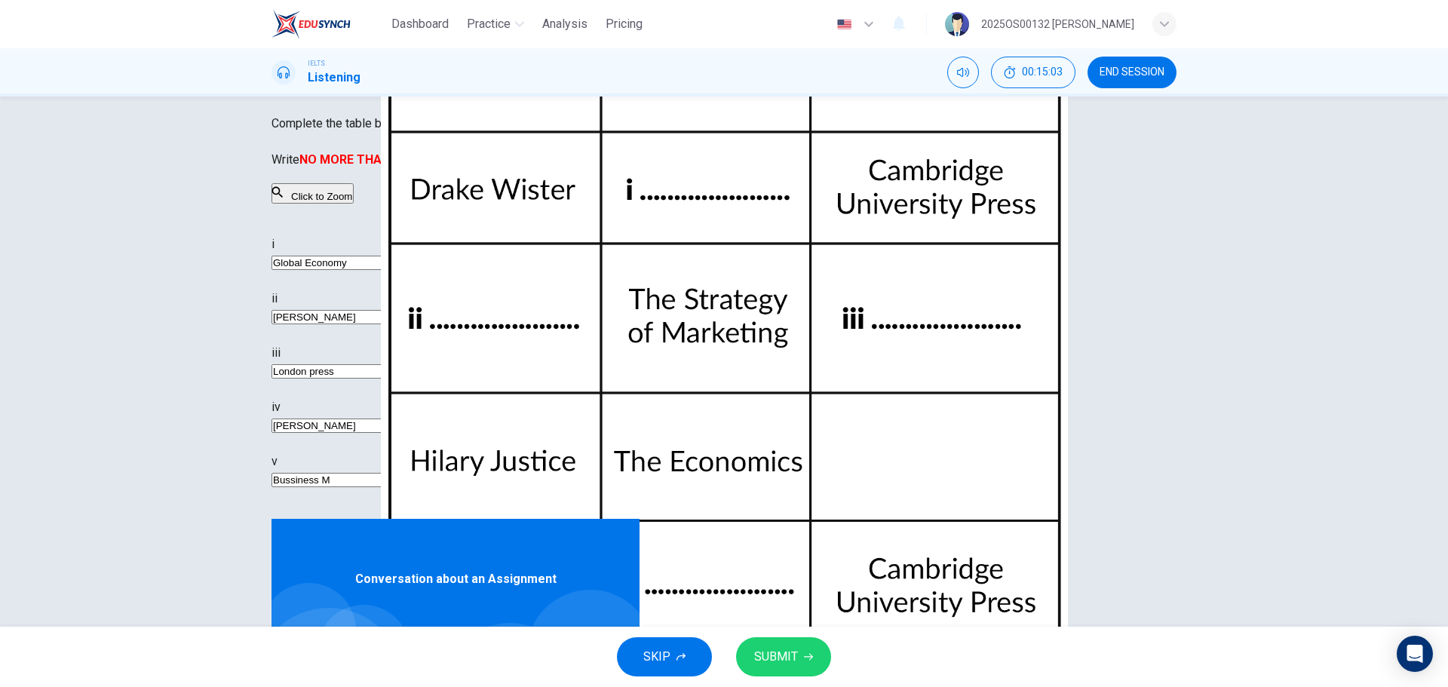
type input "Bussiness Ma"
type input "95"
type input "Bussiness Mana"
type input "96"
type input "Bussiness Manag"
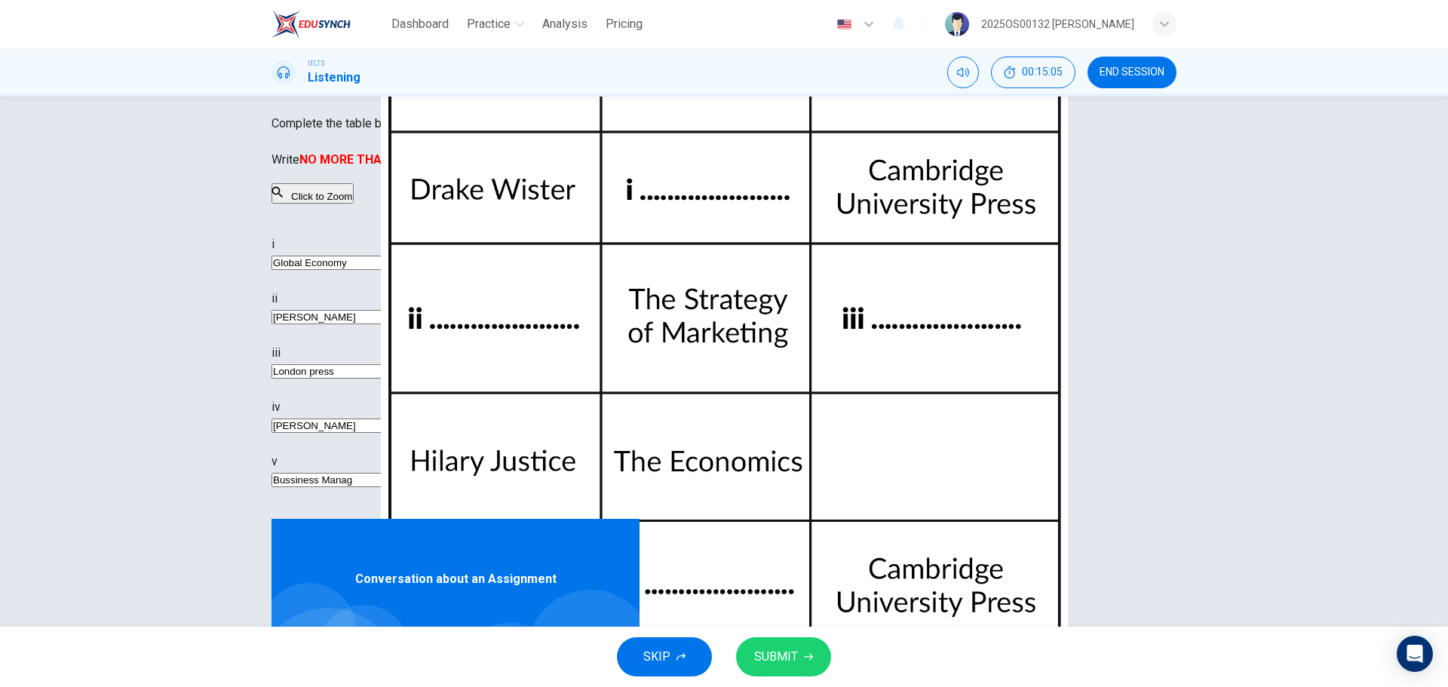
type input "96"
type input "Bussiness Managem"
type input "96"
type input "Bussiness Manageme"
type input "96"
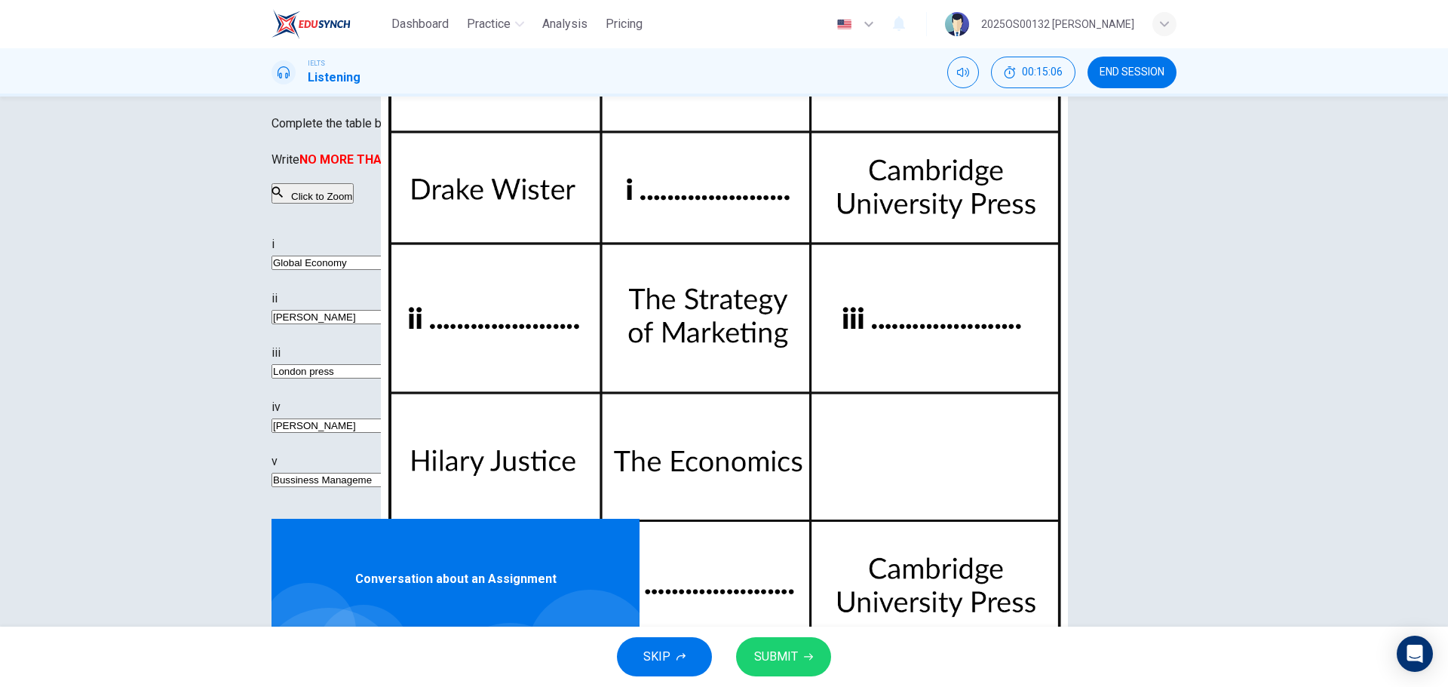
type input "Bussiness Managemen"
type input "96"
type input "Bussiness Management"
type input "96"
type input "Bussiness Management"
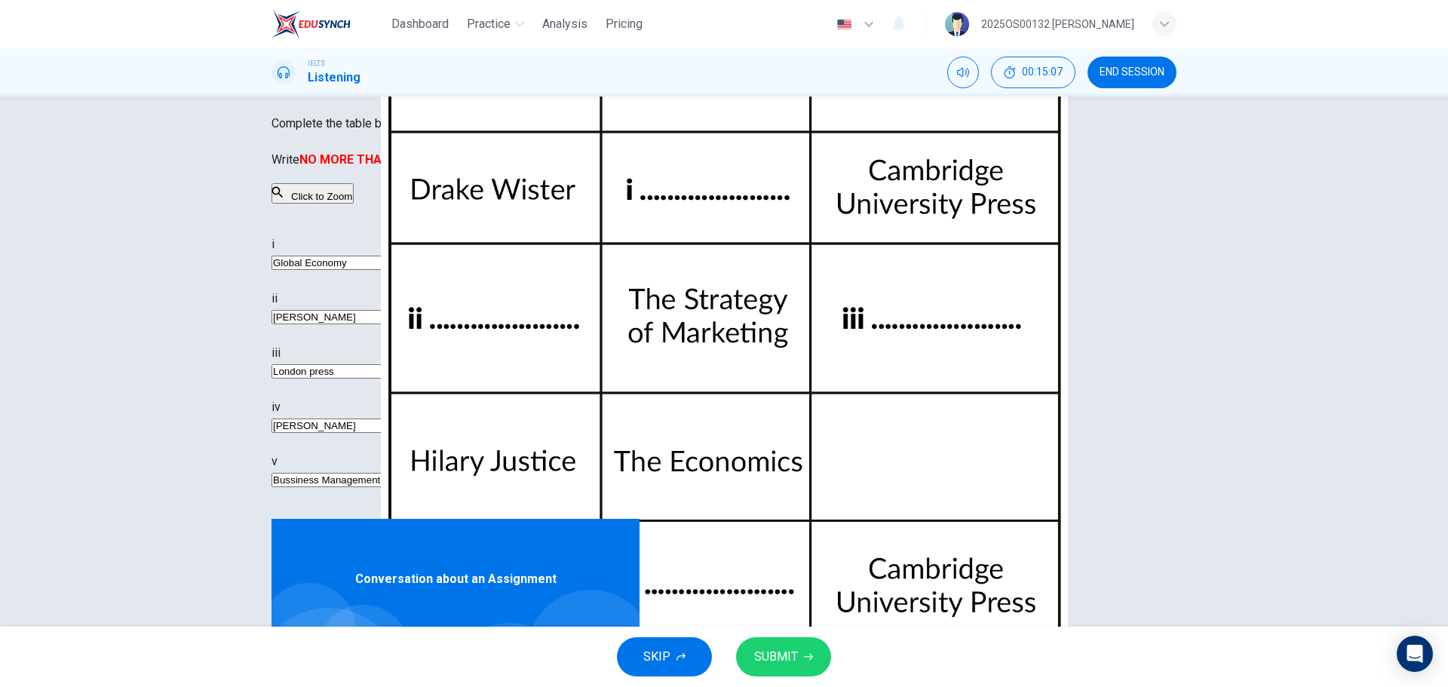
click at [809, 489] on div "v Bussiness Management" at bounding box center [540, 471] width 537 height 36
click at [802, 646] on button "SUBMIT" at bounding box center [783, 656] width 95 height 39
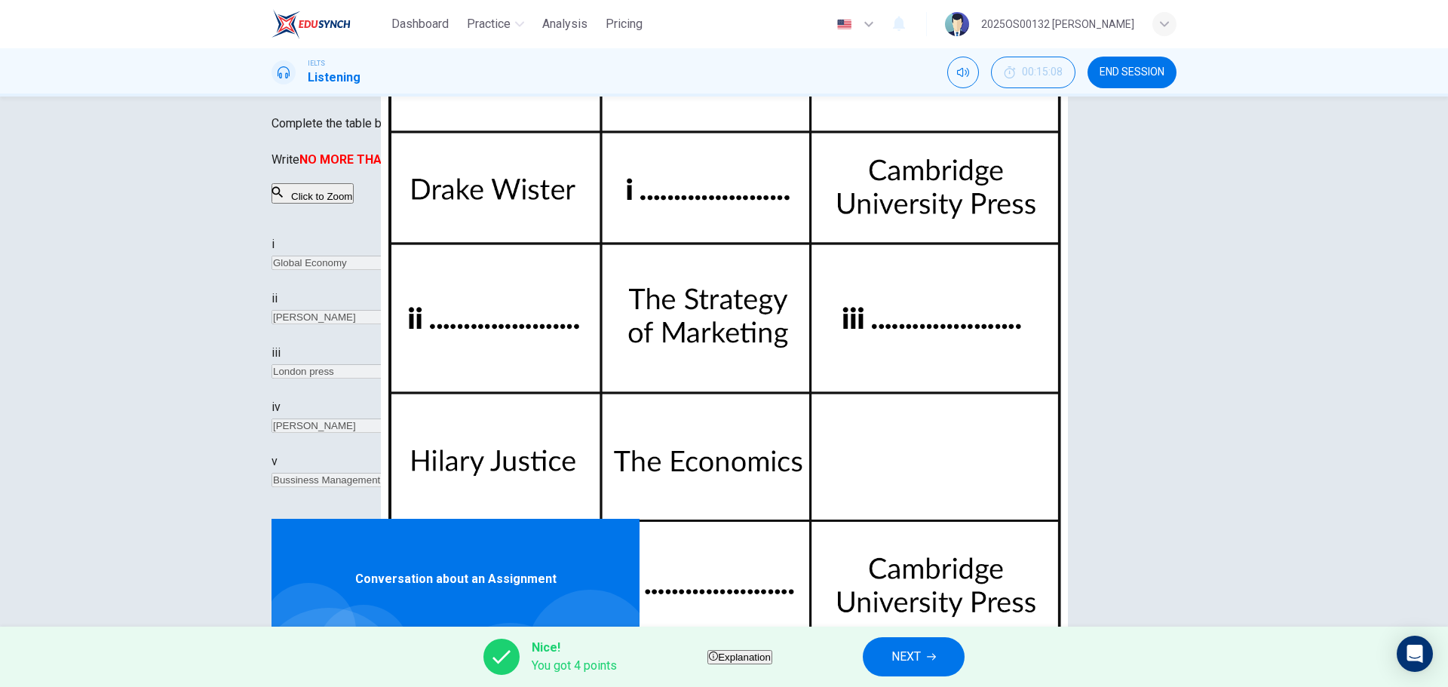
click at [707, 664] on button "Explanation" at bounding box center [739, 657] width 65 height 14
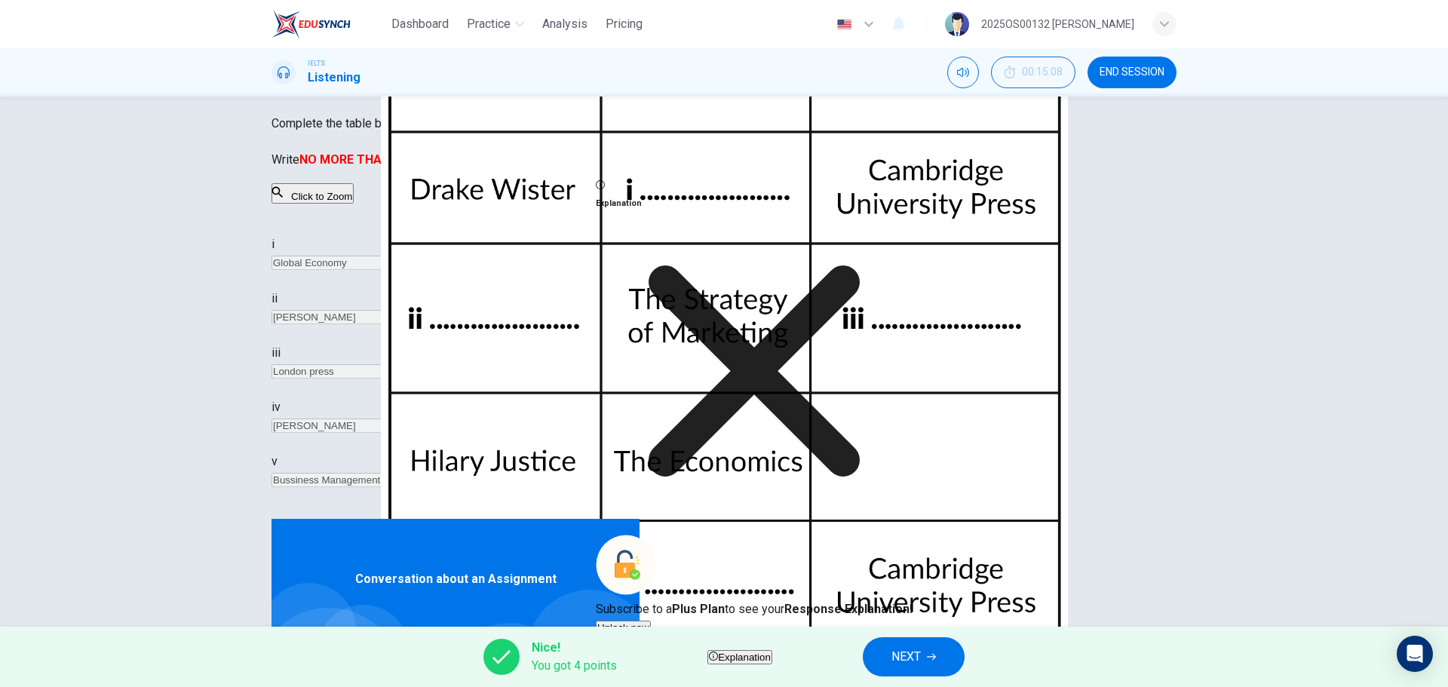
click at [866, 472] on icon at bounding box center [754, 371] width 317 height 317
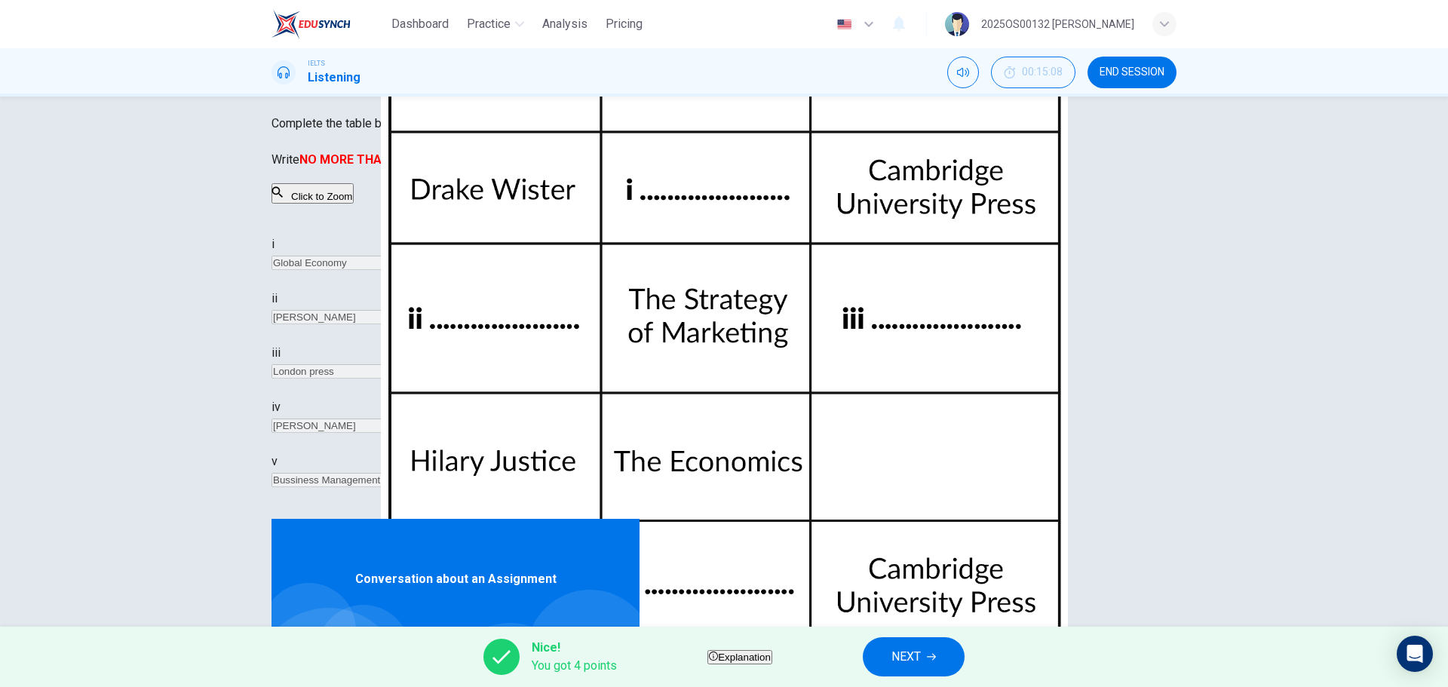
type input "0"
click at [936, 655] on icon "button" at bounding box center [931, 657] width 9 height 7
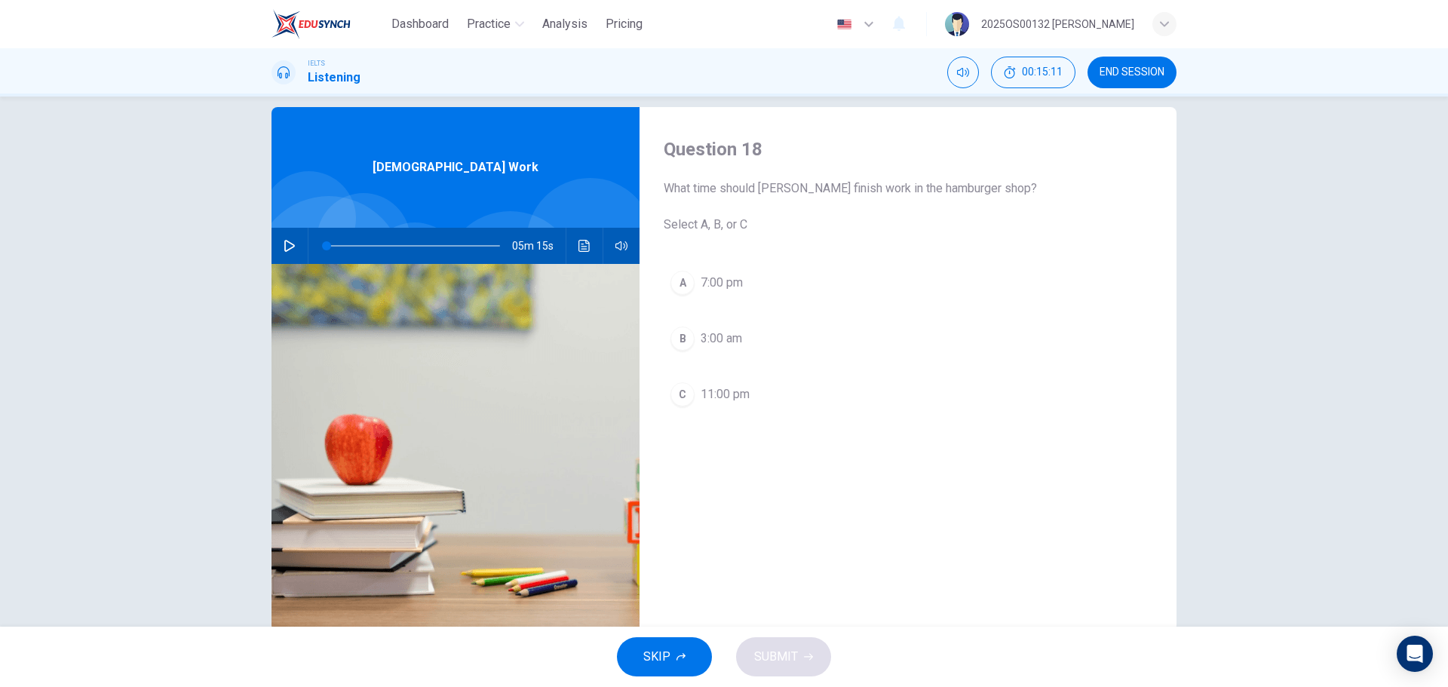
scroll to position [0, 0]
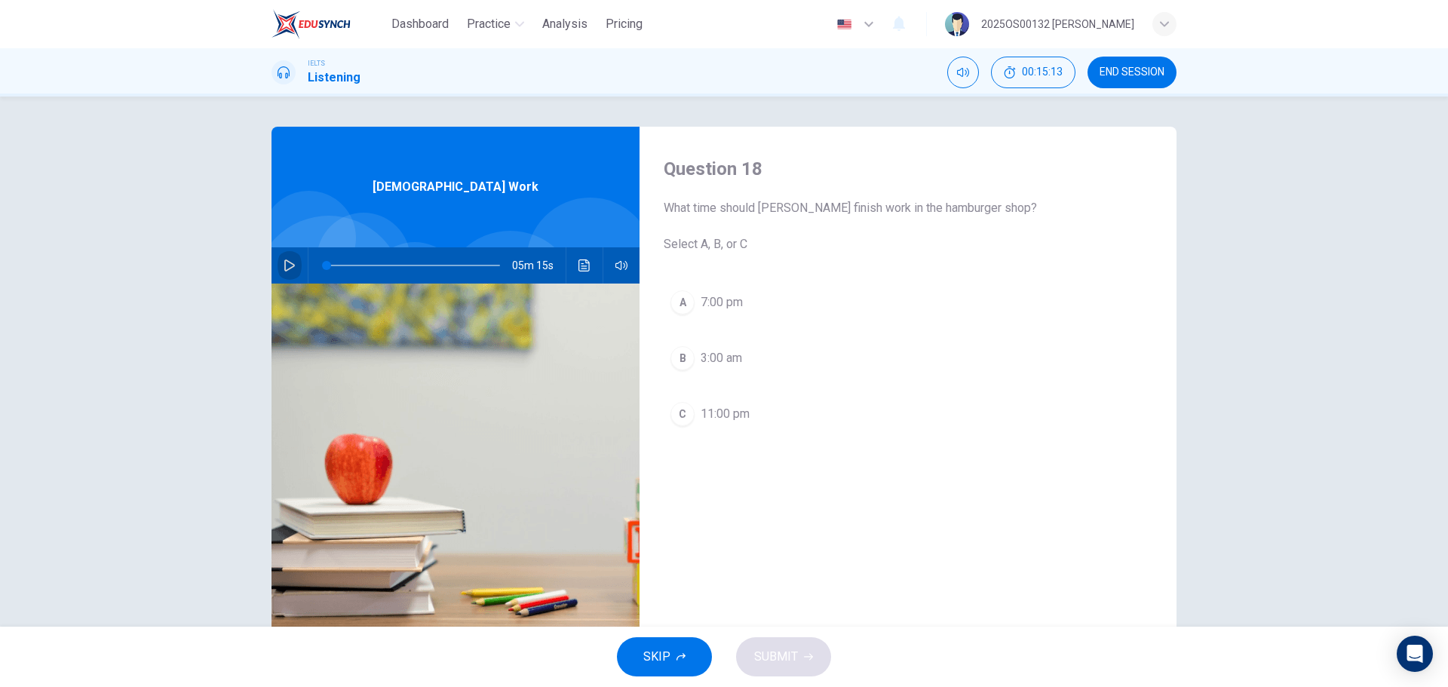
click at [288, 265] on icon "button" at bounding box center [290, 265] width 12 height 12
click at [679, 422] on div "C" at bounding box center [683, 414] width 24 height 24
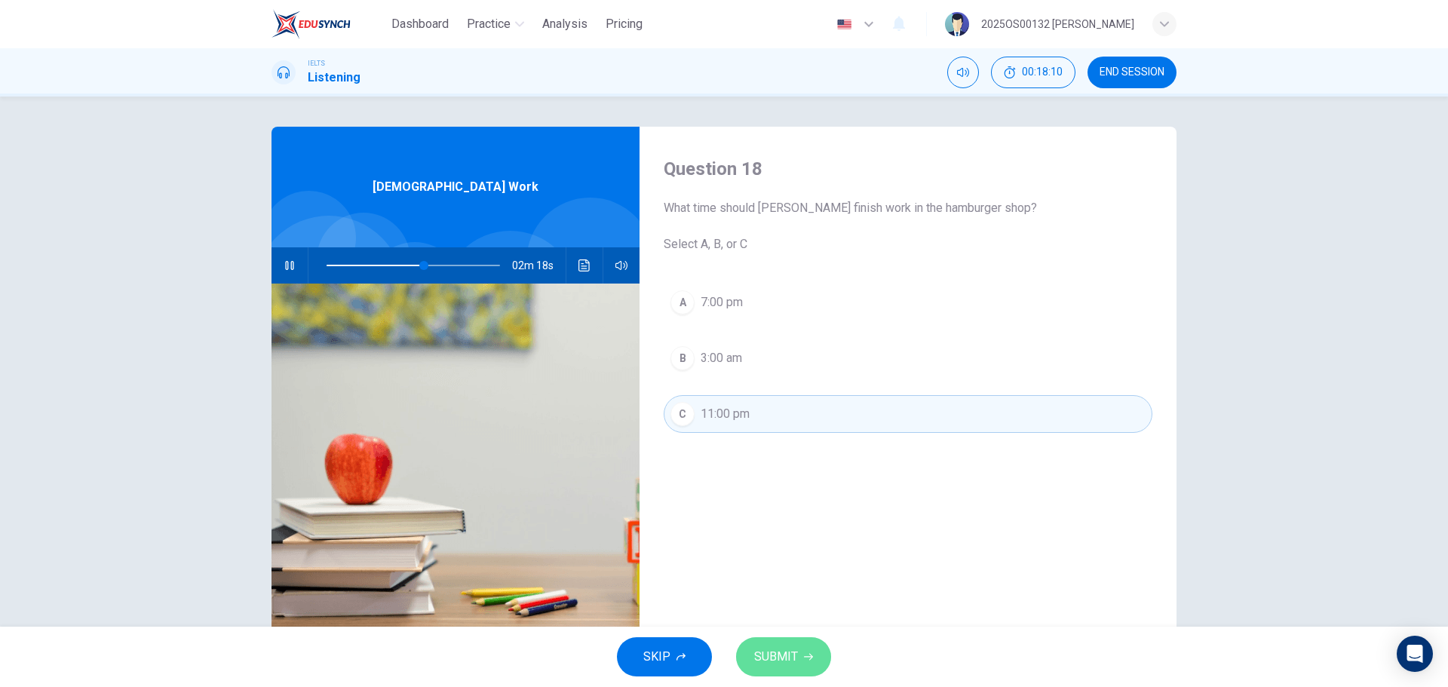
click at [776, 656] on span "SUBMIT" at bounding box center [776, 656] width 44 height 21
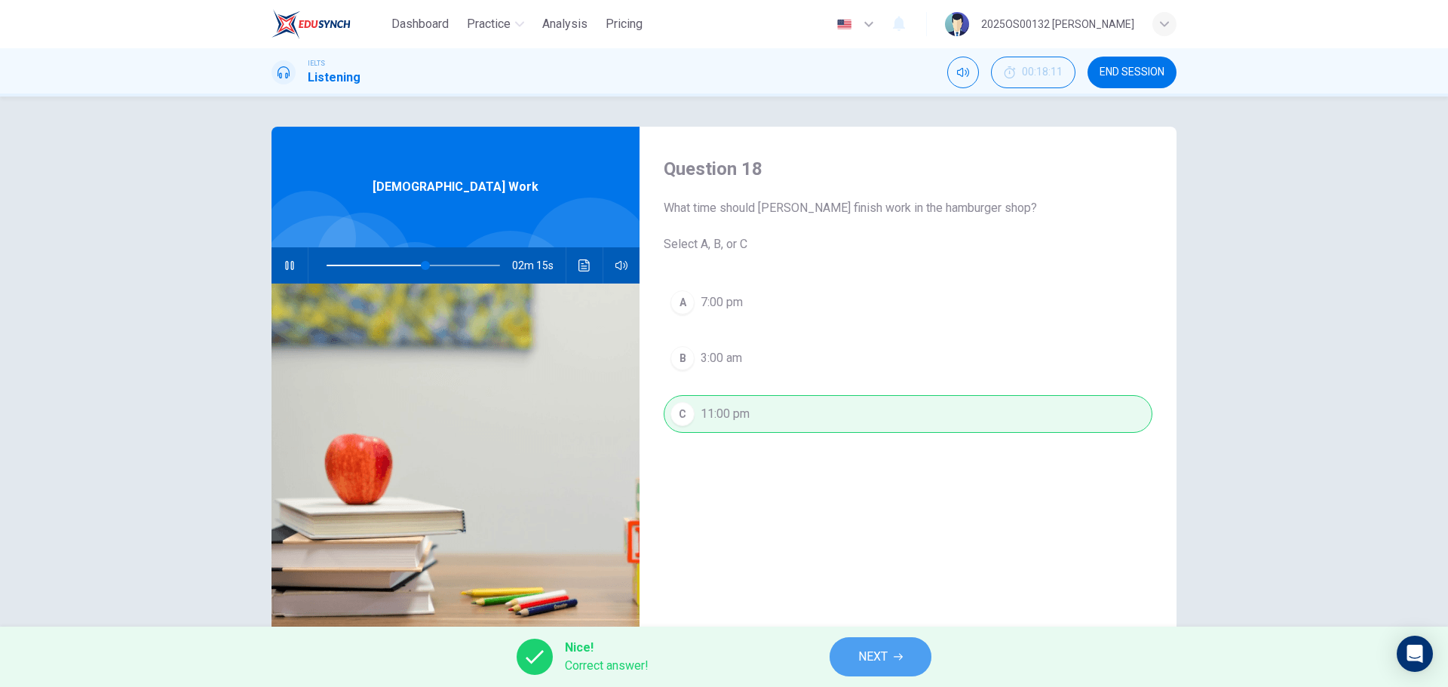
click at [886, 668] on button "NEXT" at bounding box center [881, 656] width 102 height 39
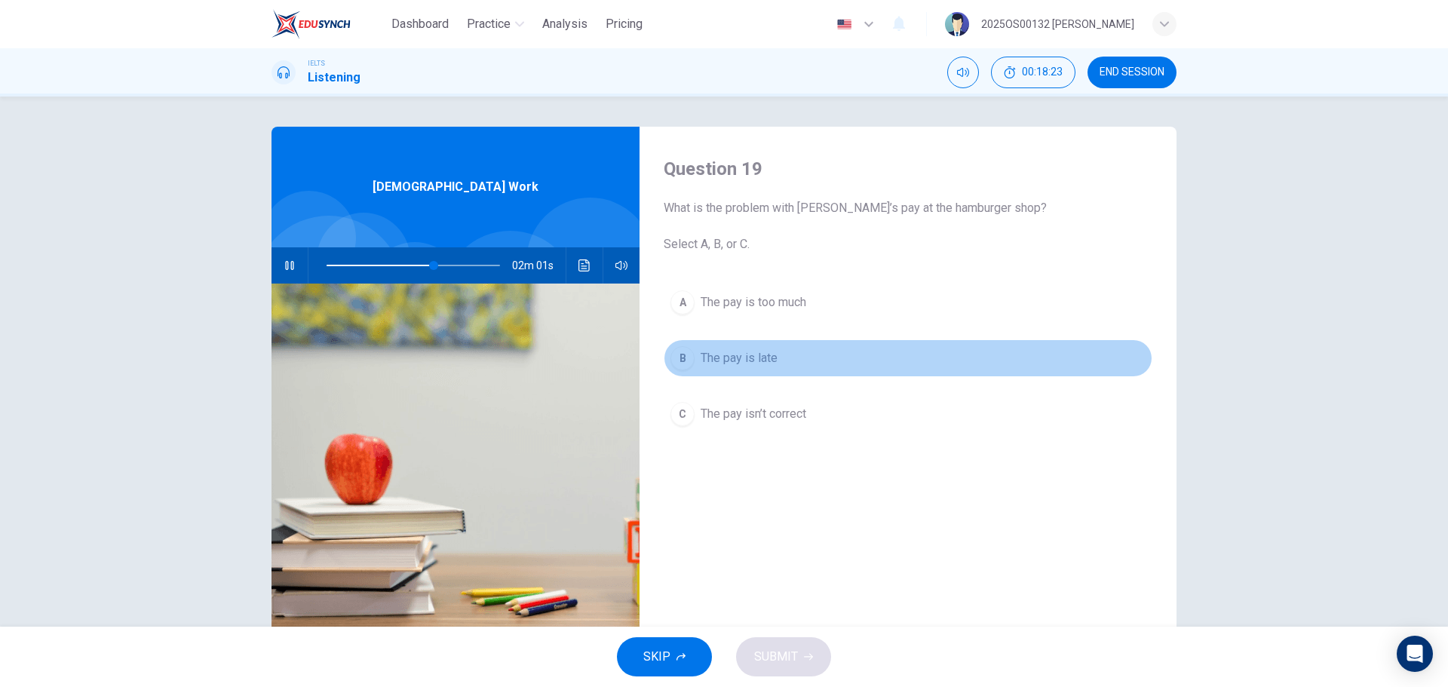
click at [674, 357] on div "B" at bounding box center [683, 358] width 24 height 24
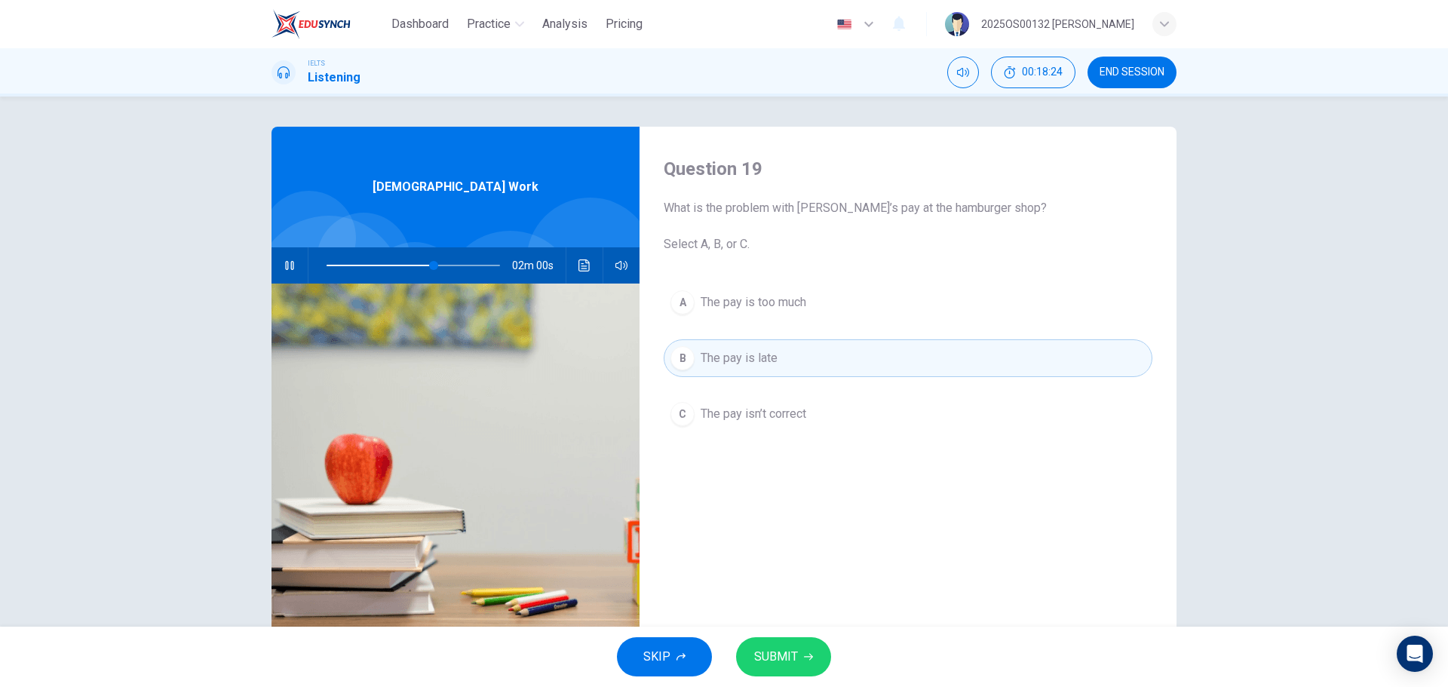
click at [795, 649] on span "SUBMIT" at bounding box center [776, 656] width 44 height 21
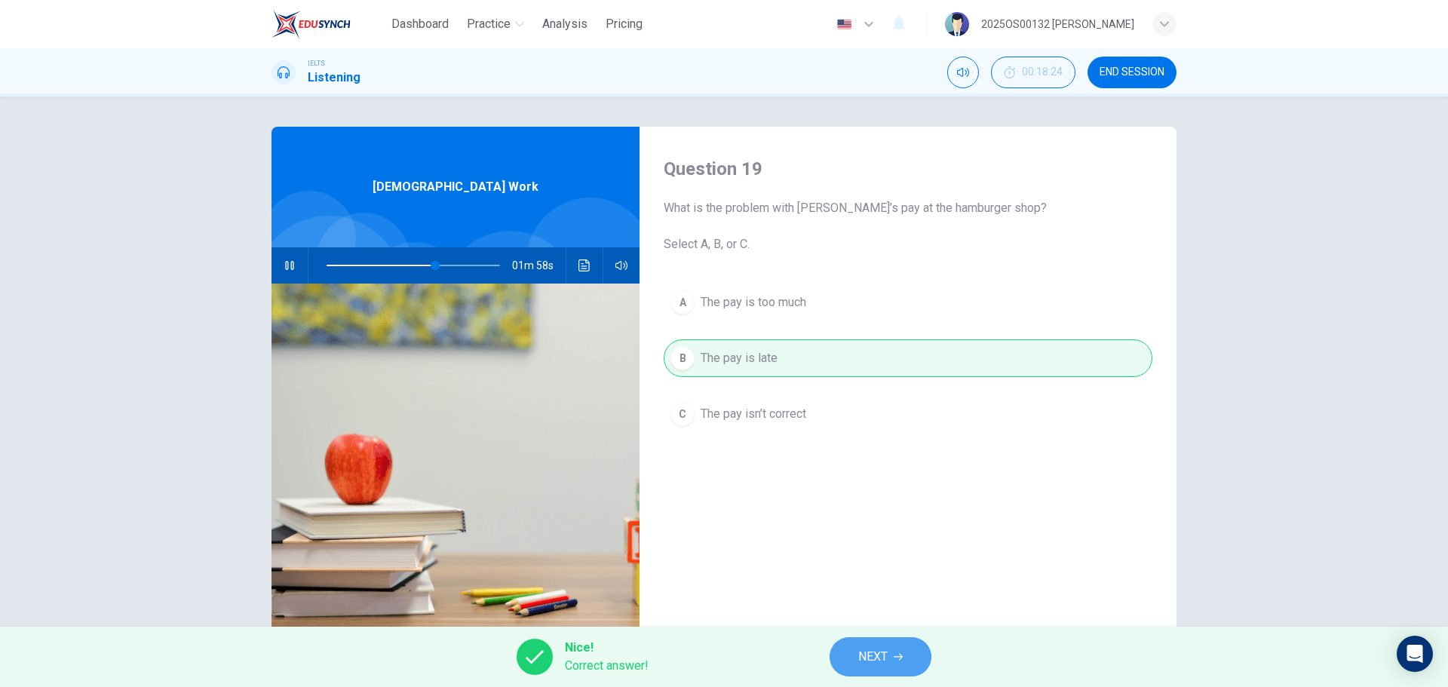
click at [888, 658] on span "NEXT" at bounding box center [872, 656] width 29 height 21
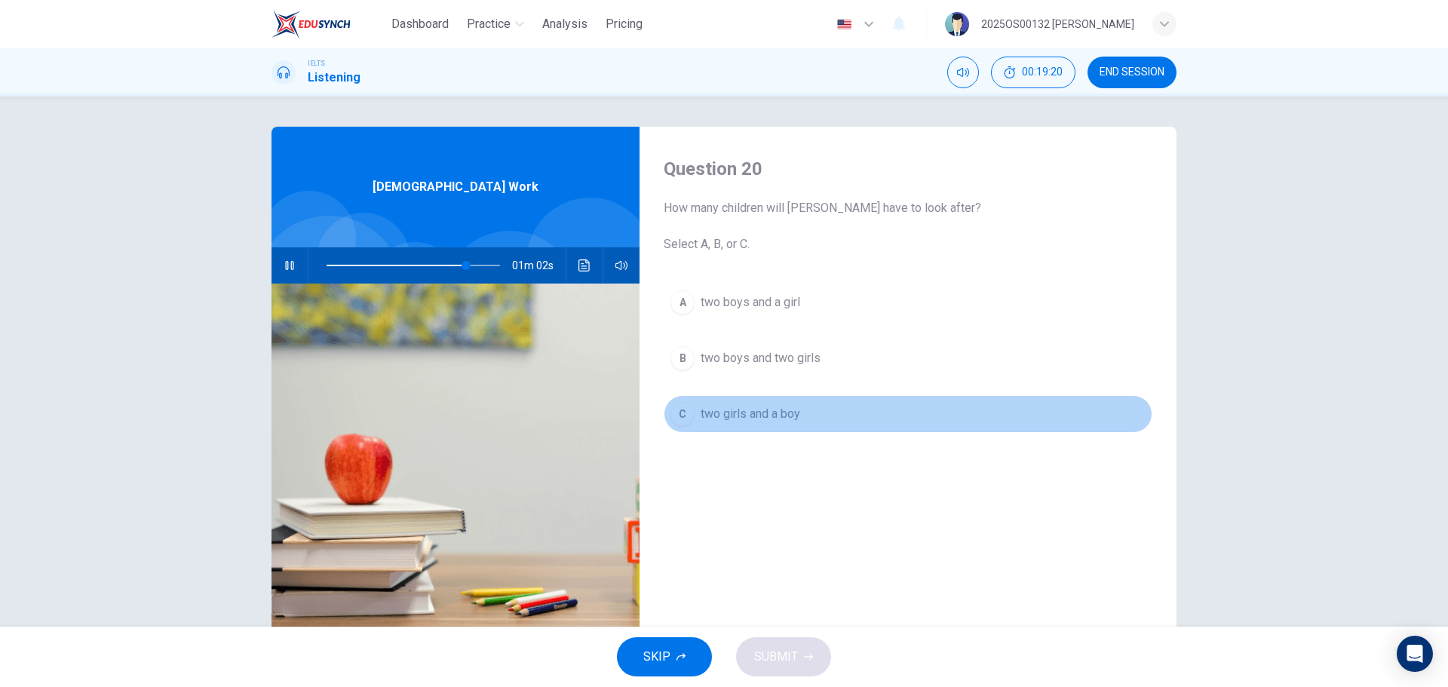
click at [691, 413] on button "C two girls and a boy" at bounding box center [908, 414] width 489 height 38
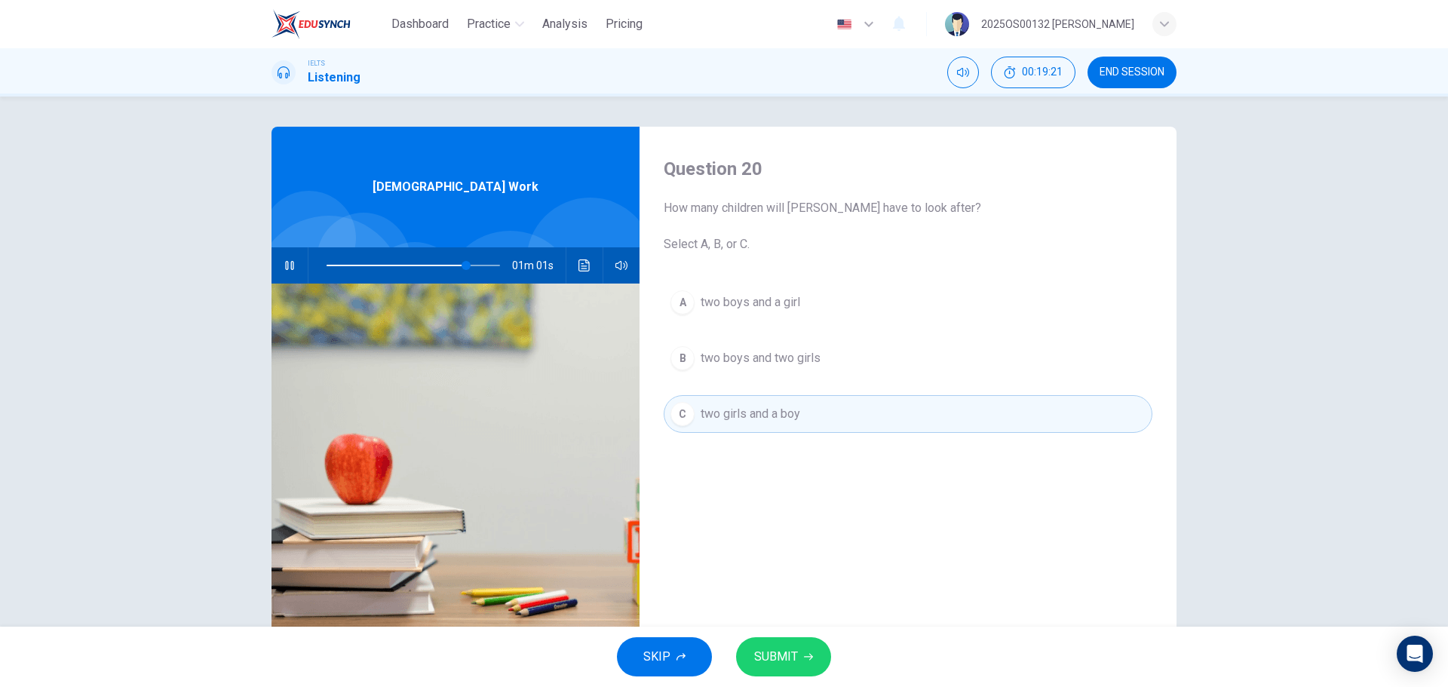
click at [821, 663] on button "SUBMIT" at bounding box center [783, 656] width 95 height 39
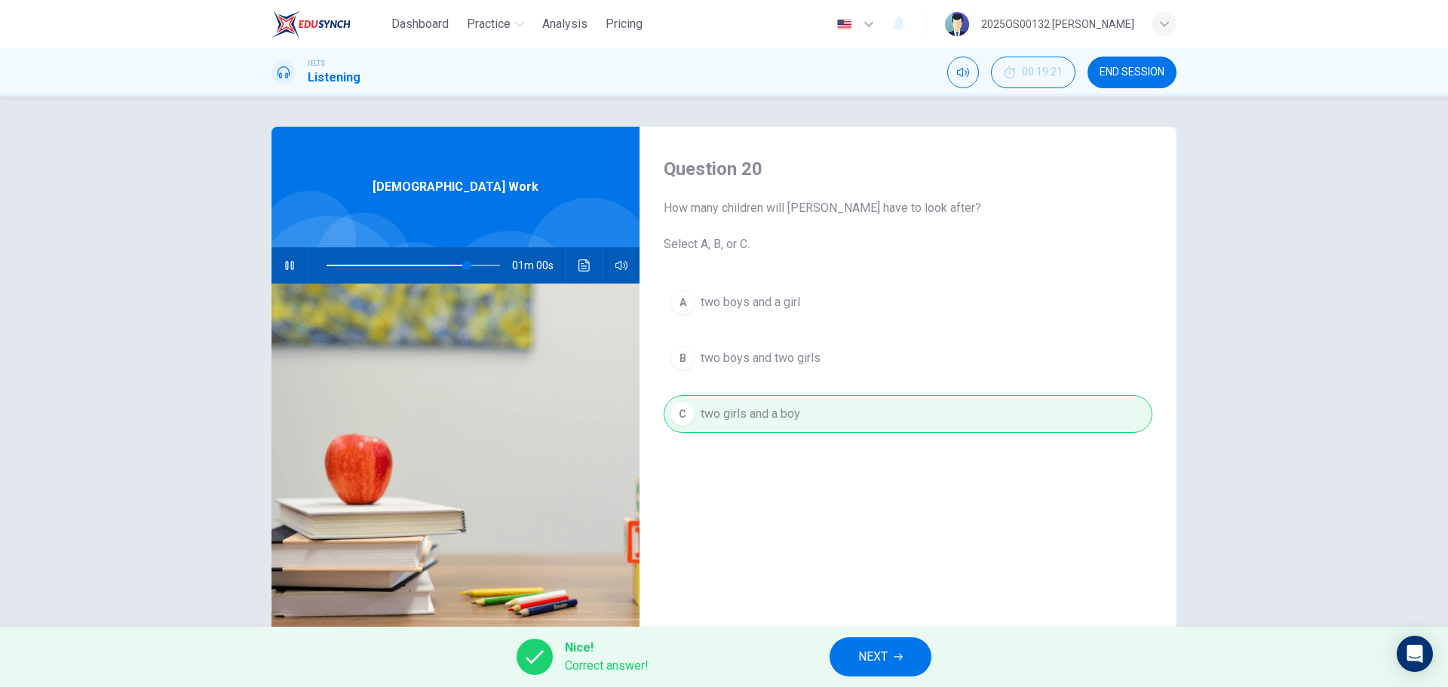
type input "81"
click at [897, 652] on button "NEXT" at bounding box center [881, 656] width 102 height 39
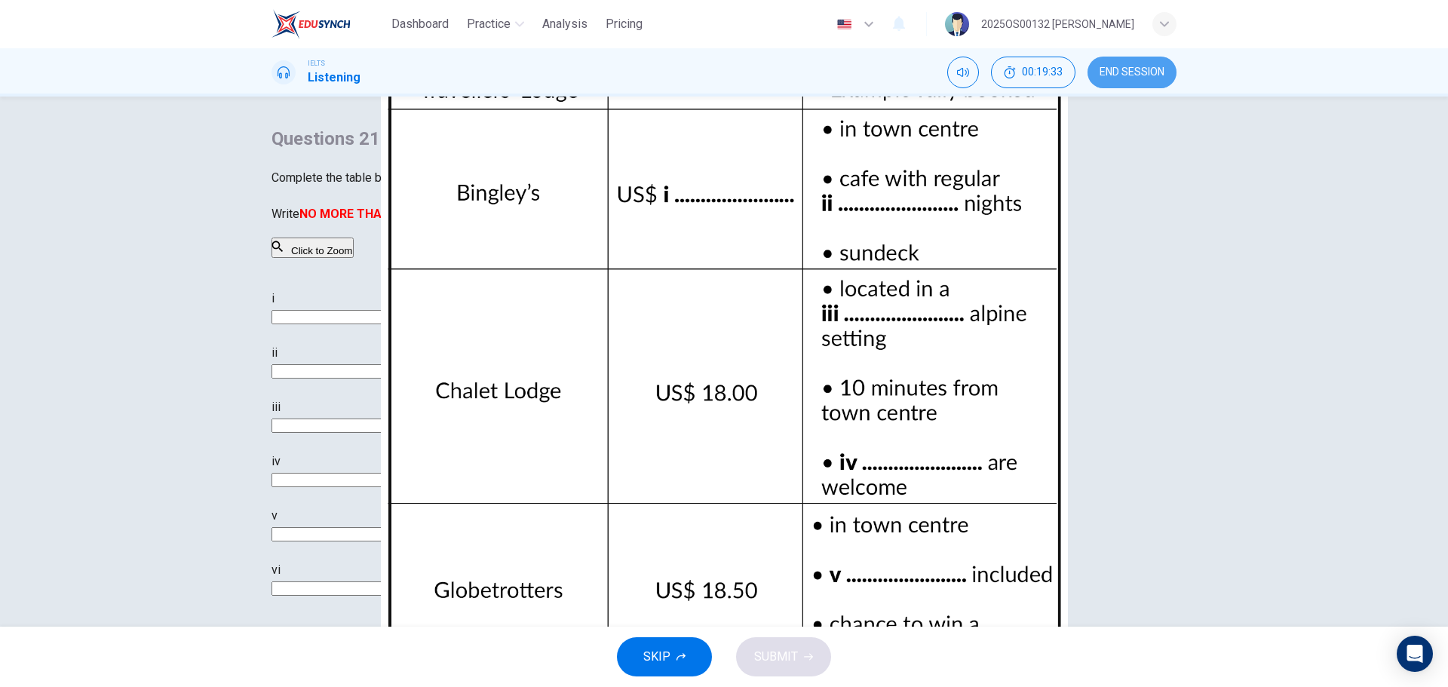
click at [1135, 76] on span "END SESSION" at bounding box center [1132, 72] width 65 height 12
